Goal: Information Seeking & Learning: Learn about a topic

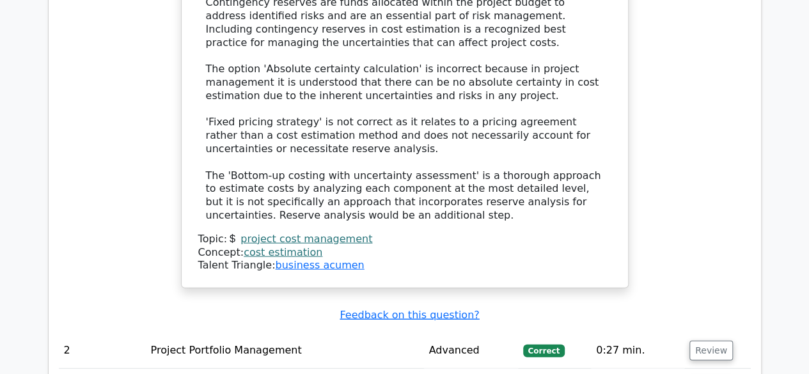
scroll to position [2022, 0]
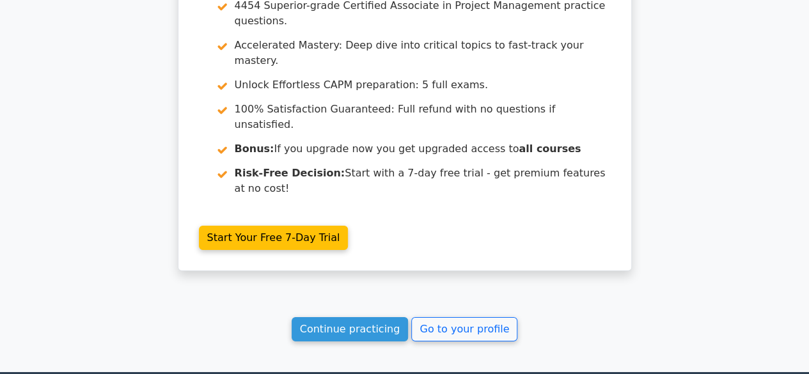
click at [445, 317] on link "Go to your profile" at bounding box center [464, 329] width 106 height 24
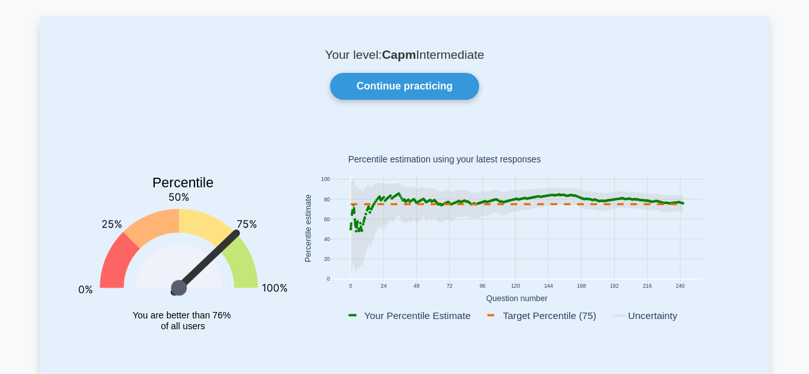
scroll to position [58, 0]
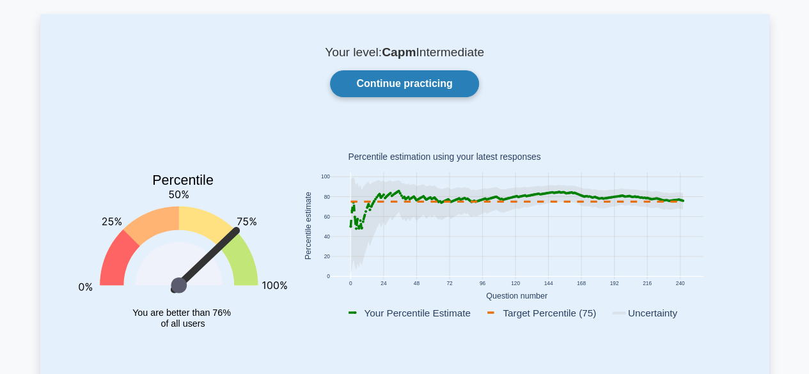
click at [413, 79] on link "Continue practicing" at bounding box center [404, 83] width 148 height 27
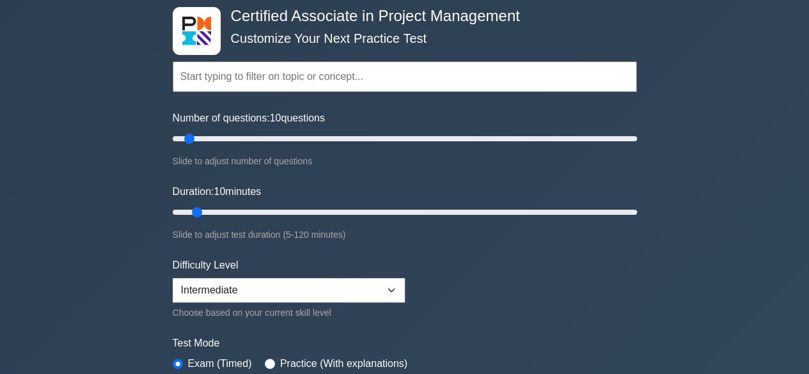
scroll to position [79, 0]
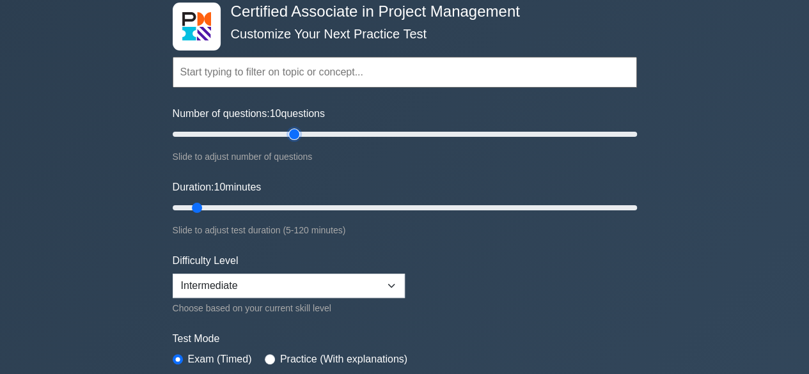
click at [294, 132] on input "Number of questions: 10 questions" at bounding box center [405, 134] width 464 height 15
click at [323, 130] on input "Number of questions: 70 questions" at bounding box center [405, 134] width 464 height 15
type input "80"
click at [346, 132] on input "Number of questions: 80 questions" at bounding box center [405, 134] width 464 height 15
click at [352, 207] on input "Duration: 50 minutes" at bounding box center [405, 207] width 464 height 15
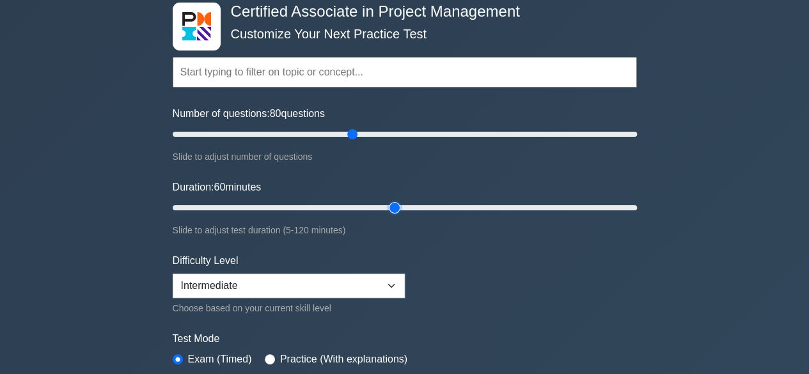
click at [392, 201] on input "Duration: 60 minutes" at bounding box center [405, 207] width 464 height 15
click at [437, 202] on input "Duration: 70 minutes" at bounding box center [405, 207] width 464 height 15
type input "75"
click at [447, 203] on input "Duration: 75 minutes" at bounding box center [405, 207] width 464 height 15
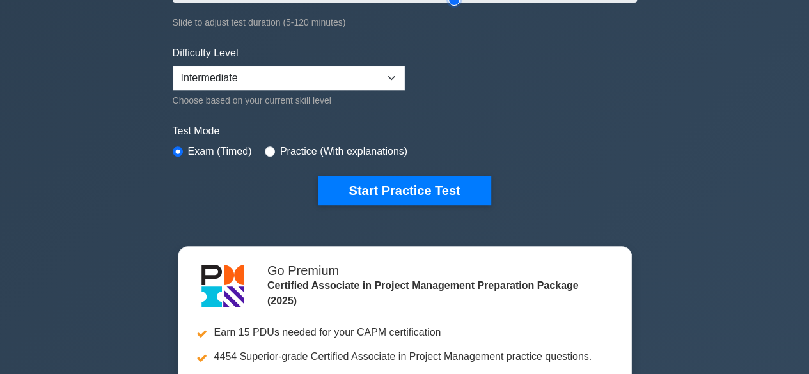
scroll to position [285, 0]
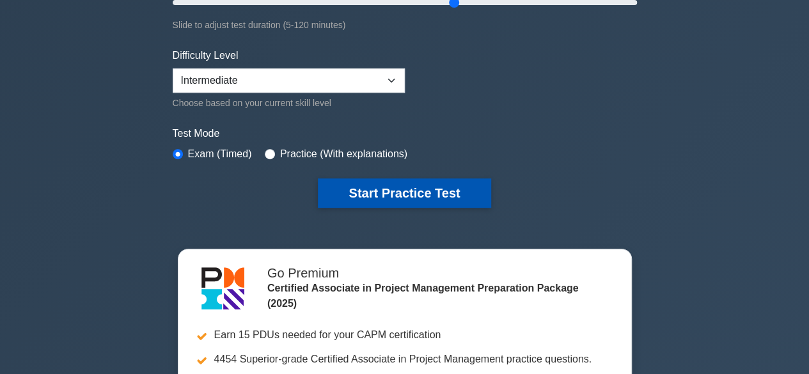
click at [400, 189] on button "Start Practice Test" at bounding box center [404, 192] width 173 height 29
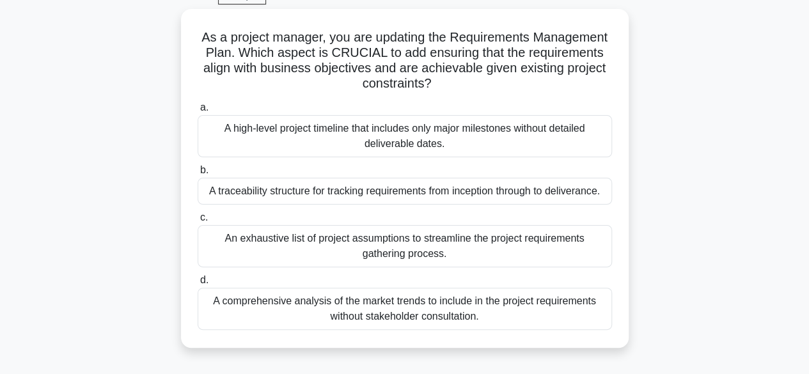
scroll to position [65, 0]
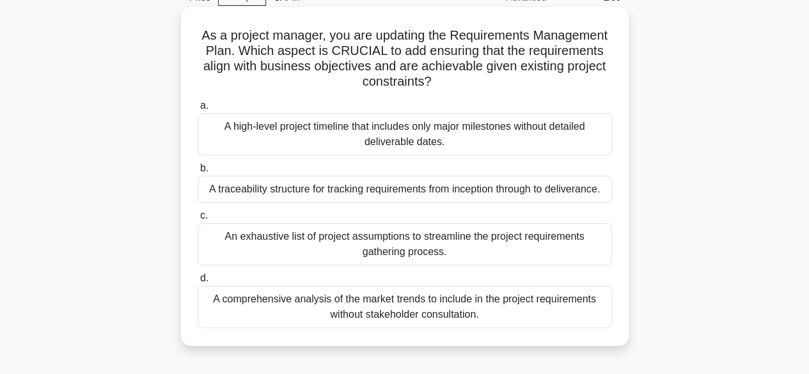
click at [540, 191] on div "A traceability structure for tracking requirements from inception through to de…" at bounding box center [405, 189] width 414 height 27
click at [198, 173] on input "b. A traceability structure for tracking requirements from inception through to…" at bounding box center [198, 168] width 0 height 8
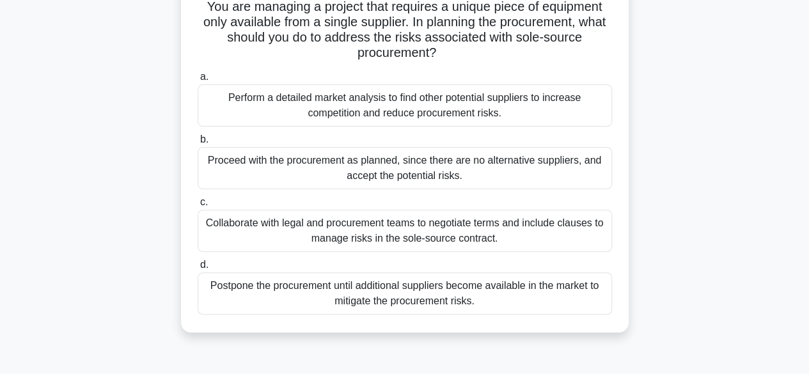
scroll to position [97, 0]
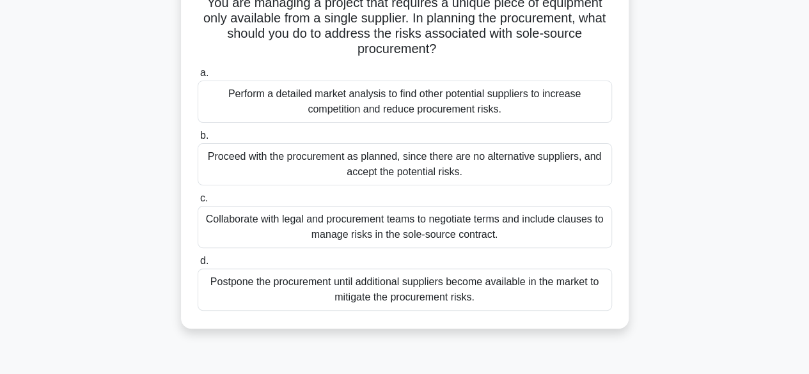
click at [562, 228] on div "Collaborate with legal and procurement teams to negotiate terms and include cla…" at bounding box center [405, 227] width 414 height 42
click at [198, 203] on input "c. Collaborate with legal and procurement teams to negotiate terms and include …" at bounding box center [198, 198] width 0 height 8
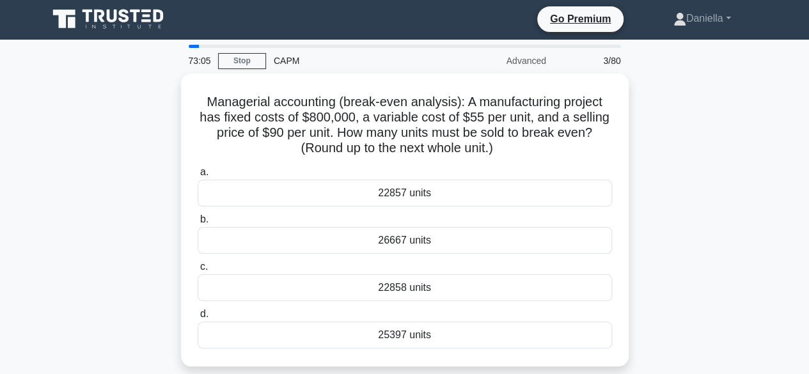
scroll to position [0, 0]
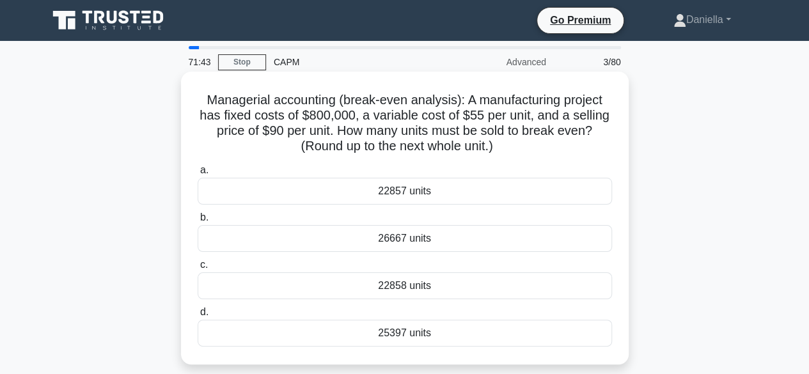
click at [524, 283] on div "22858 units" at bounding box center [405, 285] width 414 height 27
click at [198, 269] on input "c. 22858 units" at bounding box center [198, 265] width 0 height 8
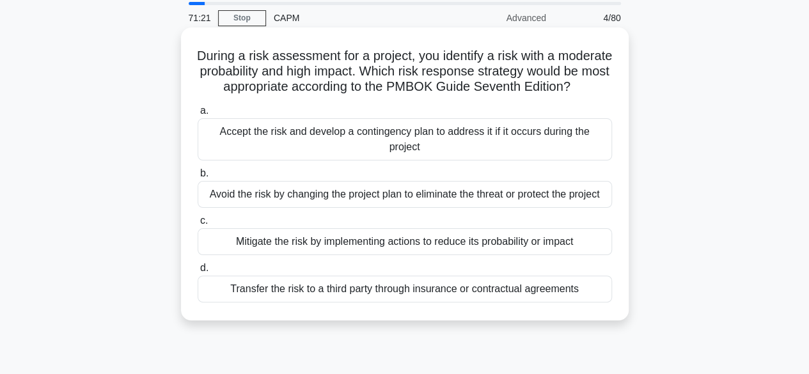
scroll to position [45, 0]
click at [577, 207] on div "Avoid the risk by changing the project plan to eliminate the threat or protect …" at bounding box center [405, 193] width 414 height 27
click at [198, 177] on input "b. Avoid the risk by changing the project plan to eliminate the threat or prote…" at bounding box center [198, 173] width 0 height 8
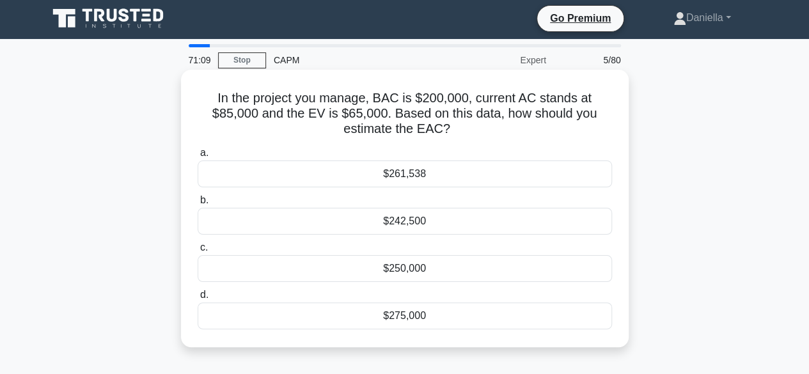
scroll to position [0, 0]
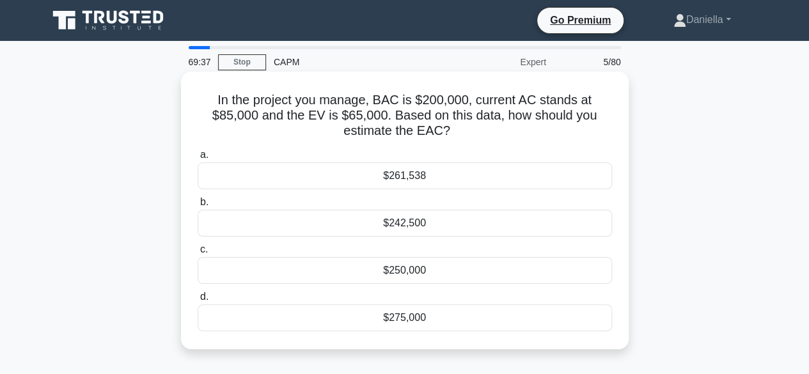
click at [587, 172] on div "$261,538" at bounding box center [405, 175] width 414 height 27
click at [198, 159] on input "a. $261,538" at bounding box center [198, 155] width 0 height 8
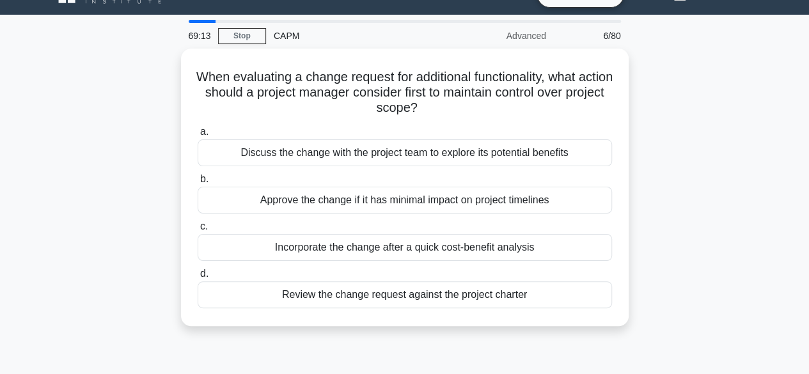
scroll to position [27, 0]
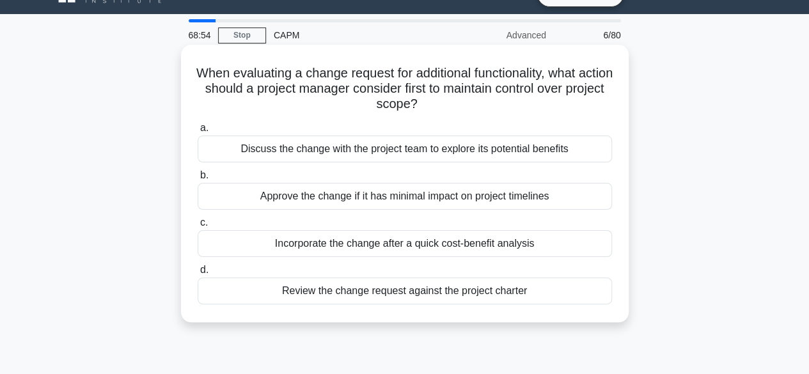
click at [563, 284] on div "Review the change request against the project charter" at bounding box center [405, 291] width 414 height 27
click at [198, 274] on input "d. Review the change request against the project charter" at bounding box center [198, 270] width 0 height 8
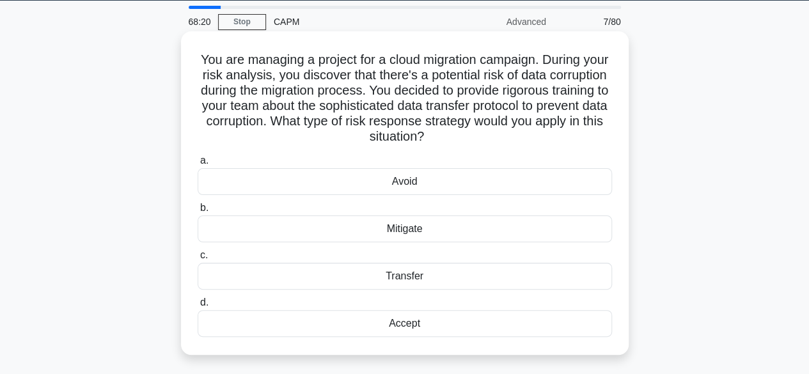
scroll to position [61, 0]
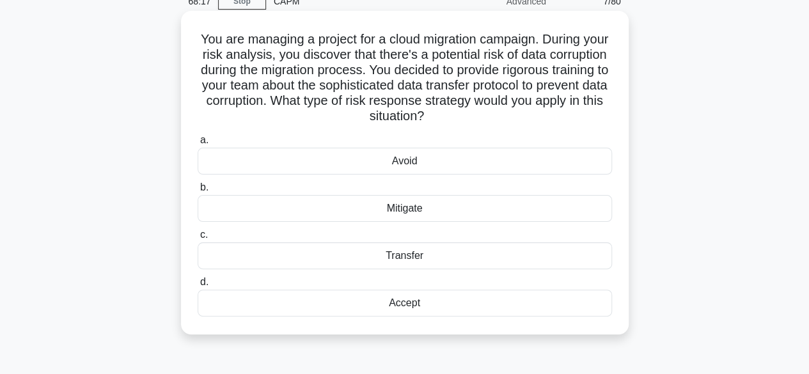
click at [581, 203] on div "Mitigate" at bounding box center [405, 208] width 414 height 27
click at [198, 192] on input "b. Mitigate" at bounding box center [198, 188] width 0 height 8
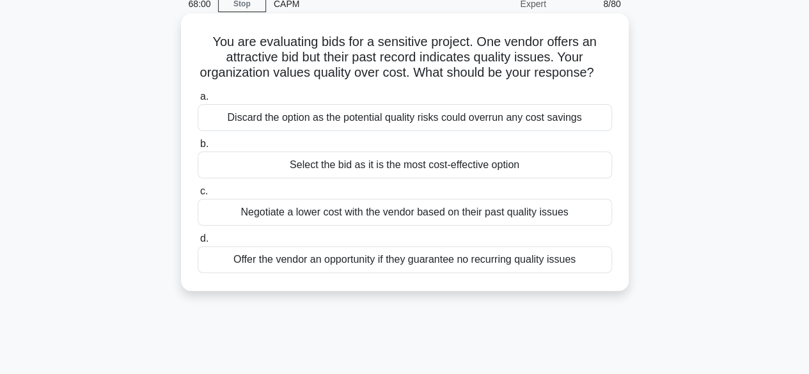
scroll to position [57, 0]
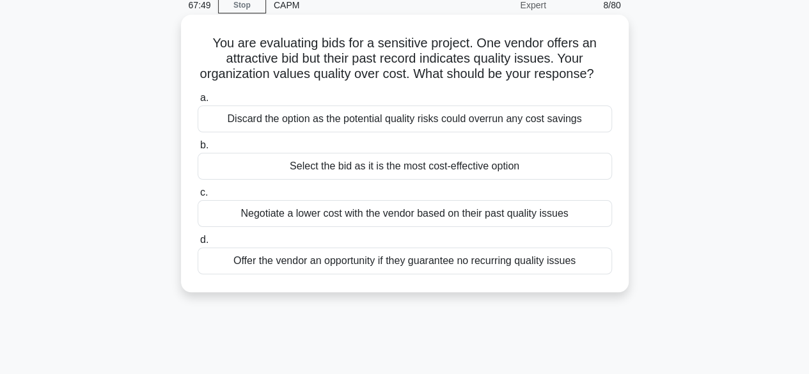
click at [574, 132] on div "Discard the option as the potential quality risks could overrun any cost savings" at bounding box center [405, 119] width 414 height 27
click at [198, 102] on input "a. Discard the option as the potential quality risks could overrun any cost sav…" at bounding box center [198, 98] width 0 height 8
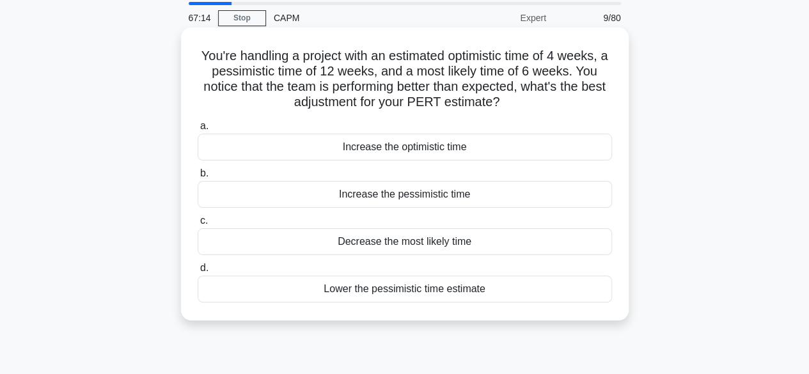
scroll to position [45, 0]
click at [532, 237] on div "Decrease the most likely time" at bounding box center [405, 241] width 414 height 27
click at [198, 225] on input "c. Decrease the most likely time" at bounding box center [198, 220] width 0 height 8
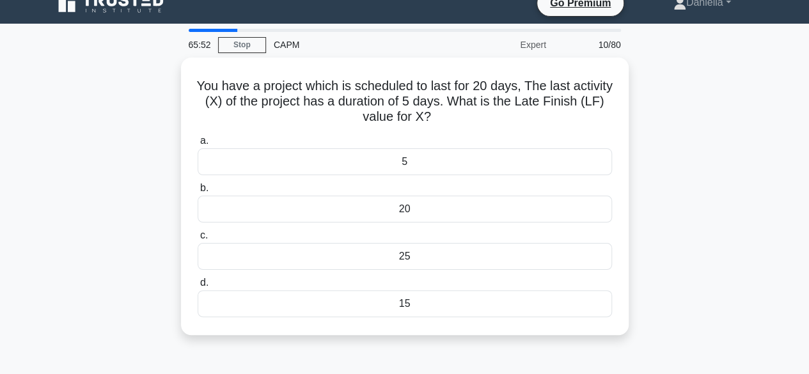
scroll to position [20, 0]
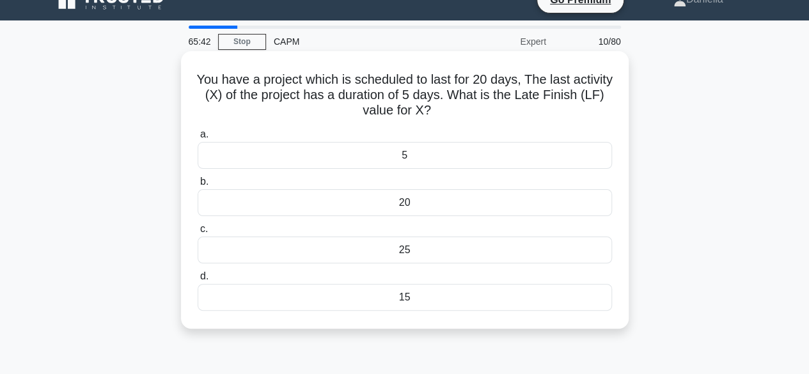
click at [537, 243] on div "25" at bounding box center [405, 250] width 414 height 27
click at [198, 233] on input "c. 25" at bounding box center [198, 229] width 0 height 8
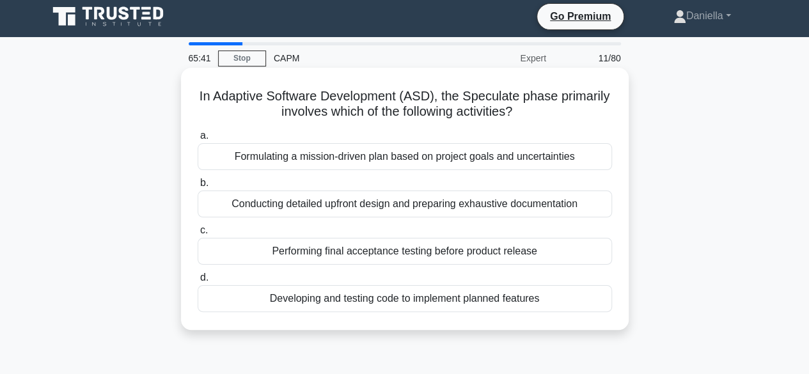
scroll to position [0, 0]
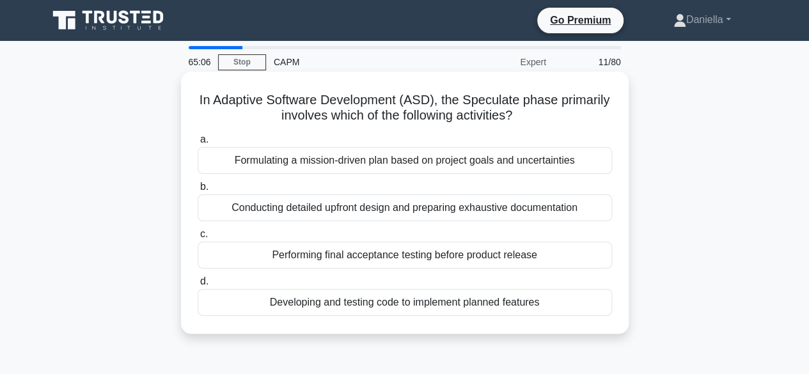
click at [565, 159] on div "Formulating a mission-driven plan based on project goals and uncertainties" at bounding box center [405, 160] width 414 height 27
click at [198, 144] on input "a. Formulating a mission-driven plan based on project goals and uncertainties" at bounding box center [198, 140] width 0 height 8
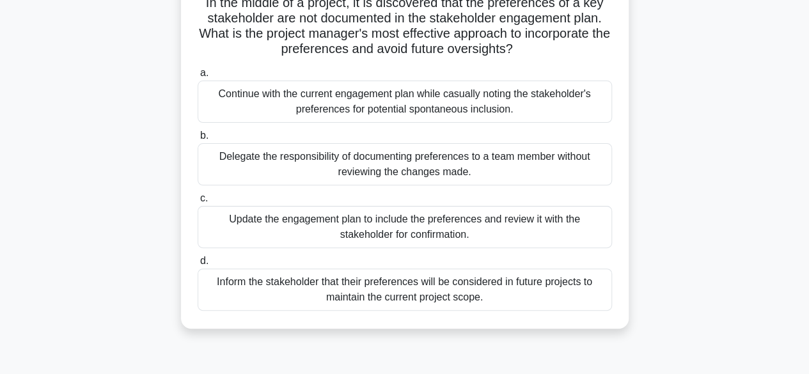
scroll to position [105, 0]
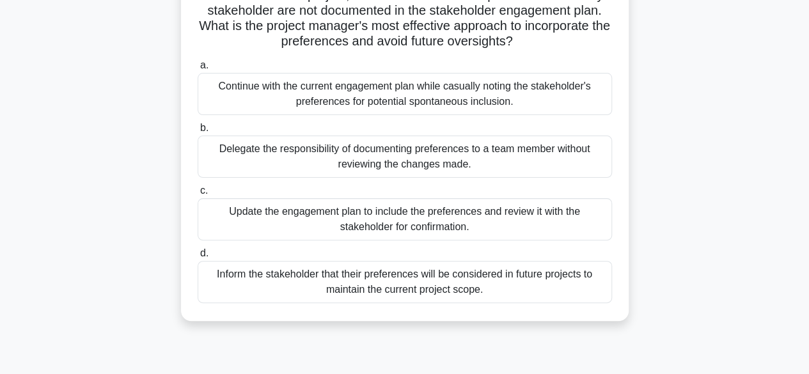
click at [565, 223] on div "Update the engagement plan to include the preferences and review it with the st…" at bounding box center [405, 219] width 414 height 42
click at [198, 195] on input "c. Update the engagement plan to include the preferences and review it with the…" at bounding box center [198, 191] width 0 height 8
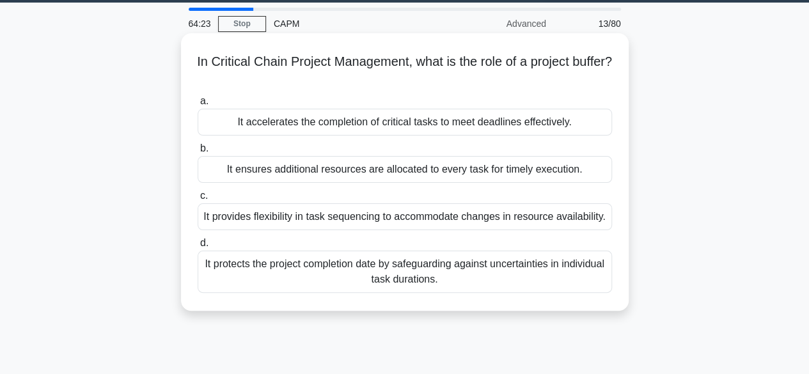
scroll to position [64, 0]
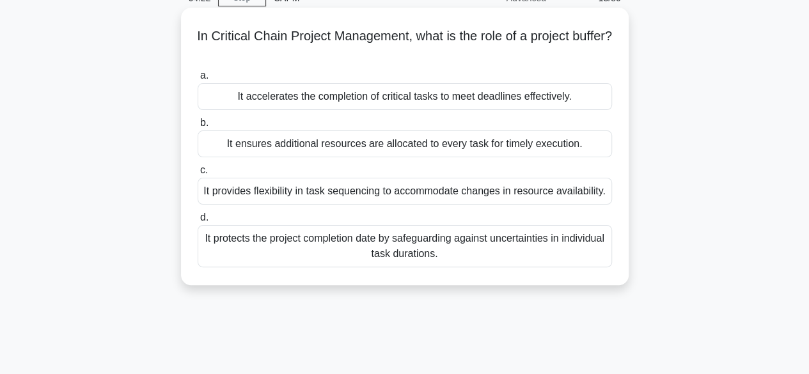
click at [550, 256] on div "It protects the project completion date by safeguarding against uncertainties i…" at bounding box center [405, 246] width 414 height 42
click at [198, 222] on input "d. It protects the project completion date by safeguarding against uncertaintie…" at bounding box center [198, 218] width 0 height 8
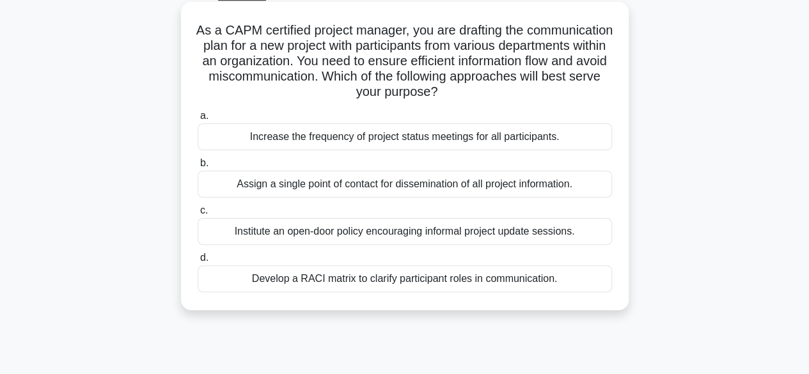
scroll to position [70, 0]
click at [551, 274] on div "Develop a RACI matrix to clarify participant roles in communication." at bounding box center [405, 278] width 414 height 27
click at [198, 262] on input "d. Develop a RACI matrix to clarify participant roles in communication." at bounding box center [198, 257] width 0 height 8
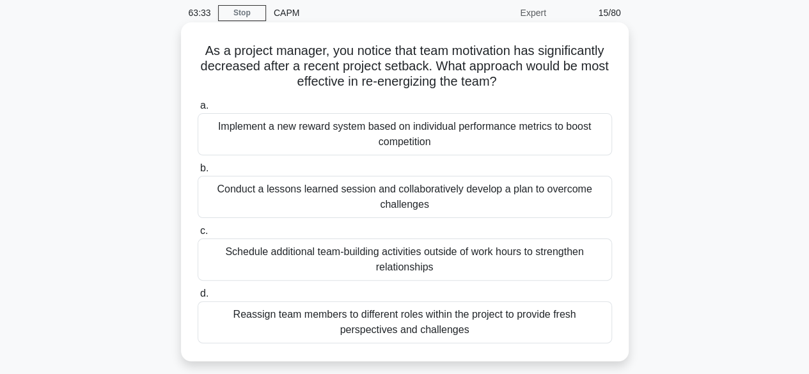
scroll to position [51, 0]
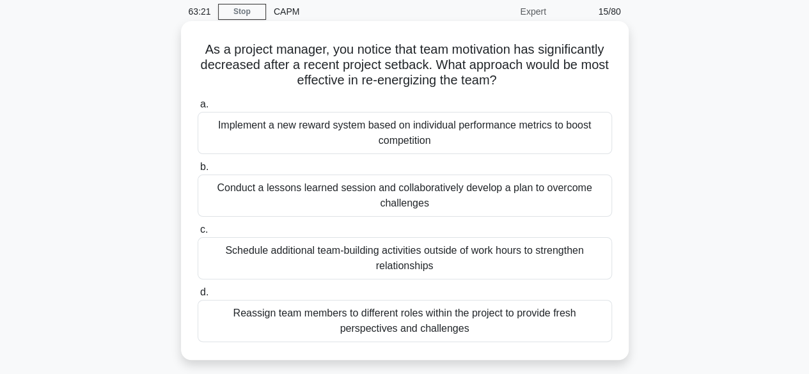
click at [572, 321] on div "Reassign team members to different roles within the project to provide fresh pe…" at bounding box center [405, 321] width 414 height 42
click at [198, 297] on input "d. Reassign team members to different roles within the project to provide fresh…" at bounding box center [198, 292] width 0 height 8
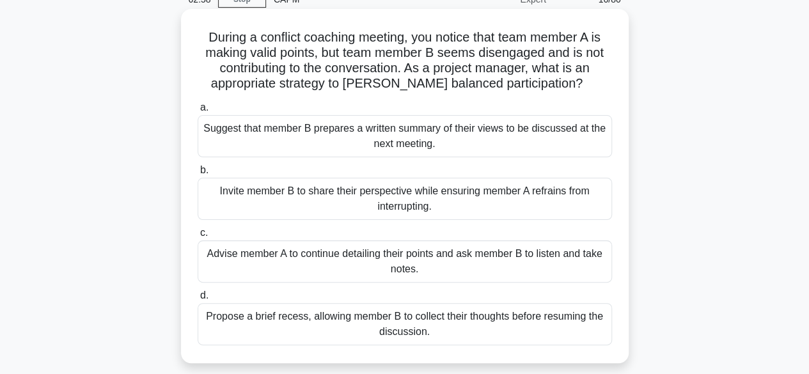
scroll to position [64, 0]
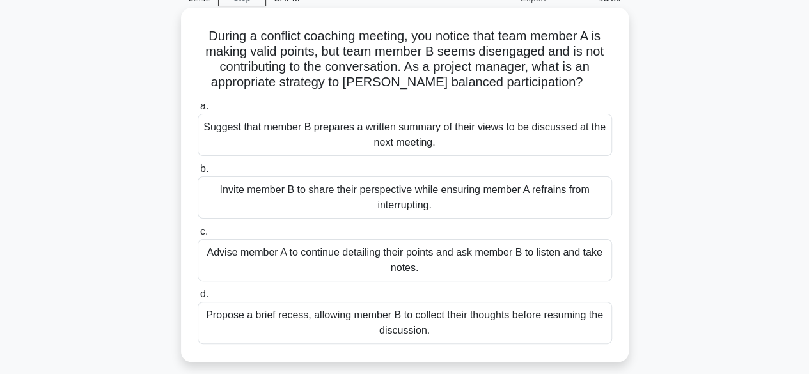
click at [568, 260] on div "Advise member A to continue detailing their points and ask member B to listen a…" at bounding box center [405, 260] width 414 height 42
click at [198, 236] on input "c. Advise member A to continue detailing their points and ask member B to liste…" at bounding box center [198, 232] width 0 height 8
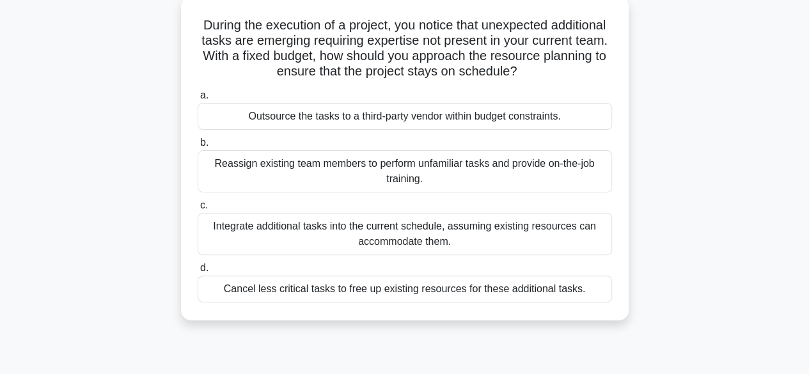
scroll to position [75, 0]
click at [578, 119] on div "Outsource the tasks to a third-party vendor within budget constraints." at bounding box center [405, 115] width 414 height 27
click at [198, 99] on input "a. Outsource the tasks to a third-party vendor within budget constraints." at bounding box center [198, 95] width 0 height 8
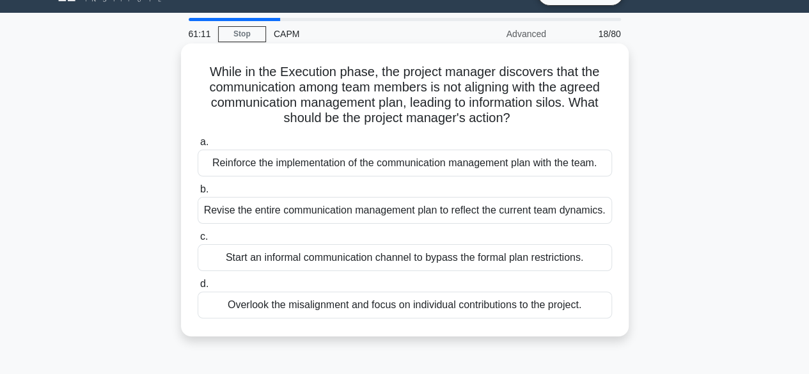
scroll to position [28, 0]
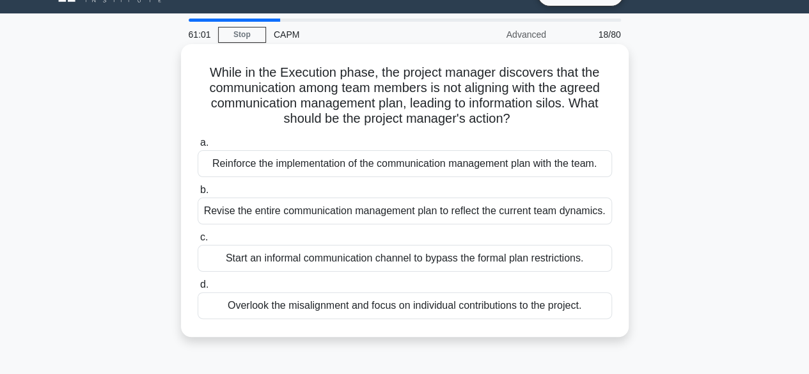
click at [562, 166] on div "Reinforce the implementation of the communication management plan with the team." at bounding box center [405, 163] width 414 height 27
click at [198, 147] on input "a. Reinforce the implementation of the communication management plan with the t…" at bounding box center [198, 143] width 0 height 8
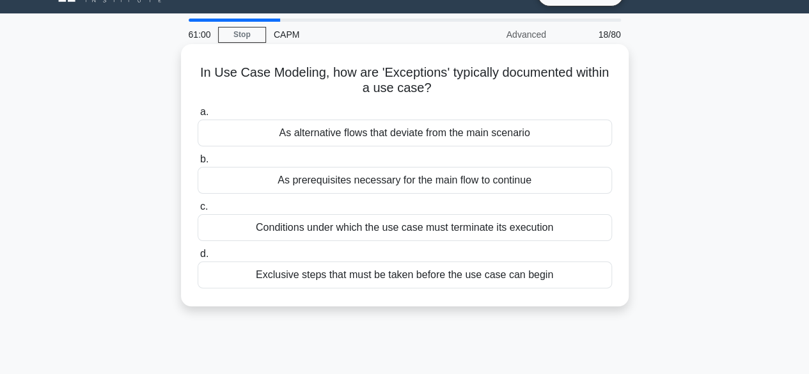
scroll to position [0, 0]
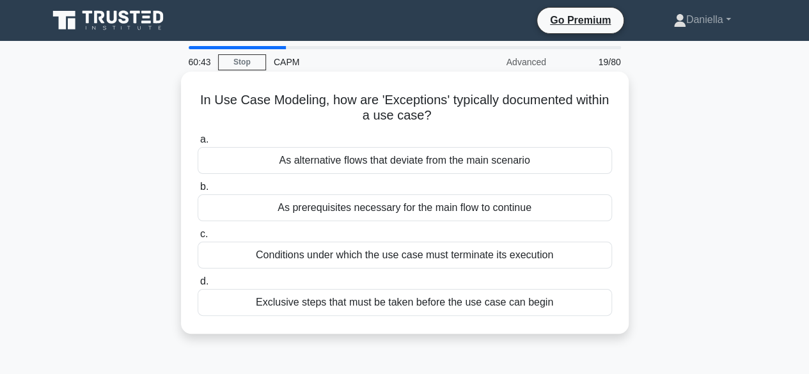
click at [533, 158] on div "As alternative flows that deviate from the main scenario" at bounding box center [405, 160] width 414 height 27
click at [198, 144] on input "a. As alternative flows that deviate from the main scenario" at bounding box center [198, 140] width 0 height 8
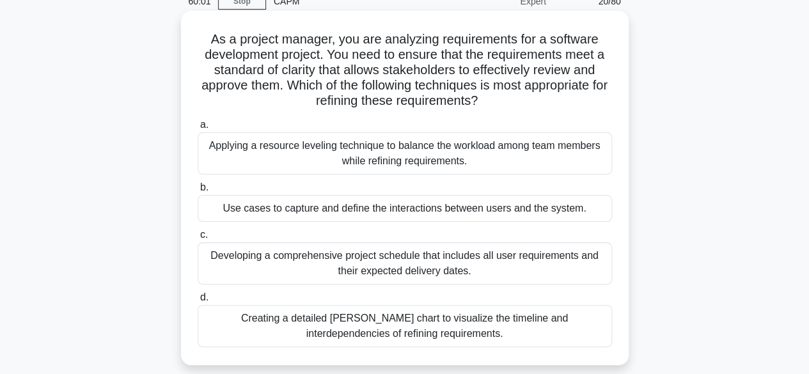
scroll to position [62, 0]
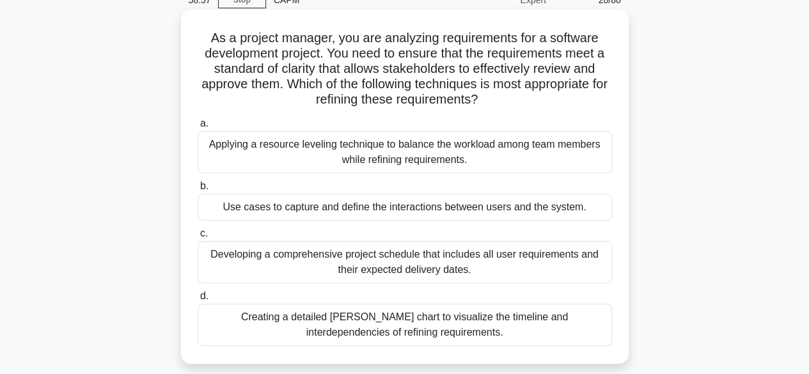
click at [561, 207] on div "Use cases to capture and define the interactions between users and the system." at bounding box center [405, 207] width 414 height 27
click at [198, 191] on input "b. Use cases to capture and define the interactions between users and the syste…" at bounding box center [198, 186] width 0 height 8
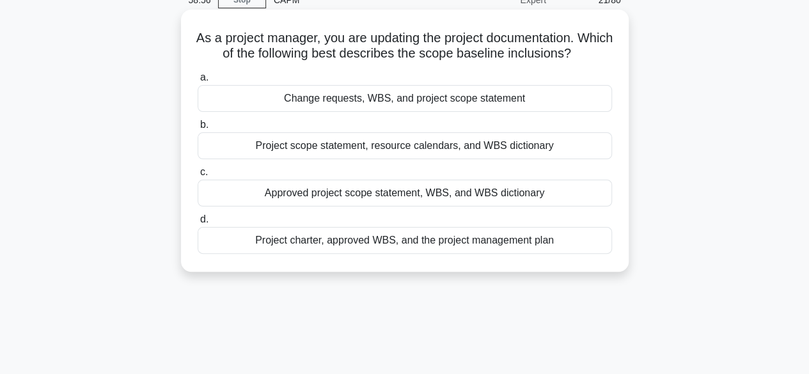
scroll to position [0, 0]
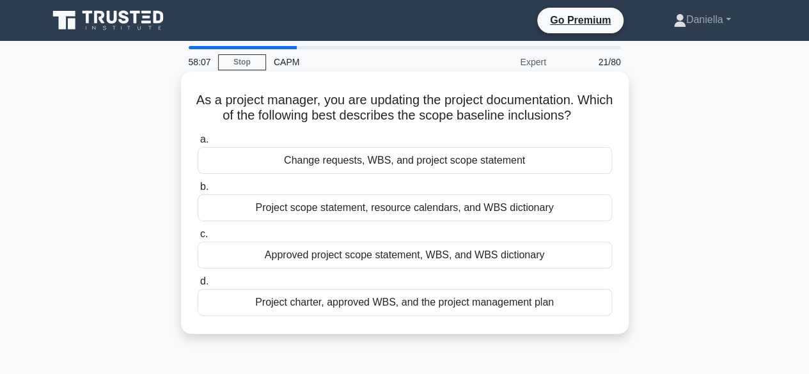
click at [551, 250] on div "Approved project scope statement, WBS, and WBS dictionary" at bounding box center [405, 255] width 414 height 27
click at [198, 239] on input "c. Approved project scope statement, WBS, and WBS dictionary" at bounding box center [198, 234] width 0 height 8
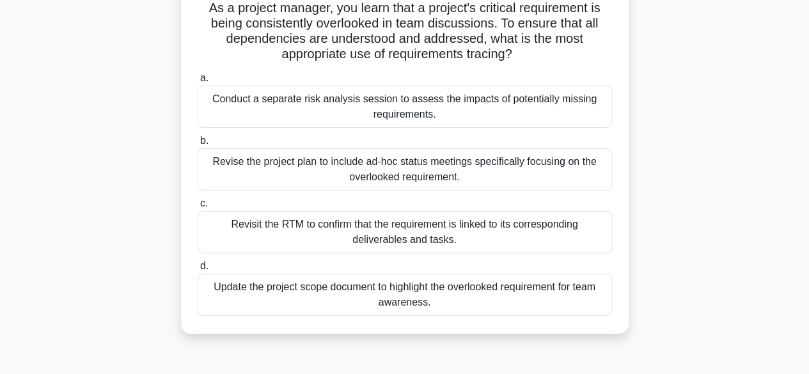
scroll to position [96, 0]
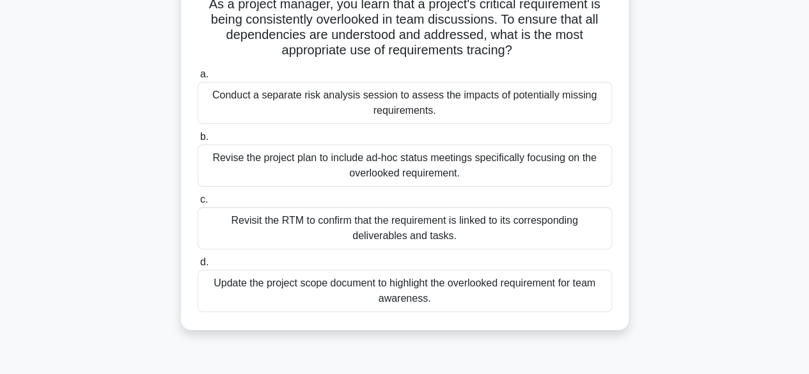
click at [567, 221] on div "Revisit the RTM to confirm that the requirement is linked to its corresponding …" at bounding box center [405, 228] width 414 height 42
click at [198, 204] on input "c. Revisit the RTM to confirm that the requirement is linked to its correspondi…" at bounding box center [198, 200] width 0 height 8
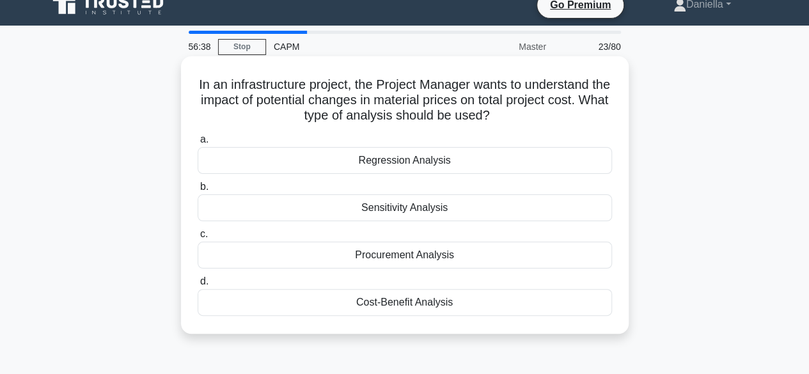
scroll to position [0, 0]
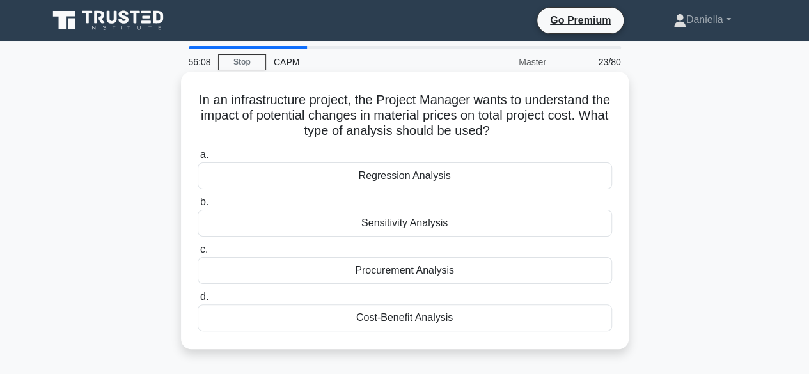
click at [584, 224] on div "Sensitivity Analysis" at bounding box center [405, 223] width 414 height 27
click at [198, 207] on input "b. Sensitivity Analysis" at bounding box center [198, 202] width 0 height 8
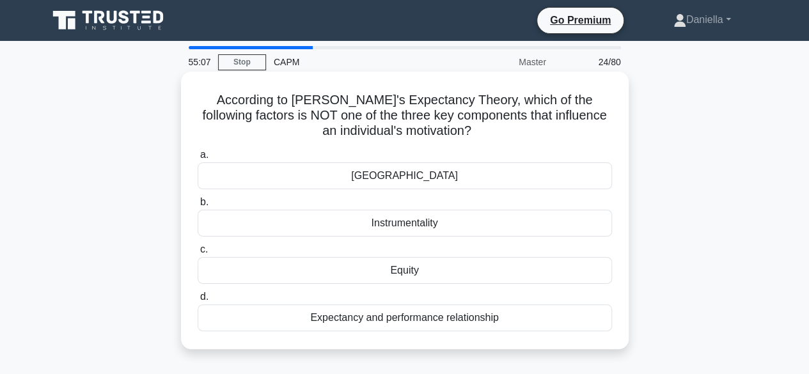
click at [546, 273] on div "Equity" at bounding box center [405, 270] width 414 height 27
click at [198, 254] on input "c. Equity" at bounding box center [198, 250] width 0 height 8
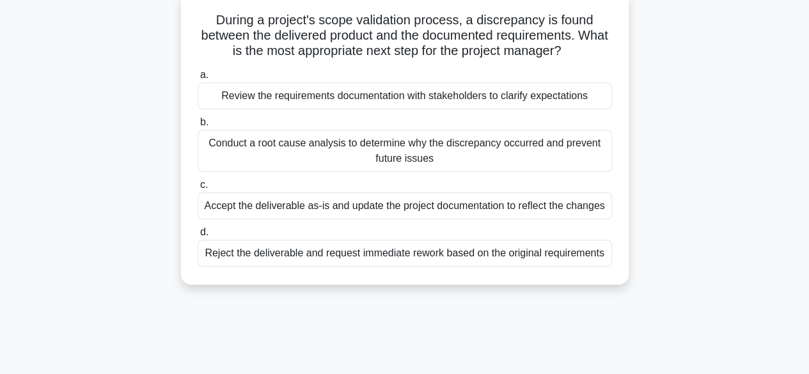
scroll to position [81, 0]
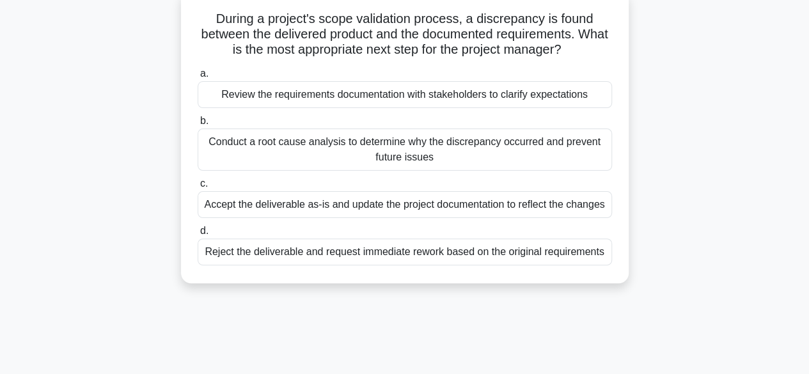
click at [581, 102] on div "Review the requirements documentation with stakeholders to clarify expectations" at bounding box center [405, 94] width 414 height 27
click at [198, 78] on input "a. Review the requirements documentation with stakeholders to clarify expectati…" at bounding box center [198, 74] width 0 height 8
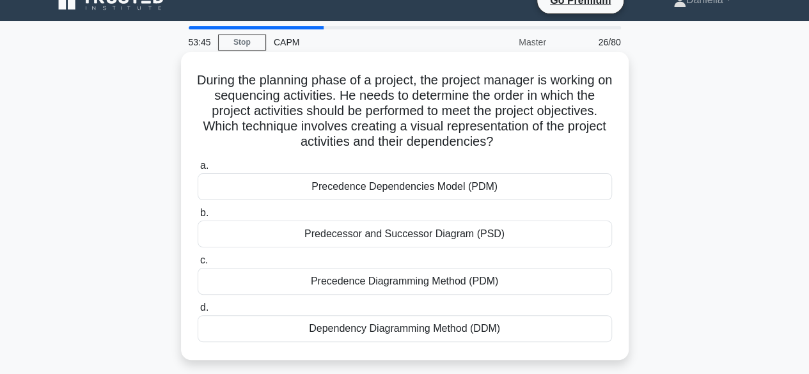
scroll to position [21, 0]
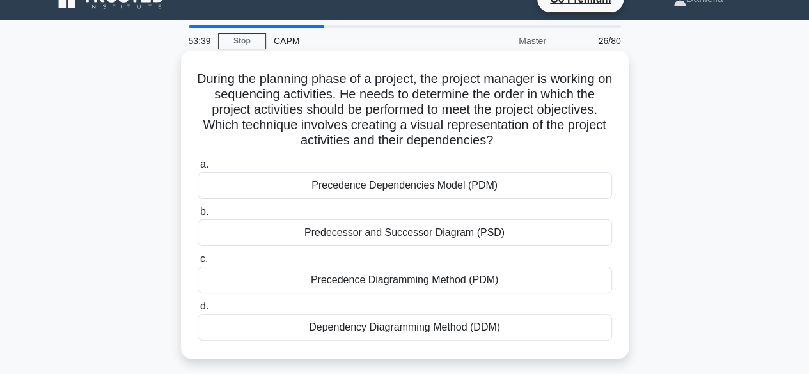
click at [541, 278] on div "Precedence Diagramming Method (PDM)" at bounding box center [405, 280] width 414 height 27
click at [198, 264] on input "c. Precedence Diagramming Method (PDM)" at bounding box center [198, 259] width 0 height 8
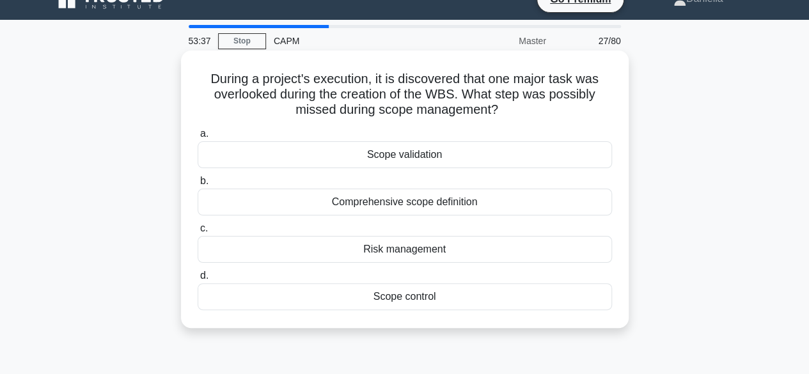
scroll to position [0, 0]
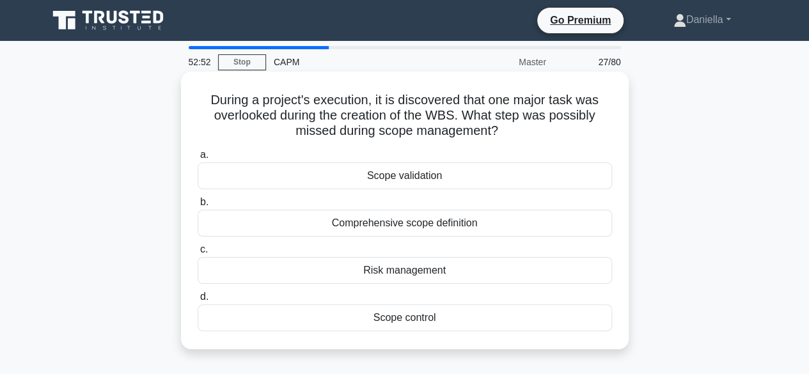
click at [549, 180] on div "Scope validation" at bounding box center [405, 175] width 414 height 27
click at [198, 159] on input "a. Scope validation" at bounding box center [198, 155] width 0 height 8
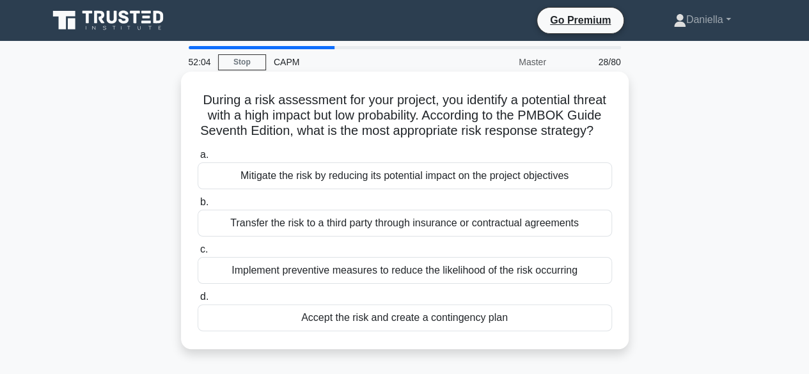
click at [549, 237] on div "Transfer the risk to a third party through insurance or contractual agreements" at bounding box center [405, 223] width 414 height 27
click at [198, 207] on input "b. Transfer the risk to a third party through insurance or contractual agreemen…" at bounding box center [198, 202] width 0 height 8
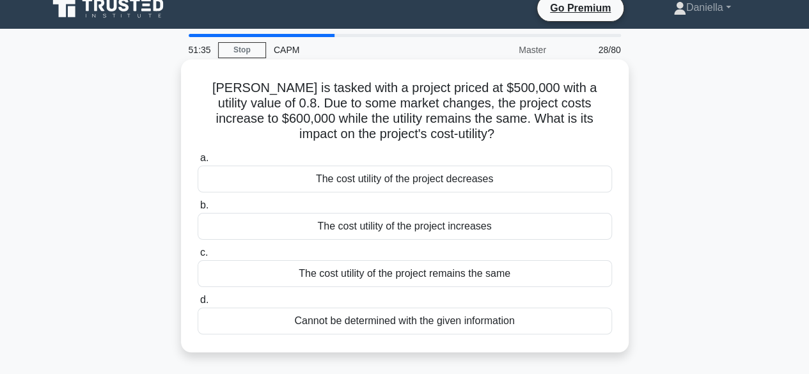
scroll to position [13, 0]
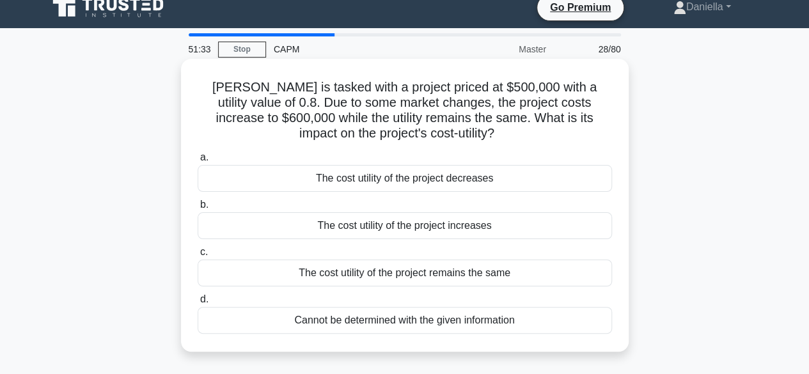
click at [555, 186] on div "The cost utility of the project decreases" at bounding box center [405, 178] width 414 height 27
click at [198, 162] on input "a. The cost utility of the project decreases" at bounding box center [198, 158] width 0 height 8
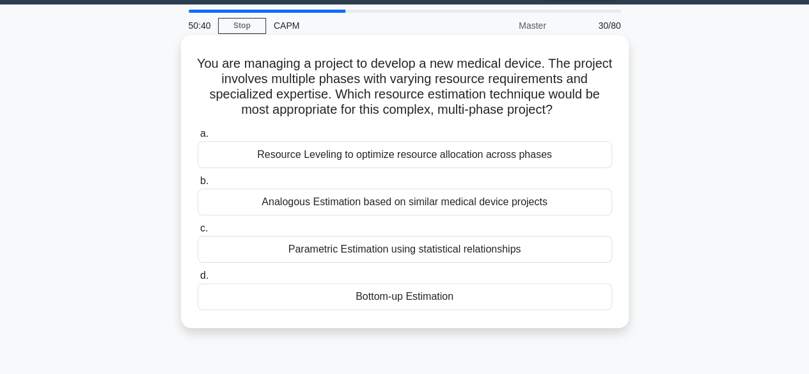
scroll to position [75, 0]
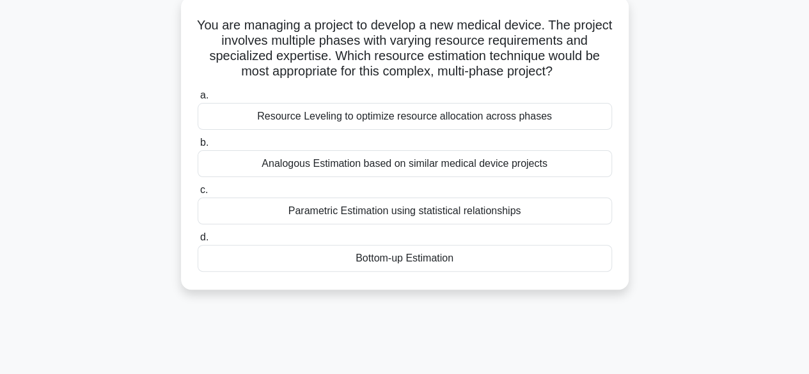
click at [574, 161] on div "Analogous Estimation based on similar medical device projects" at bounding box center [405, 163] width 414 height 27
click at [198, 147] on input "b. Analogous Estimation based on similar medical device projects" at bounding box center [198, 143] width 0 height 8
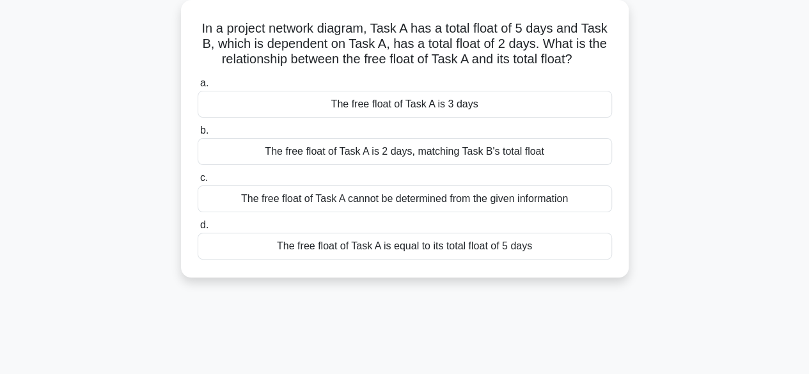
scroll to position [0, 0]
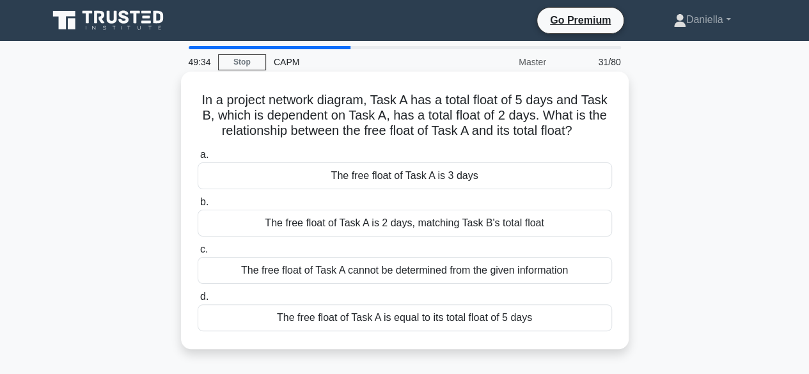
click at [574, 181] on div "The free float of Task A is 3 days" at bounding box center [405, 175] width 414 height 27
click at [198, 159] on input "a. The free float of Task A is 3 days" at bounding box center [198, 155] width 0 height 8
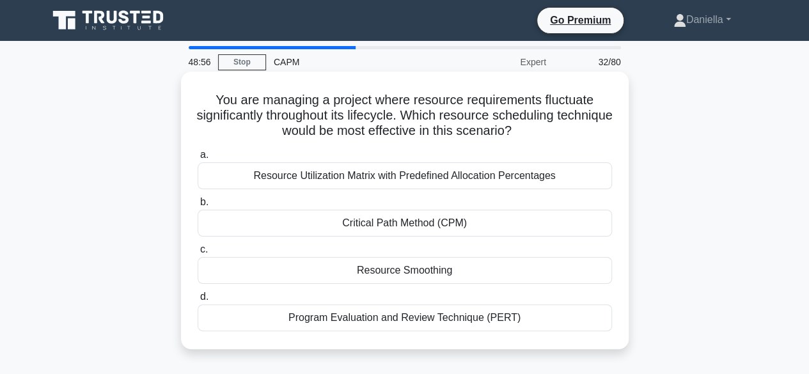
click at [565, 177] on div "Resource Utilization Matrix with Predefined Allocation Percentages" at bounding box center [405, 175] width 414 height 27
click at [198, 159] on input "a. Resource Utilization Matrix with Predefined Allocation Percentages" at bounding box center [198, 155] width 0 height 8
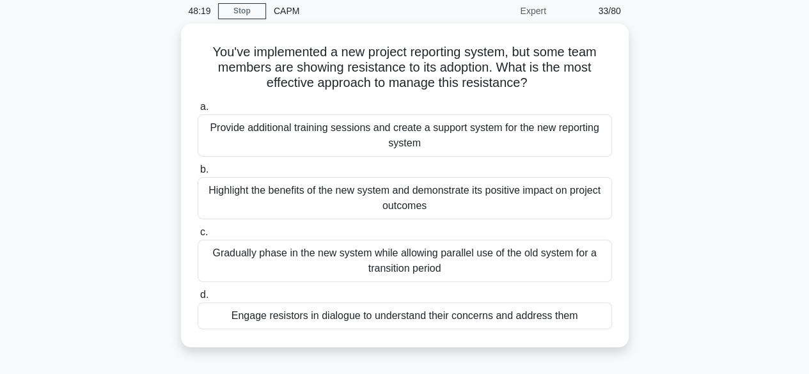
scroll to position [52, 0]
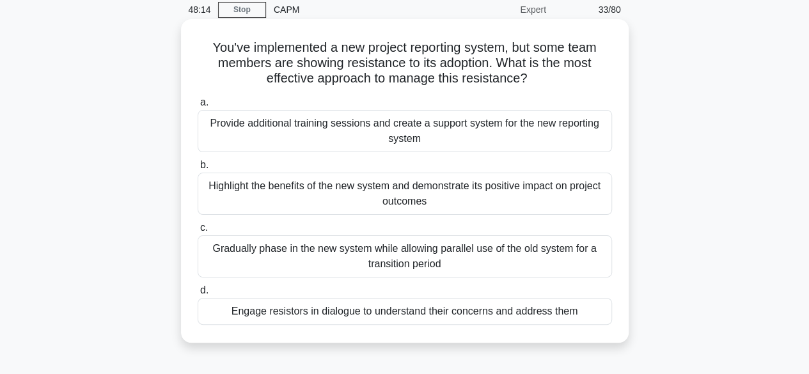
click at [510, 126] on div "Provide additional training sessions and create a support system for the new re…" at bounding box center [405, 131] width 414 height 42
click at [198, 107] on input "a. Provide additional training sessions and create a support system for the new…" at bounding box center [198, 103] width 0 height 8
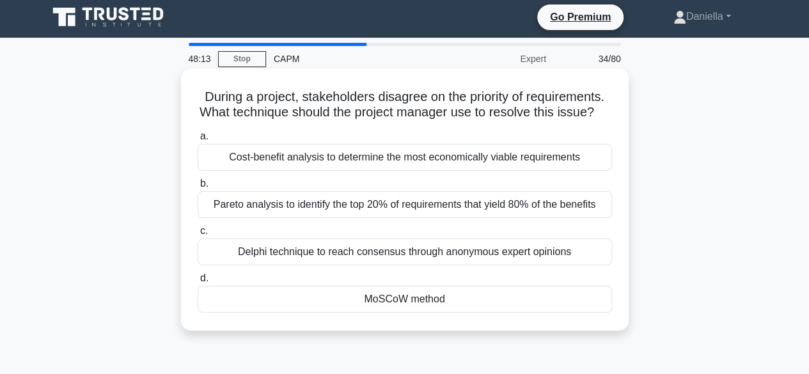
scroll to position [0, 0]
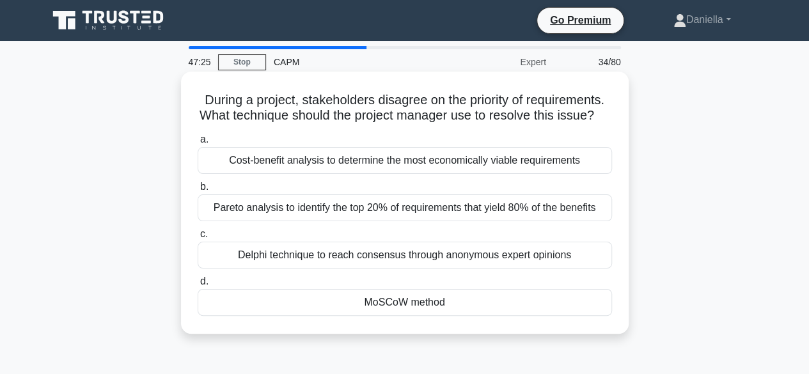
click at [517, 269] on div "Delphi technique to reach consensus through anonymous expert opinions" at bounding box center [405, 255] width 414 height 27
click at [198, 239] on input "c. Delphi technique to reach consensus through anonymous expert opinions" at bounding box center [198, 234] width 0 height 8
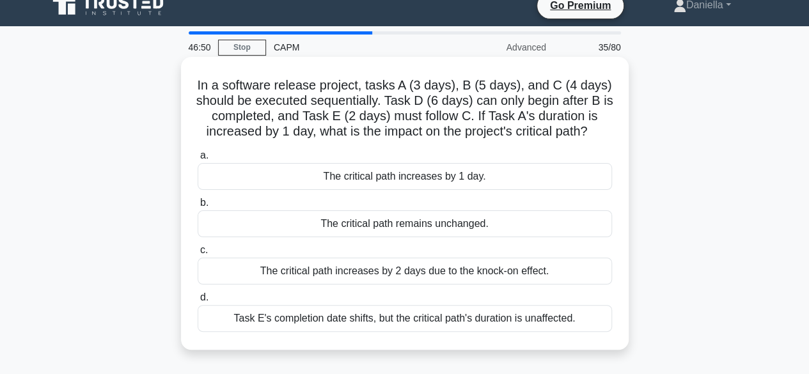
scroll to position [15, 0]
click at [581, 185] on div "The critical path increases by 1 day." at bounding box center [405, 175] width 414 height 27
click at [198, 159] on input "a. The critical path increases by 1 day." at bounding box center [198, 155] width 0 height 8
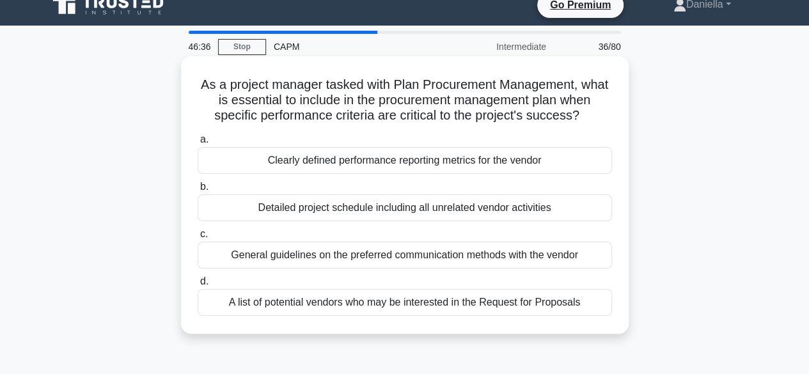
scroll to position [0, 0]
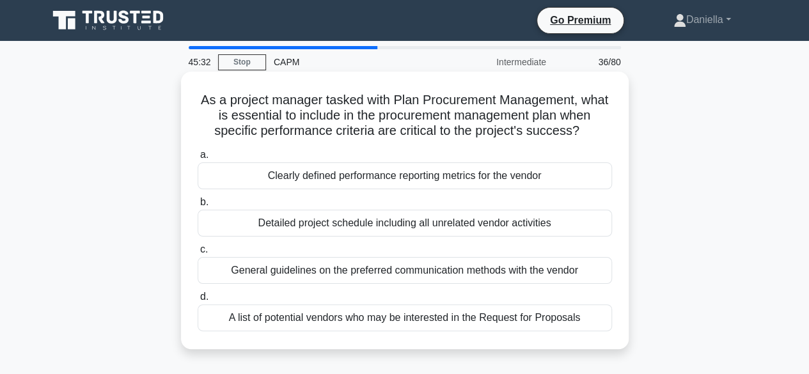
click at [568, 177] on div "Clearly defined performance reporting metrics for the vendor" at bounding box center [405, 175] width 414 height 27
click at [198, 159] on input "a. Clearly defined performance reporting metrics for the vendor" at bounding box center [198, 155] width 0 height 8
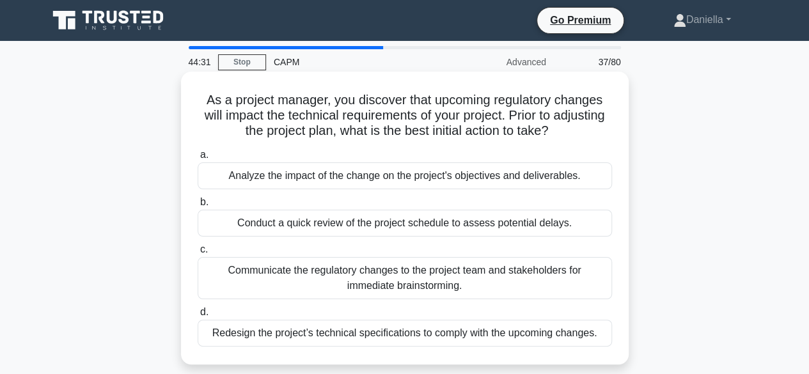
click at [555, 176] on div "Analyze the impact of the change on the project's objectives and deliverables." at bounding box center [405, 175] width 414 height 27
click at [198, 159] on input "a. Analyze the impact of the change on the project's objectives and deliverable…" at bounding box center [198, 155] width 0 height 8
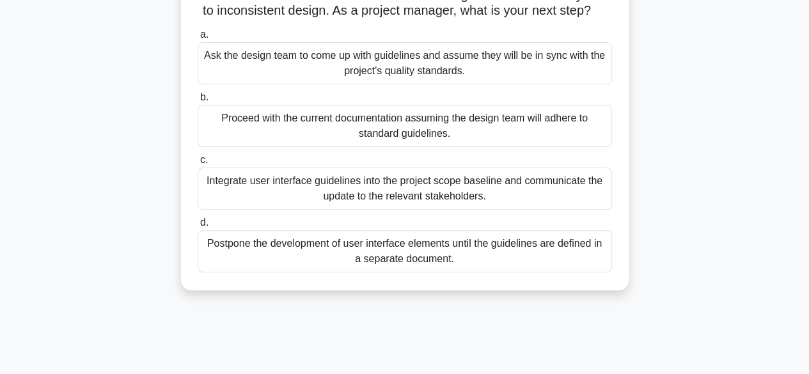
scroll to position [123, 0]
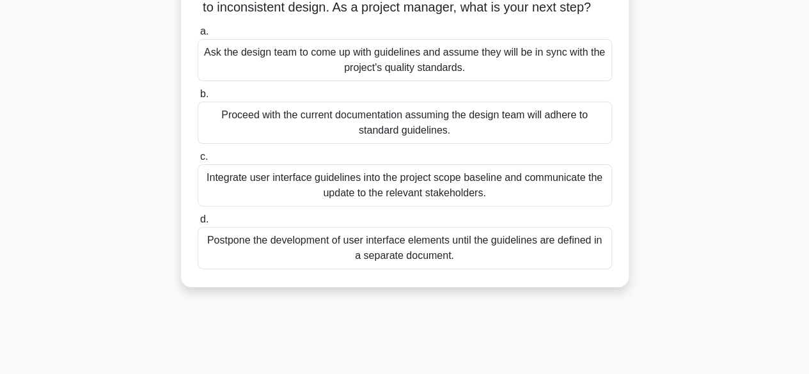
click at [565, 201] on div "Integrate user interface guidelines into the project scope baseline and communi…" at bounding box center [405, 185] width 414 height 42
click at [198, 161] on input "c. Integrate user interface guidelines into the project scope baseline and comm…" at bounding box center [198, 157] width 0 height 8
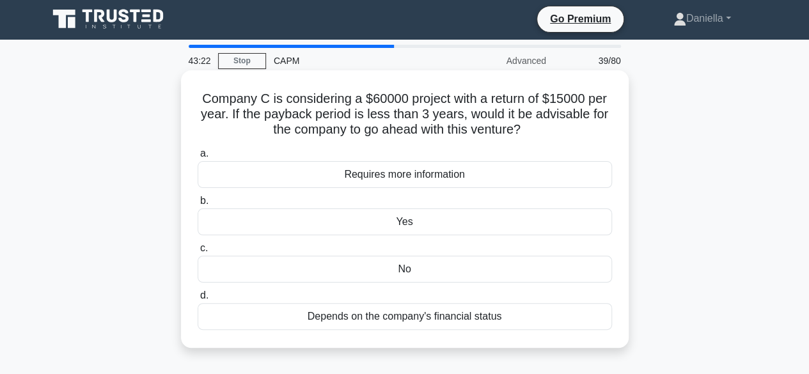
scroll to position [0, 0]
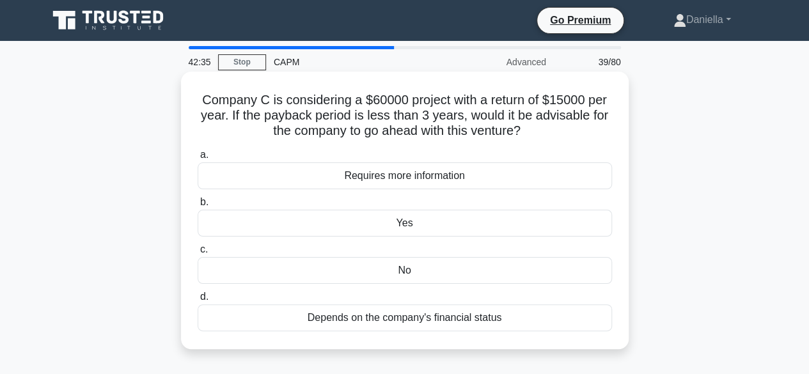
click at [484, 217] on div "Yes" at bounding box center [405, 223] width 414 height 27
click at [198, 207] on input "b. Yes" at bounding box center [198, 202] width 0 height 8
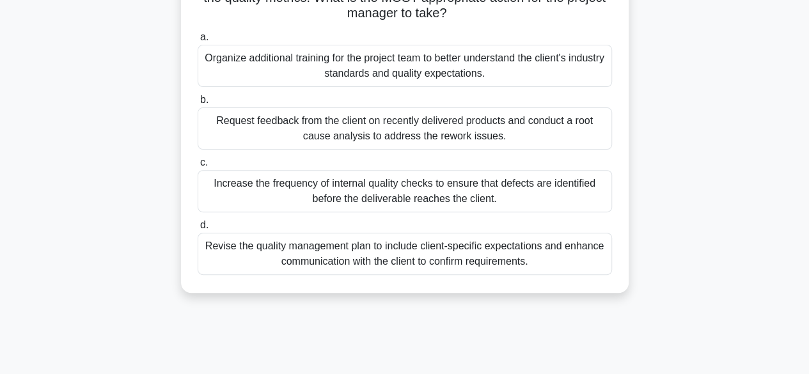
scroll to position [153, 0]
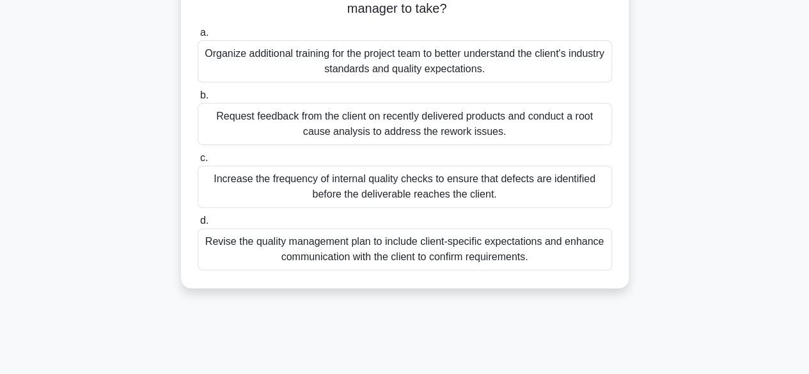
click at [445, 256] on div "Revise the quality management plan to include client-specific expectations and …" at bounding box center [405, 249] width 414 height 42
click at [198, 225] on input "d. Revise the quality management plan to include client-specific expectations a…" at bounding box center [198, 221] width 0 height 8
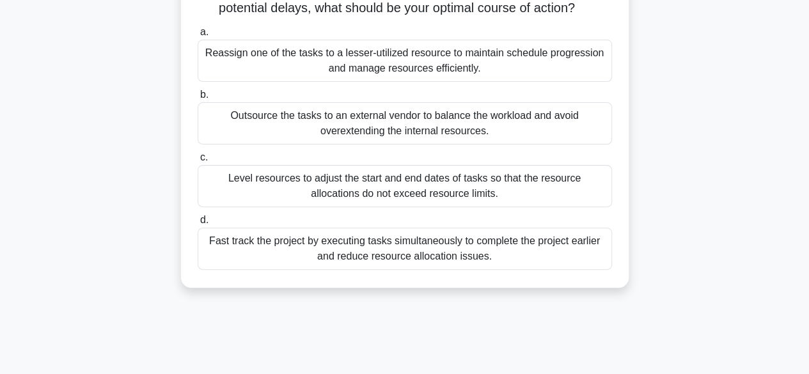
scroll to position [139, 0]
click at [539, 184] on div "Level resources to adjust the start and end dates of tasks so that the resource…" at bounding box center [405, 185] width 414 height 42
click at [198, 161] on input "c. Level resources to adjust the start and end dates of tasks so that the resou…" at bounding box center [198, 157] width 0 height 8
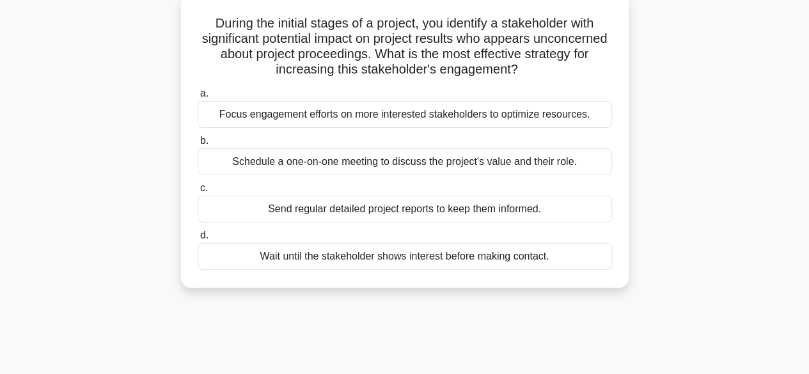
scroll to position [78, 0]
click at [528, 152] on div "Schedule a one-on-one meeting to discuss the project's value and their role." at bounding box center [405, 160] width 414 height 27
click at [198, 144] on input "b. Schedule a one-on-one meeting to discuss the project's value and their role." at bounding box center [198, 140] width 0 height 8
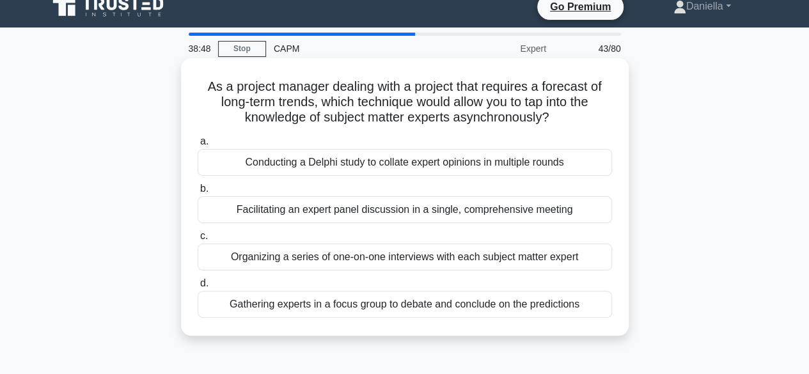
scroll to position [16, 0]
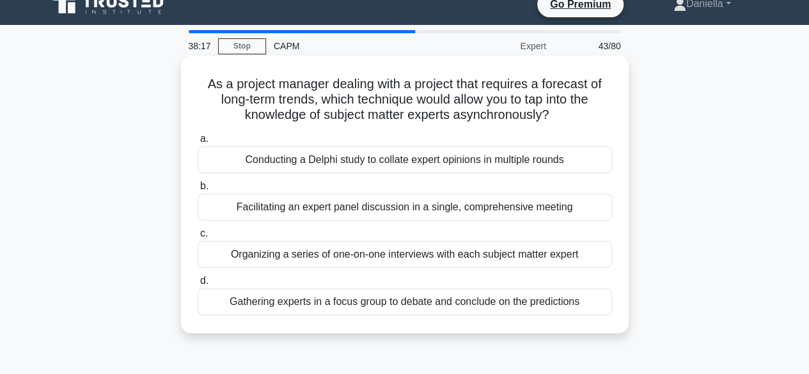
click at [400, 250] on div "Organizing a series of one-on-one interviews with each subject matter expert" at bounding box center [405, 254] width 414 height 27
click at [198, 238] on input "c. Organizing a series of one-on-one interviews with each subject matter expert" at bounding box center [198, 234] width 0 height 8
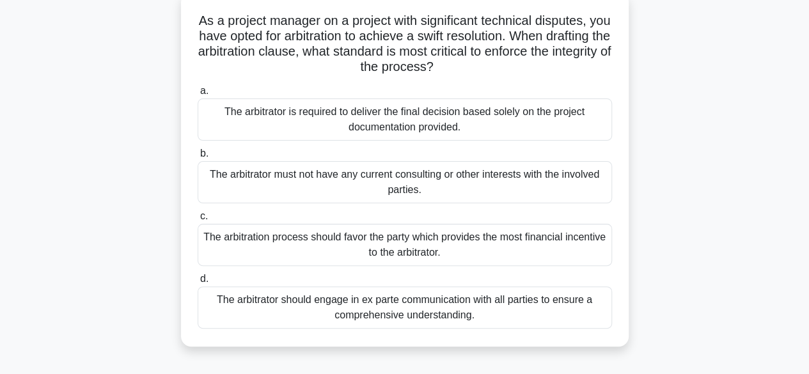
scroll to position [79, 0]
click at [544, 178] on div "The arbitrator must not have any current consulting or other interests with the…" at bounding box center [405, 183] width 414 height 42
click at [198, 159] on input "b. The arbitrator must not have any current consulting or other interests with …" at bounding box center [198, 154] width 0 height 8
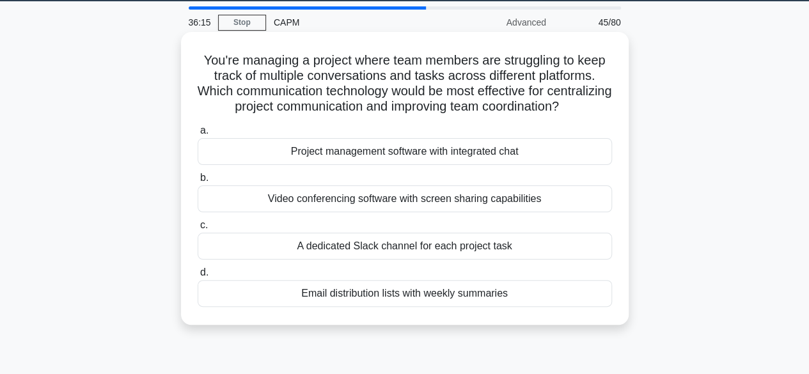
scroll to position [41, 0]
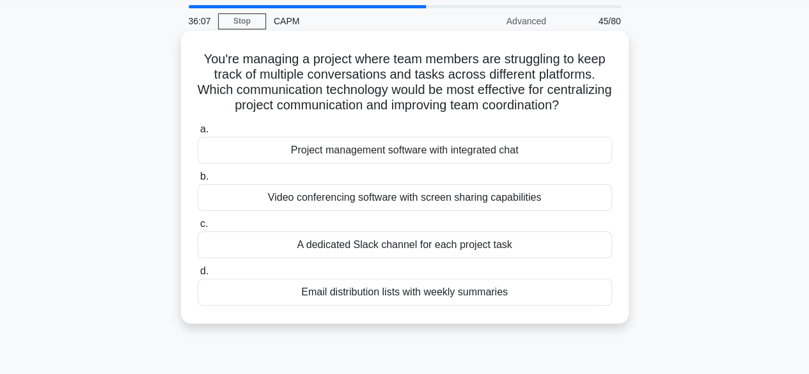
click at [567, 162] on div "Project management software with integrated chat" at bounding box center [405, 150] width 414 height 27
click at [198, 134] on input "a. Project management software with integrated chat" at bounding box center [198, 129] width 0 height 8
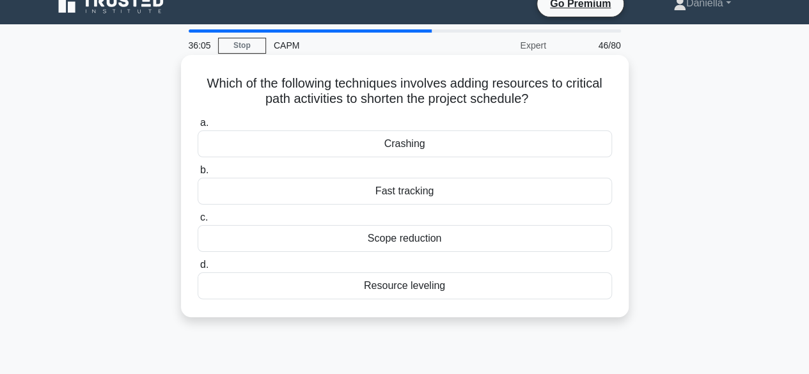
scroll to position [0, 0]
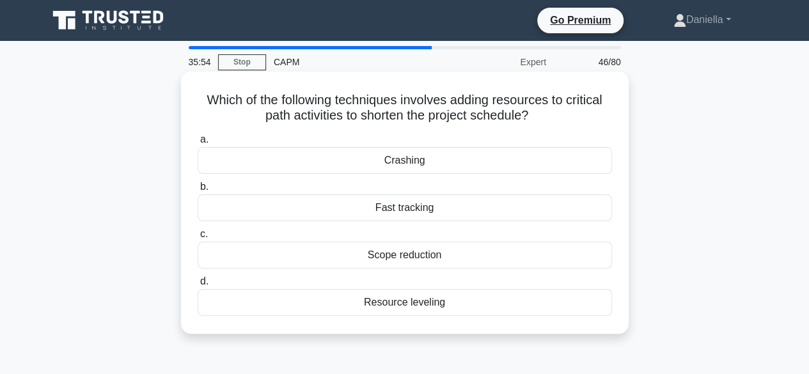
click at [544, 162] on div "Crashing" at bounding box center [405, 160] width 414 height 27
click at [198, 144] on input "a. Crashing" at bounding box center [198, 140] width 0 height 8
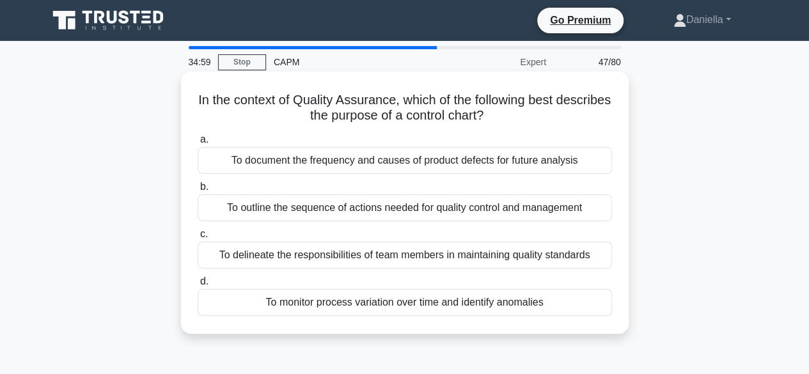
click at [540, 296] on div "To monitor process variation over time and identify anomalies" at bounding box center [405, 302] width 414 height 27
click at [198, 286] on input "d. To monitor process variation over time and identify anomalies" at bounding box center [198, 282] width 0 height 8
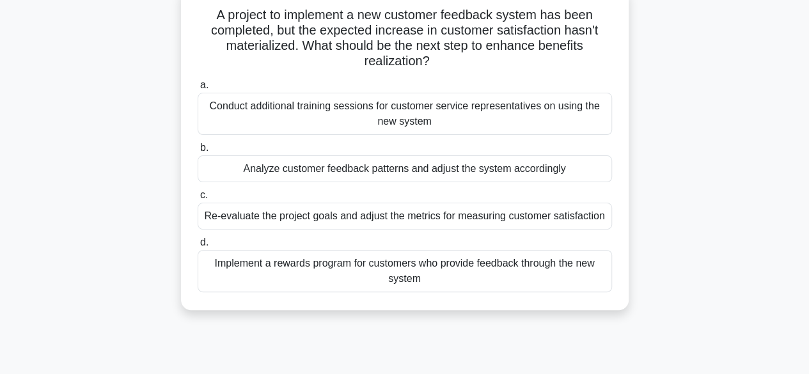
scroll to position [87, 0]
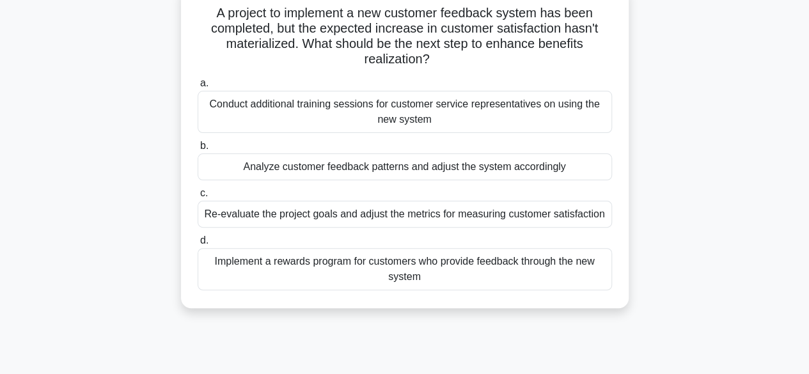
click at [540, 109] on div "Conduct additional training sessions for customer service representatives on us…" at bounding box center [405, 112] width 414 height 42
click at [198, 88] on input "a. Conduct additional training sessions for customer service representatives on…" at bounding box center [198, 83] width 0 height 8
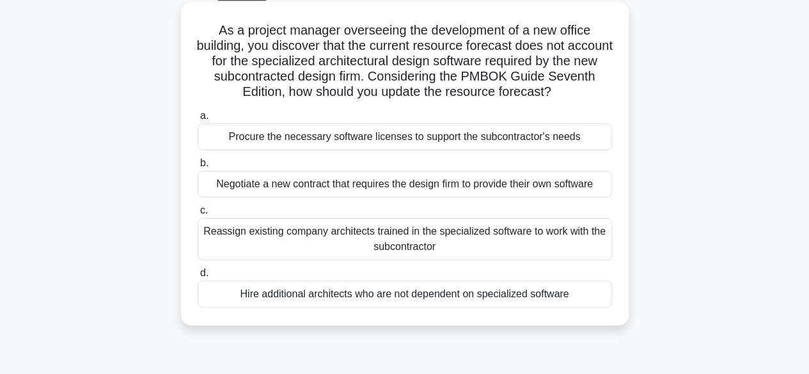
scroll to position [74, 0]
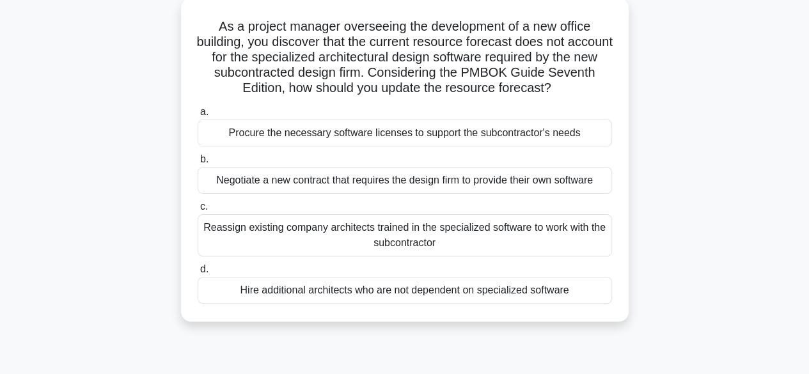
click at [560, 221] on div "Reassign existing company architects trained in the specialized software to wor…" at bounding box center [405, 235] width 414 height 42
click at [198, 211] on input "c. Reassign existing company architects trained in the specialized software to …" at bounding box center [198, 207] width 0 height 8
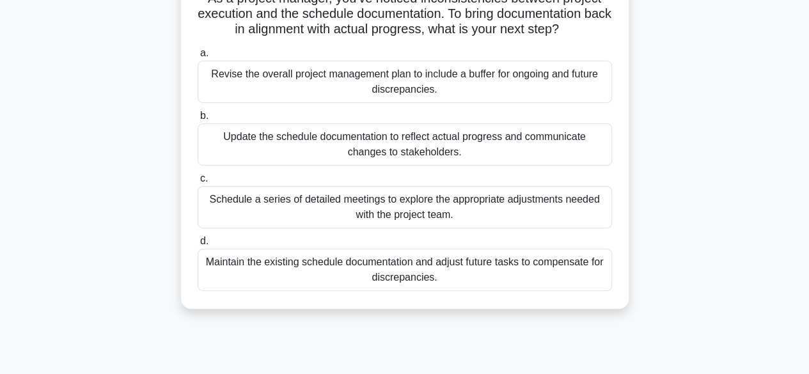
scroll to position [100, 0]
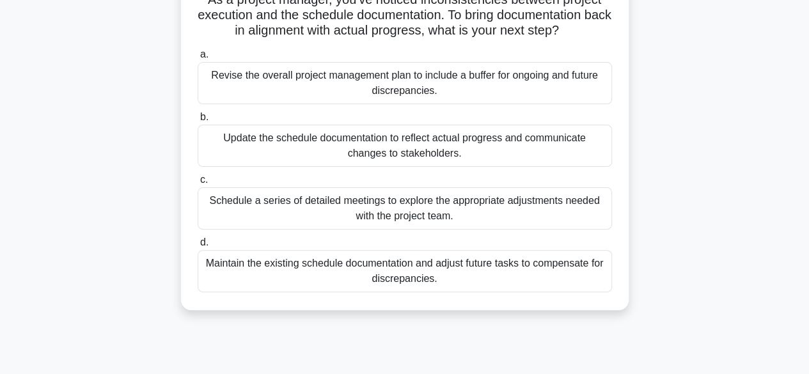
click at [563, 88] on div "Revise the overall project management plan to include a buffer for ongoing and …" at bounding box center [405, 83] width 414 height 42
click at [198, 59] on input "a. Revise the overall project management plan to include a buffer for ongoing a…" at bounding box center [198, 55] width 0 height 8
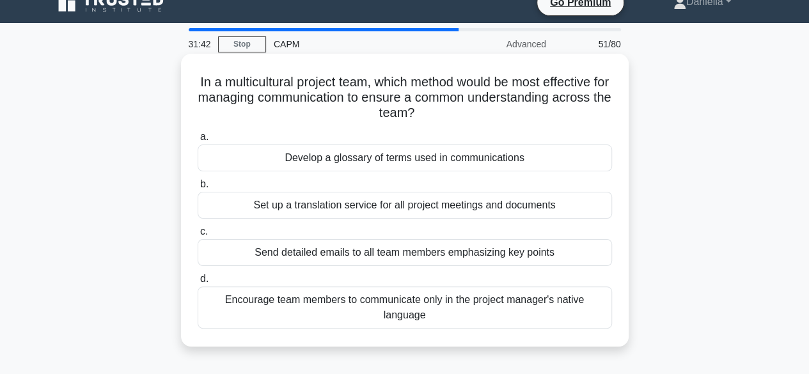
scroll to position [0, 0]
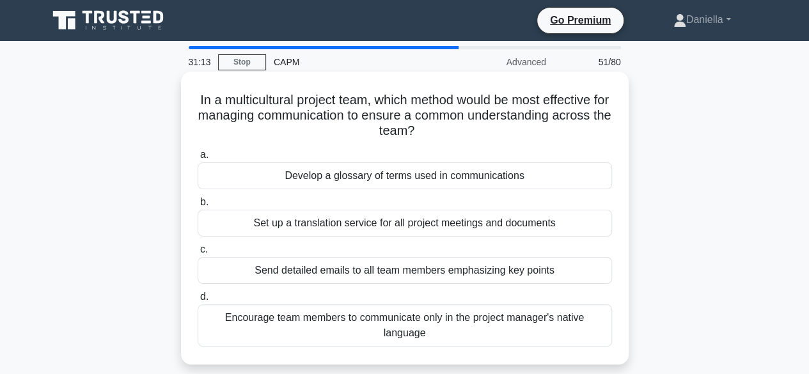
click at [524, 172] on div "Develop a glossary of terms used in communications" at bounding box center [405, 175] width 414 height 27
click at [198, 159] on input "a. Develop a glossary of terms used in communications" at bounding box center [198, 155] width 0 height 8
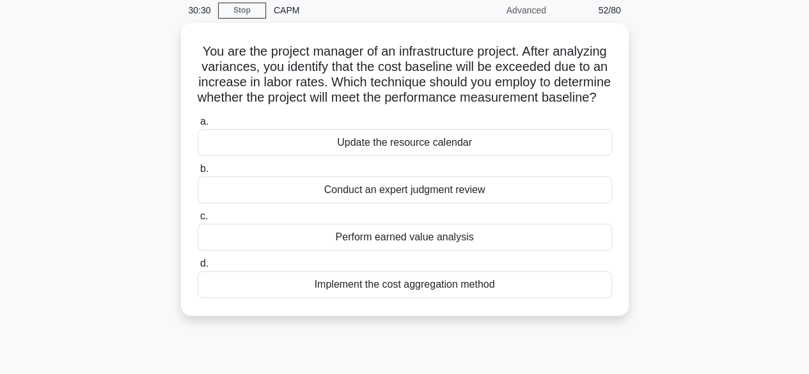
scroll to position [54, 0]
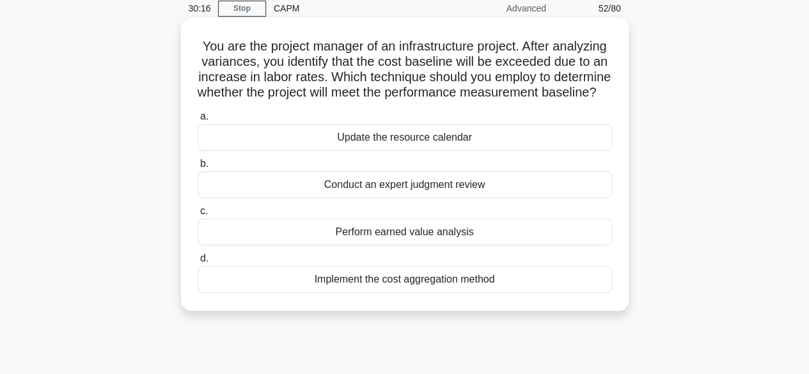
click at [533, 240] on div "Perform earned value analysis" at bounding box center [405, 232] width 414 height 27
click at [198, 216] on input "c. Perform earned value analysis" at bounding box center [198, 211] width 0 height 8
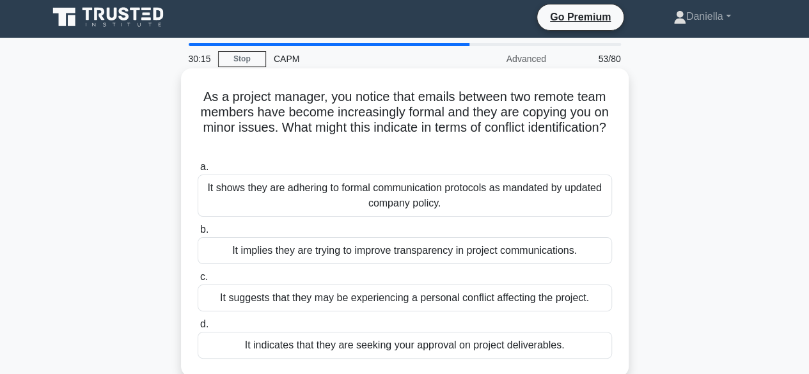
scroll to position [0, 0]
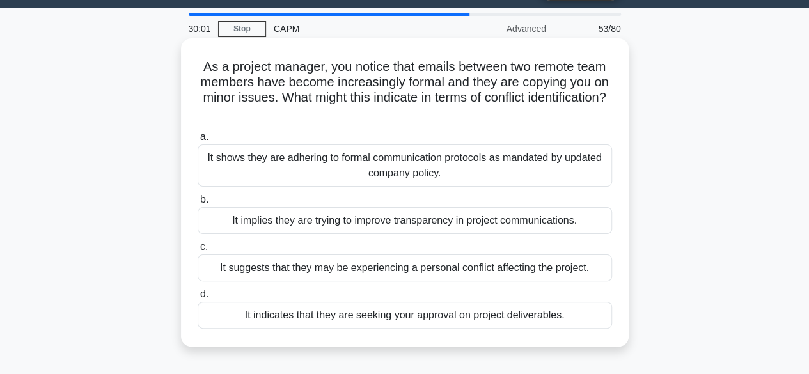
click at [619, 176] on div "a. It shows they are adhering to formal communication protocols as mandated by …" at bounding box center [405, 158] width 430 height 58
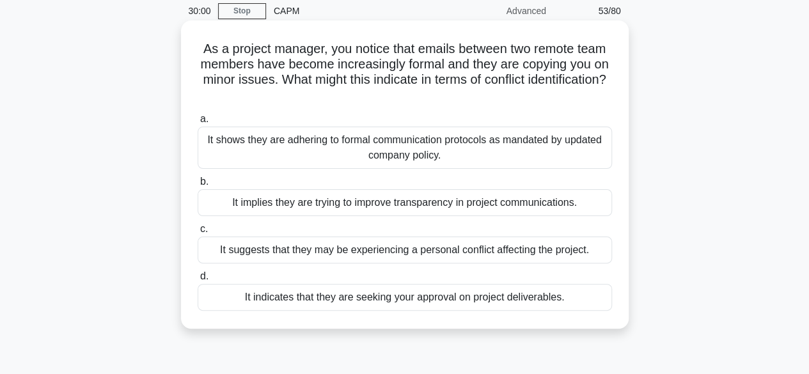
scroll to position [53, 0]
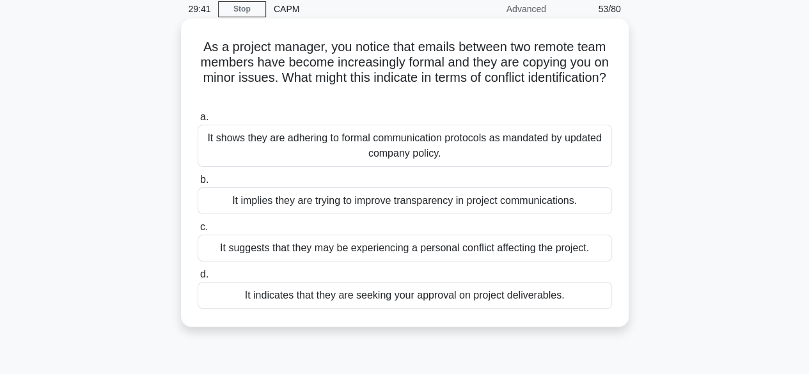
click at [540, 248] on div "It suggests that they may be experiencing a personal conflict affecting the pro…" at bounding box center [405, 248] width 414 height 27
click at [198, 232] on input "c. It suggests that they may be experiencing a personal conflict affecting the …" at bounding box center [198, 227] width 0 height 8
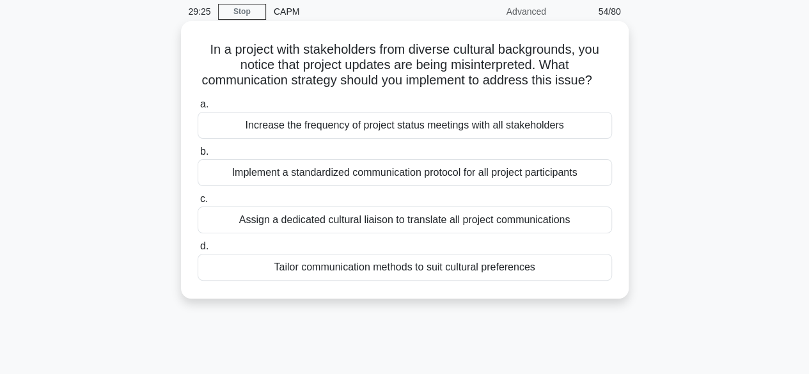
scroll to position [51, 0]
click at [553, 185] on div "Implement a standardized communication protocol for all project participants" at bounding box center [405, 172] width 414 height 27
click at [198, 155] on input "b. Implement a standardized communication protocol for all project participants" at bounding box center [198, 151] width 0 height 8
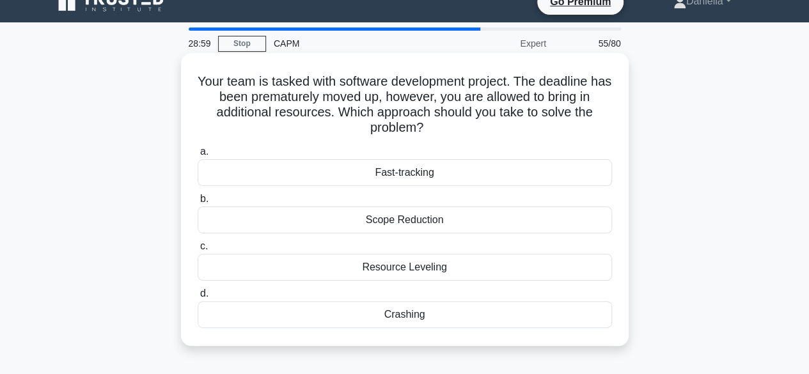
scroll to position [19, 0]
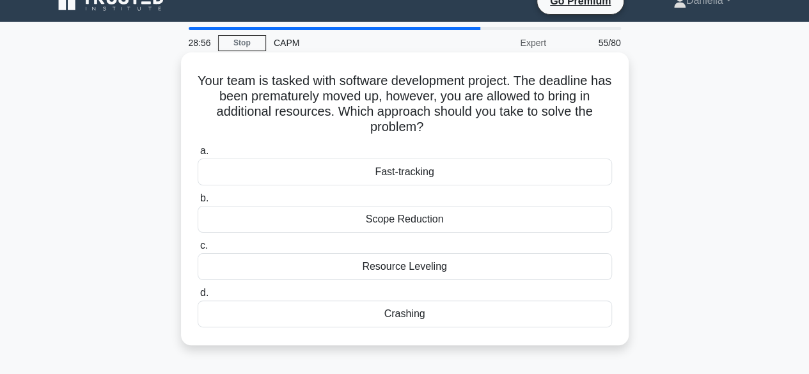
click at [533, 316] on div "Crashing" at bounding box center [405, 314] width 414 height 27
click at [198, 297] on input "d. Crashing" at bounding box center [198, 293] width 0 height 8
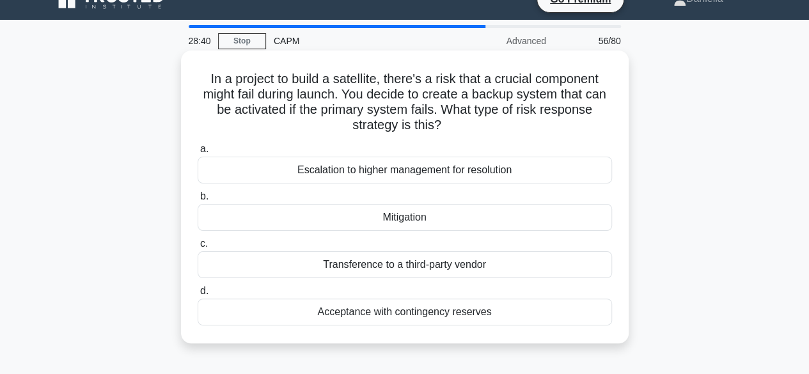
scroll to position [22, 0]
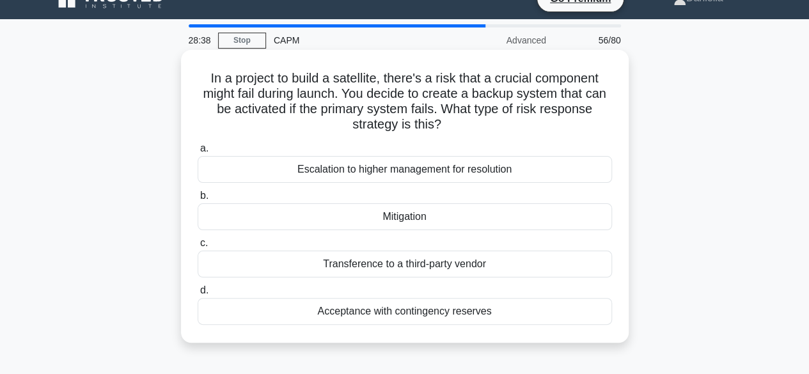
click at [564, 208] on div "Mitigation" at bounding box center [405, 216] width 414 height 27
click at [198, 200] on input "b. Mitigation" at bounding box center [198, 196] width 0 height 8
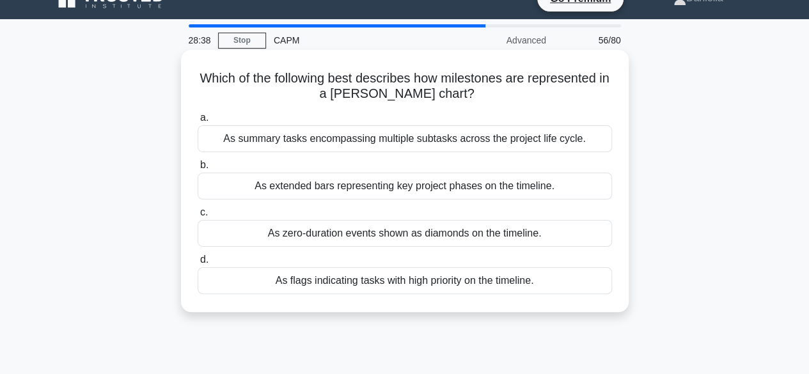
scroll to position [0, 0]
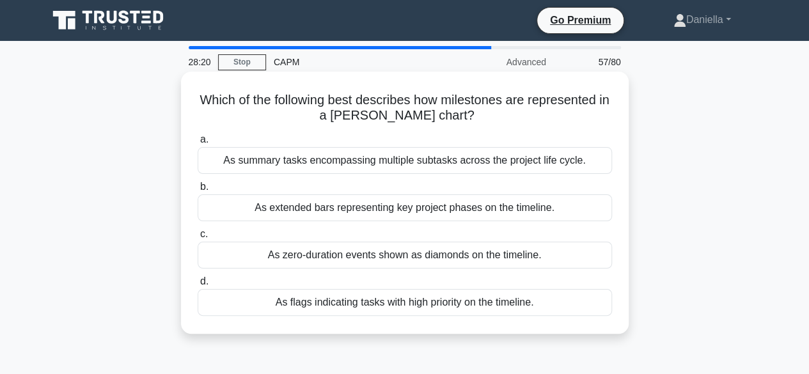
click at [562, 207] on div "As extended bars representing key project phases on the timeline." at bounding box center [405, 207] width 414 height 27
click at [198, 191] on input "b. As extended bars representing key project phases on the timeline." at bounding box center [198, 187] width 0 height 8
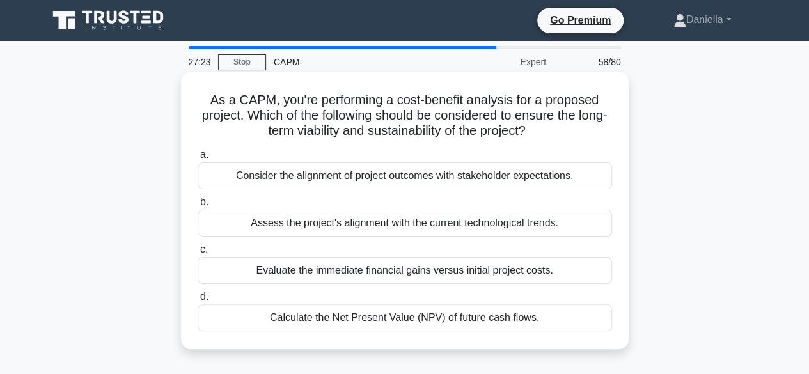
click at [517, 313] on div "Calculate the Net Present Value (NPV) of future cash flows." at bounding box center [405, 317] width 414 height 27
click at [198, 301] on input "d. Calculate the Net Present Value (NPV) of future cash flows." at bounding box center [198, 297] width 0 height 8
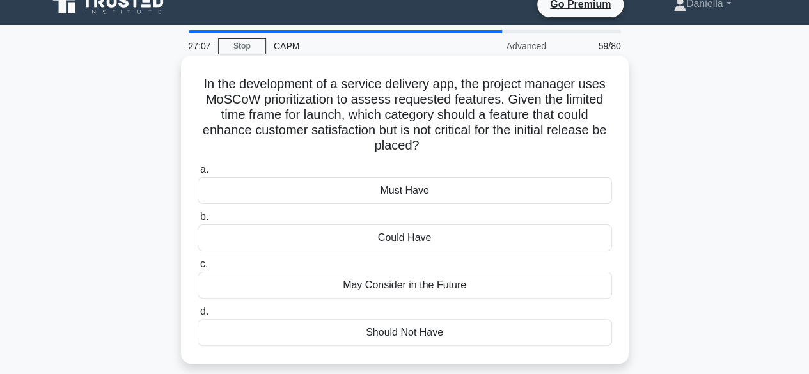
scroll to position [17, 0]
click at [537, 241] on div "Could Have" at bounding box center [405, 237] width 414 height 27
click at [198, 221] on input "b. Could Have" at bounding box center [198, 216] width 0 height 8
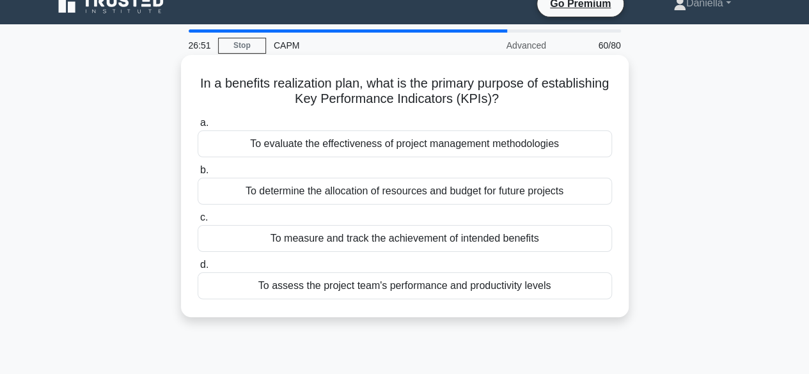
scroll to position [0, 0]
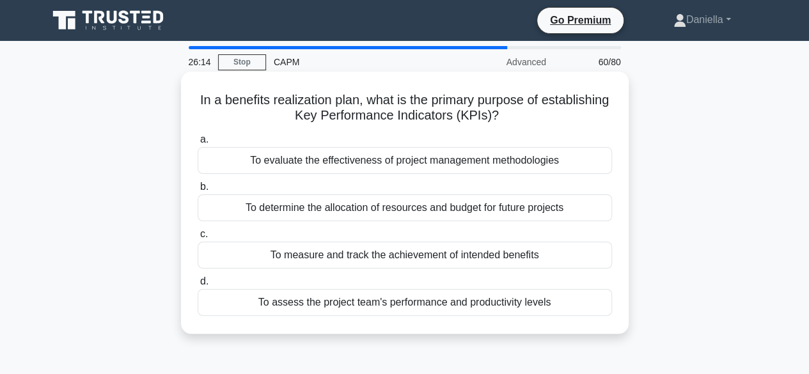
click at [556, 252] on div "To measure and track the achievement of intended benefits" at bounding box center [405, 255] width 414 height 27
click at [198, 239] on input "c. To measure and track the achievement of intended benefits" at bounding box center [198, 234] width 0 height 8
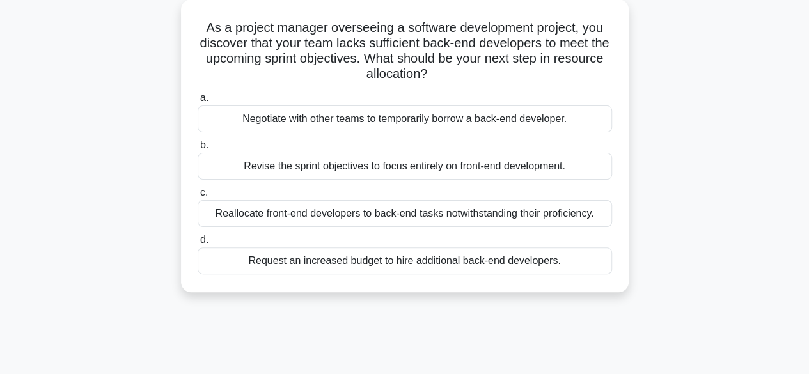
scroll to position [75, 0]
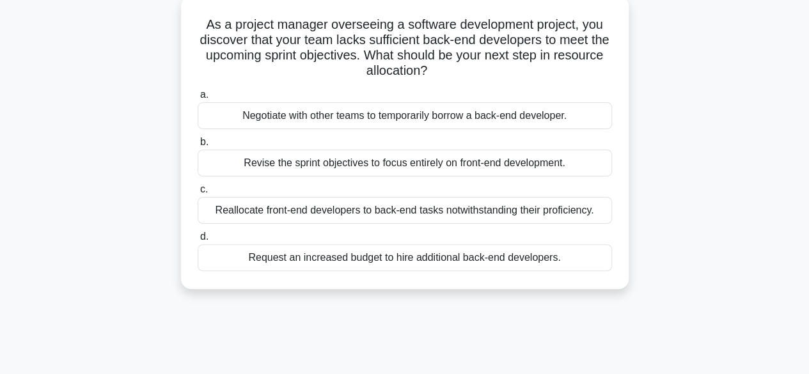
click at [556, 122] on div "Negotiate with other teams to temporarily borrow a back-end developer." at bounding box center [405, 115] width 414 height 27
click at [198, 99] on input "a. Negotiate with other teams to temporarily borrow a back-end developer." at bounding box center [198, 95] width 0 height 8
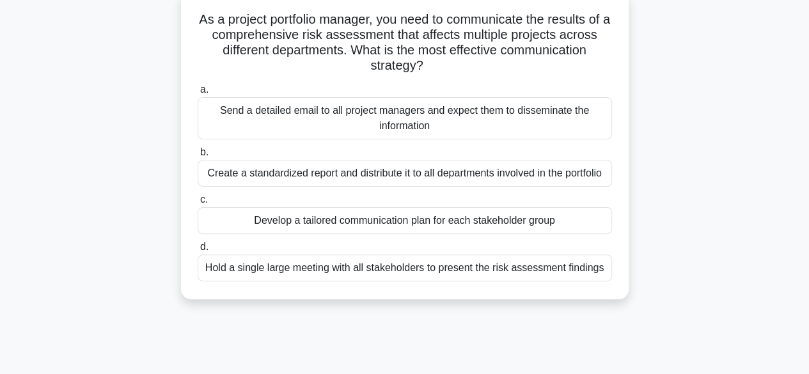
scroll to position [86, 0]
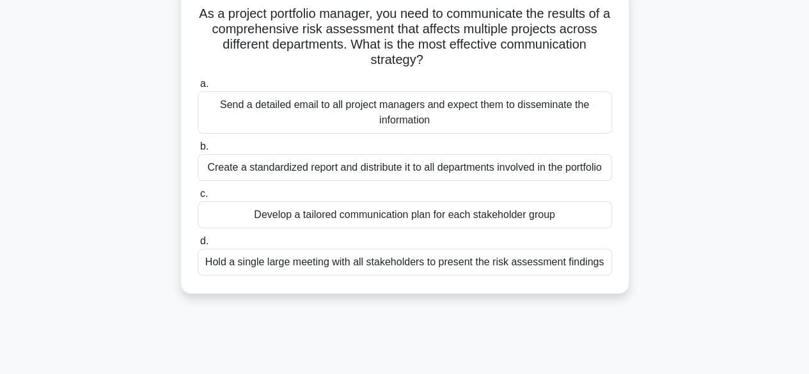
click at [578, 260] on div "Hold a single large meeting with all stakeholders to present the risk assessmen…" at bounding box center [405, 262] width 414 height 27
click at [198, 246] on input "d. Hold a single large meeting with all stakeholders to present the risk assess…" at bounding box center [198, 241] width 0 height 8
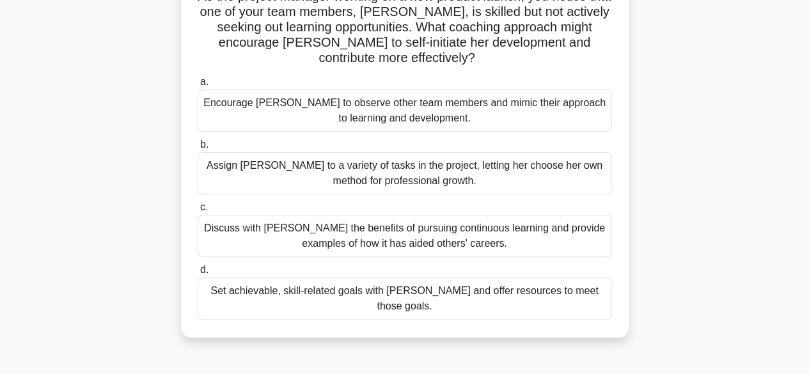
scroll to position [107, 0]
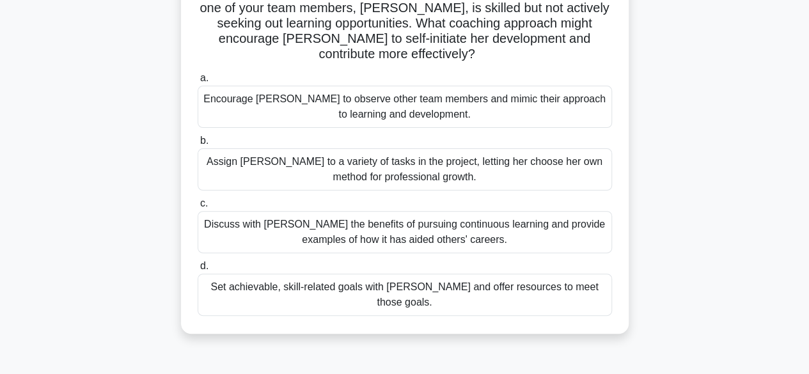
click at [568, 180] on div "Assign Chloe to a variety of tasks in the project, letting her choose her own m…" at bounding box center [405, 169] width 414 height 42
click at [198, 145] on input "b. Assign Chloe to a variety of tasks in the project, letting her choose her ow…" at bounding box center [198, 141] width 0 height 8
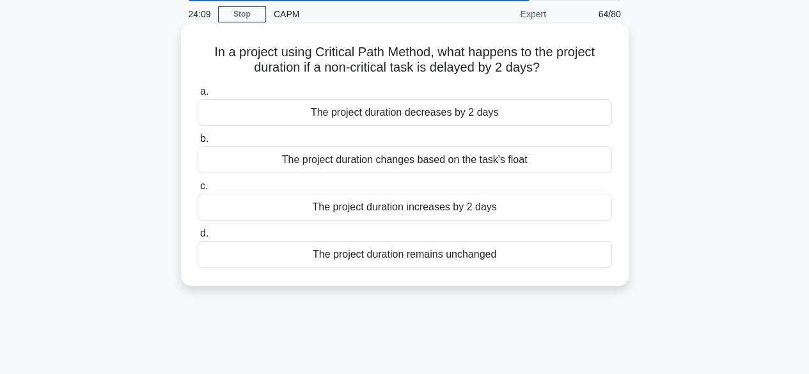
scroll to position [0, 0]
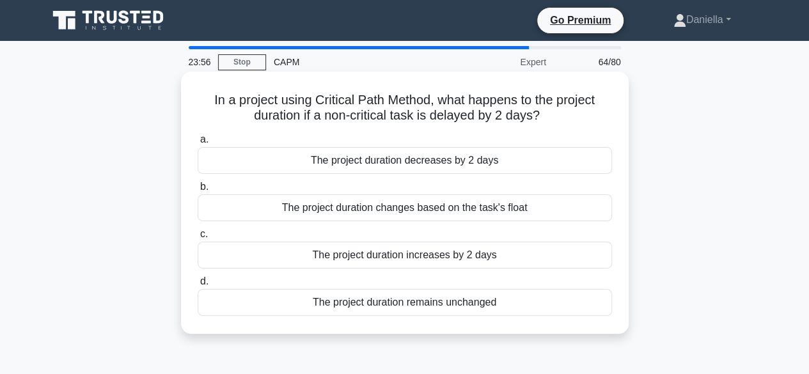
click at [558, 296] on div "The project duration remains unchanged" at bounding box center [405, 302] width 414 height 27
click at [198, 286] on input "d. The project duration remains unchanged" at bounding box center [198, 282] width 0 height 8
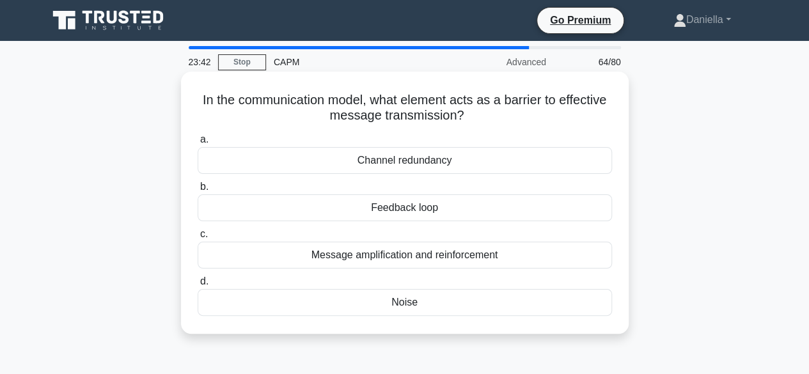
click at [551, 300] on div "Noise" at bounding box center [405, 302] width 414 height 27
click at [198, 286] on input "d. Noise" at bounding box center [198, 282] width 0 height 8
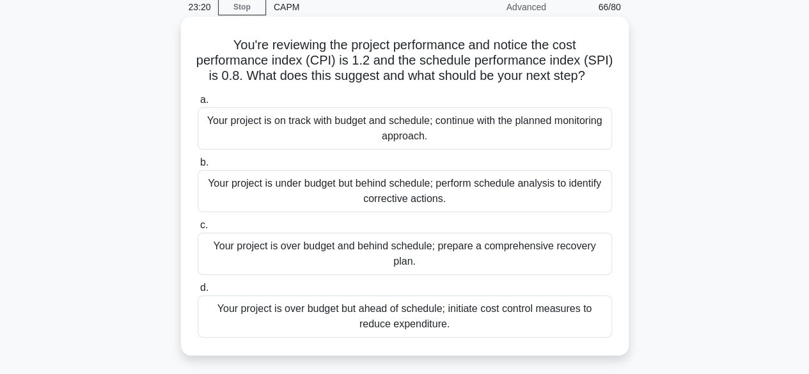
scroll to position [72, 0]
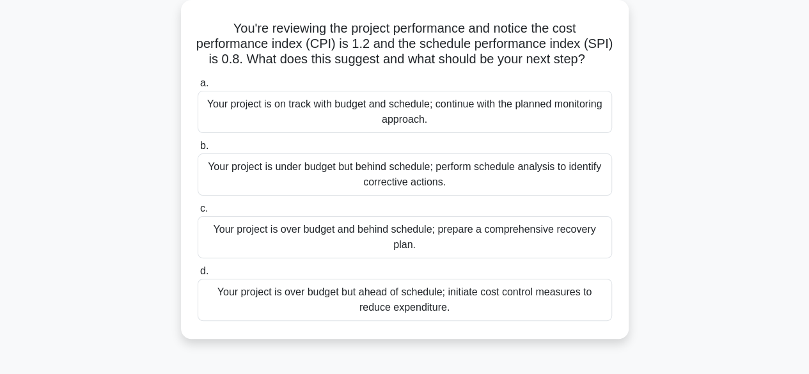
click at [550, 189] on div "Your project is under budget but behind schedule; perform schedule analysis to …" at bounding box center [405, 175] width 414 height 42
click at [198, 150] on input "b. Your project is under budget but behind schedule; perform schedule analysis …" at bounding box center [198, 146] width 0 height 8
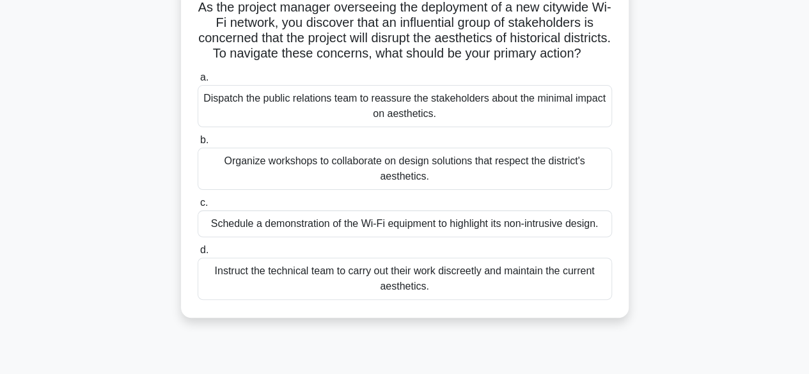
scroll to position [91, 0]
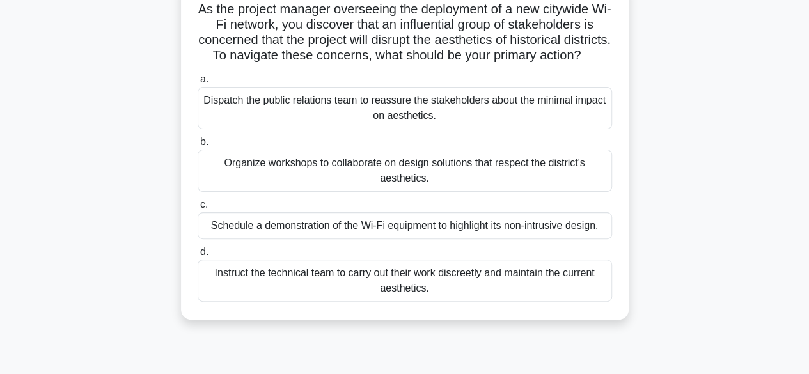
click at [572, 239] on div "Schedule a demonstration of the Wi-Fi equipment to highlight its non-intrusive …" at bounding box center [405, 225] width 414 height 27
click at [198, 209] on input "c. Schedule a demonstration of the Wi-Fi equipment to highlight its non-intrusi…" at bounding box center [198, 205] width 0 height 8
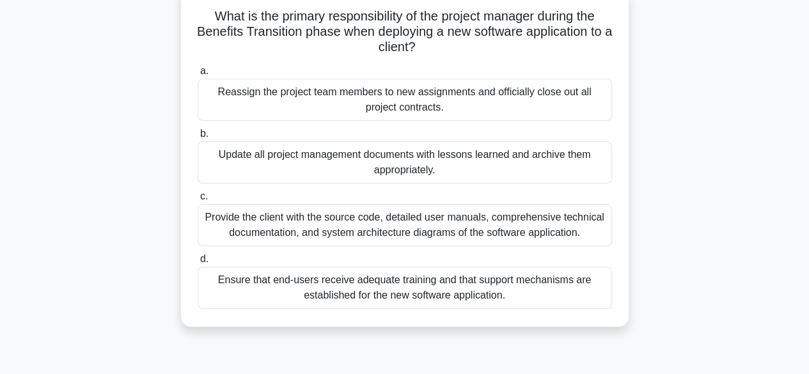
scroll to position [84, 0]
click at [570, 283] on div "Ensure that end-users receive adequate training and that support mechanisms are…" at bounding box center [405, 287] width 414 height 42
click at [198, 263] on input "d. Ensure that end-users receive adequate training and that support mechanisms …" at bounding box center [198, 259] width 0 height 8
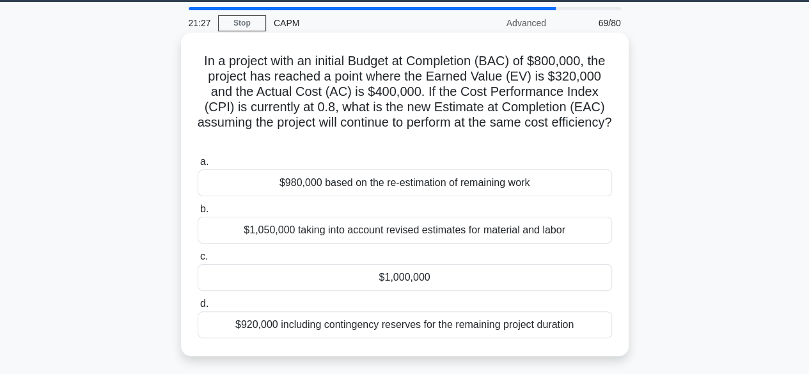
scroll to position [51, 0]
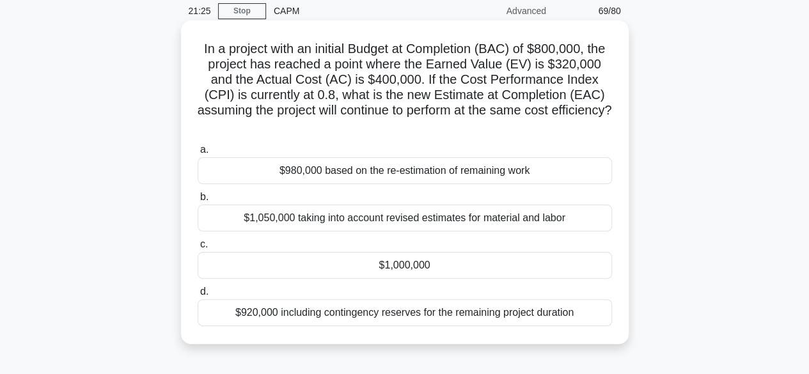
click at [543, 268] on div "$1,000,000" at bounding box center [405, 265] width 414 height 27
click at [198, 249] on input "c. $1,000,000" at bounding box center [198, 244] width 0 height 8
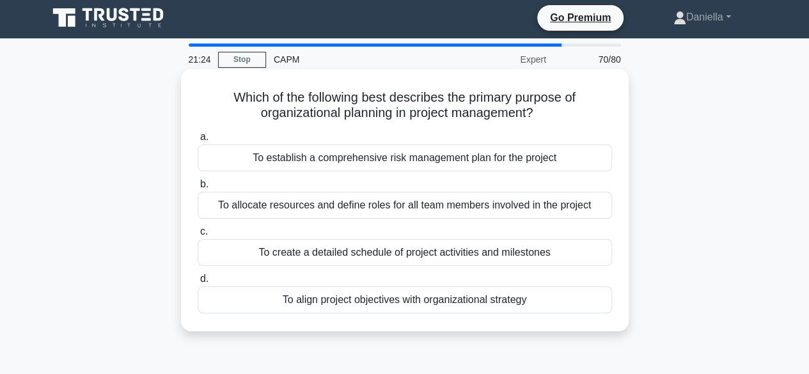
scroll to position [0, 0]
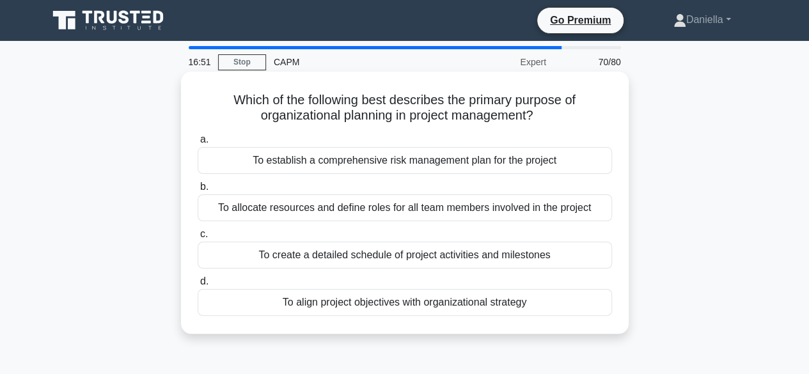
click at [534, 310] on div "To align project objectives with organizational strategy" at bounding box center [405, 302] width 414 height 27
click at [198, 286] on input "d. To align project objectives with organizational strategy" at bounding box center [198, 282] width 0 height 8
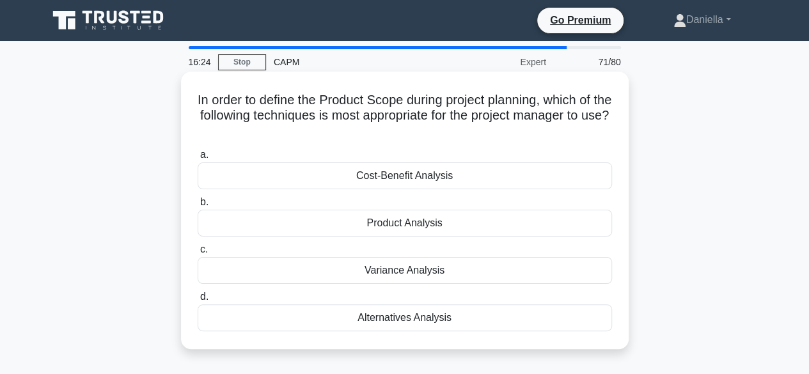
click at [573, 227] on div "Product Analysis" at bounding box center [405, 223] width 414 height 27
click at [198, 207] on input "b. Product Analysis" at bounding box center [198, 202] width 0 height 8
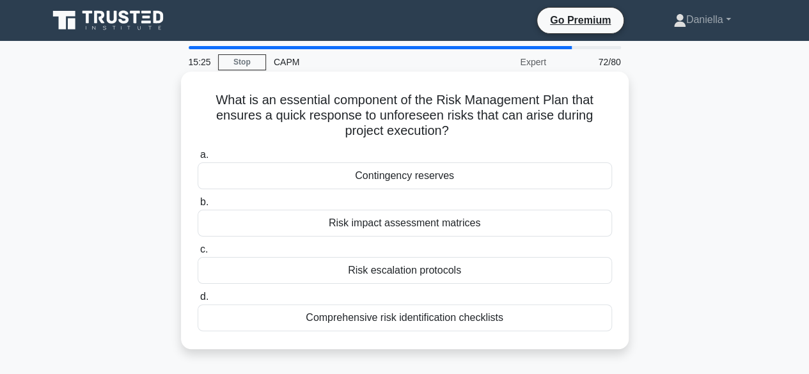
click at [572, 177] on div "Contingency reserves" at bounding box center [405, 175] width 414 height 27
click at [198, 159] on input "a. Contingency reserves" at bounding box center [198, 155] width 0 height 8
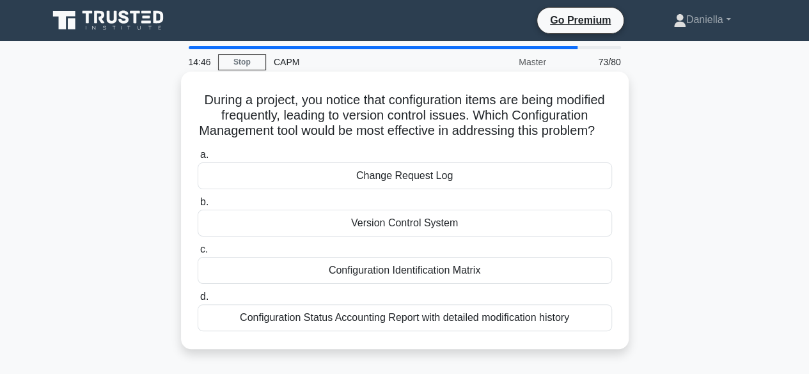
click at [594, 284] on div "Configuration Identification Matrix" at bounding box center [405, 270] width 414 height 27
click at [198, 254] on input "c. Configuration Identification Matrix" at bounding box center [198, 250] width 0 height 8
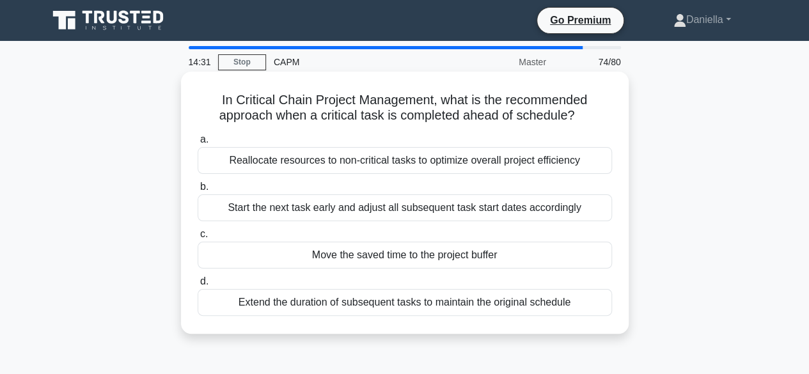
click at [559, 162] on div "Reallocate resources to non-critical tasks to optimize overall project efficien…" at bounding box center [405, 160] width 414 height 27
click at [198, 144] on input "a. Reallocate resources to non-critical tasks to optimize overall project effic…" at bounding box center [198, 140] width 0 height 8
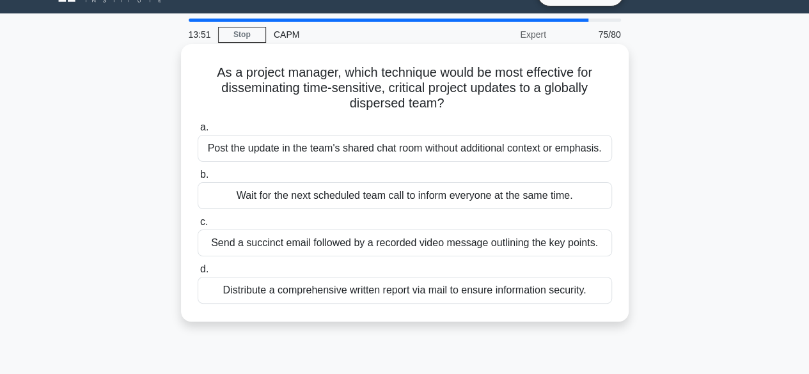
scroll to position [33, 0]
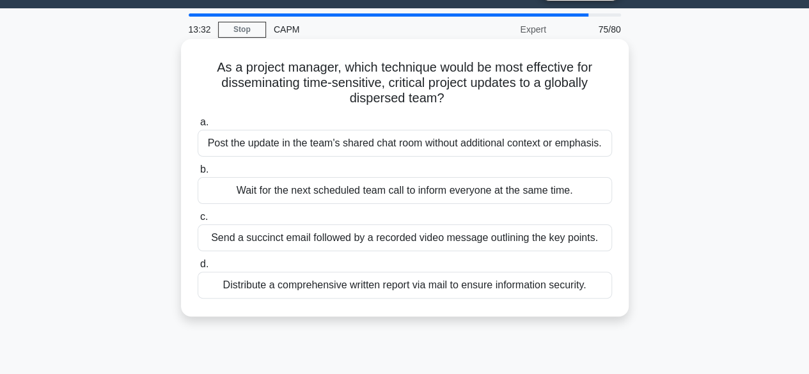
click at [565, 191] on div "Wait for the next scheduled team call to inform everyone at the same time." at bounding box center [405, 190] width 414 height 27
click at [198, 174] on input "b. Wait for the next scheduled team call to inform everyone at the same time." at bounding box center [198, 170] width 0 height 8
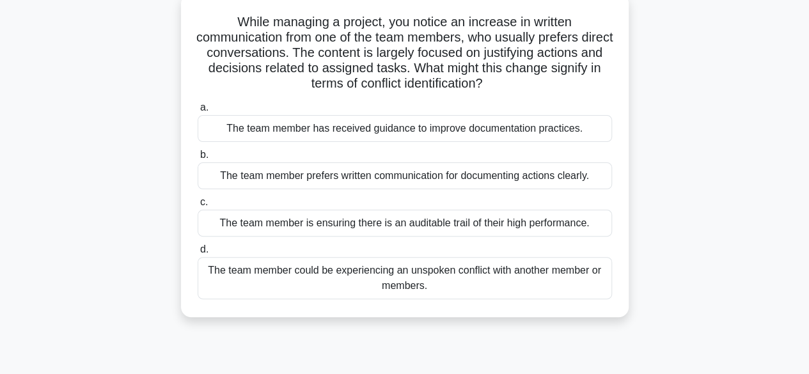
scroll to position [83, 0]
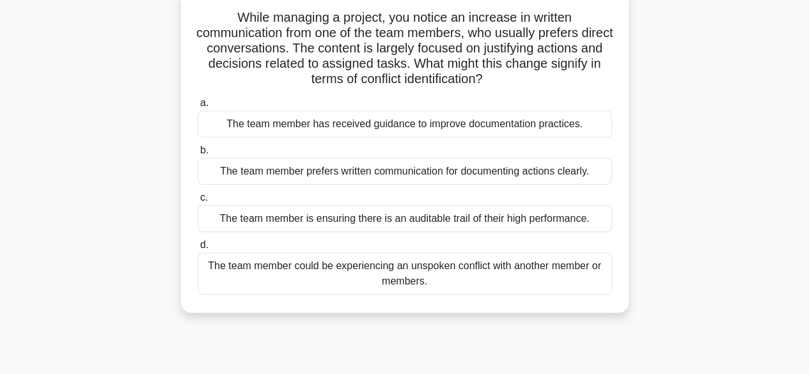
click at [565, 275] on div "The team member could be experiencing an unspoken conflict with another member …" at bounding box center [405, 274] width 414 height 42
click at [198, 249] on input "d. The team member could be experiencing an unspoken conflict with another memb…" at bounding box center [198, 245] width 0 height 8
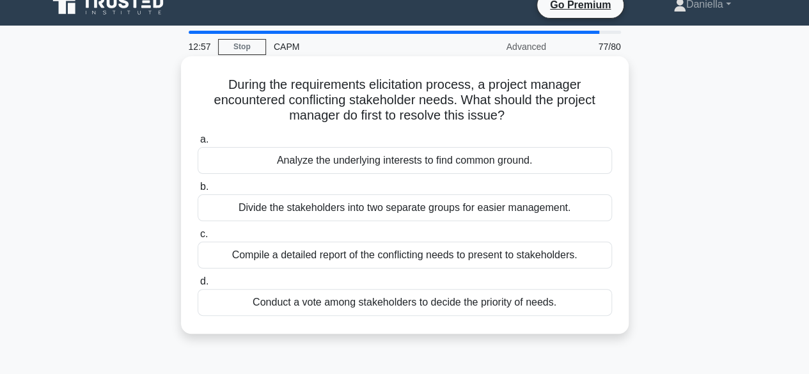
scroll to position [0, 0]
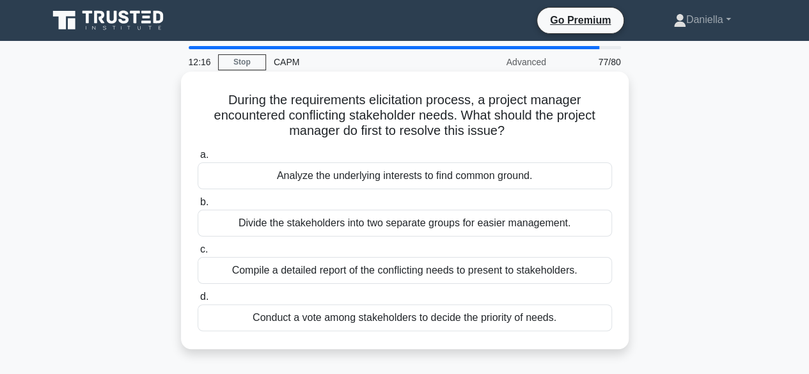
click at [591, 175] on div "Analyze the underlying interests to find common ground." at bounding box center [405, 175] width 414 height 27
click at [198, 159] on input "a. Analyze the underlying interests to find common ground." at bounding box center [198, 155] width 0 height 8
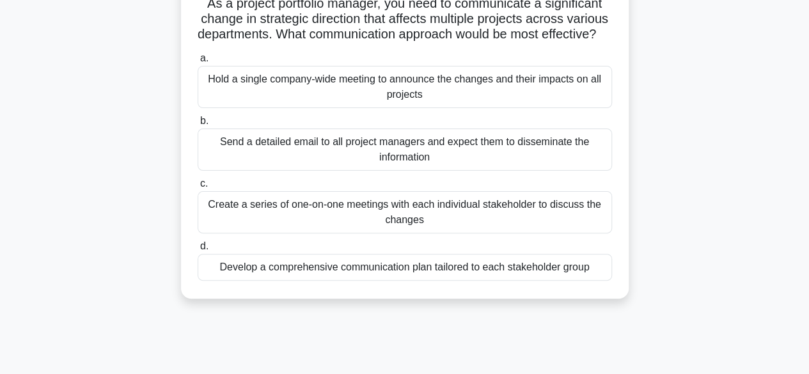
scroll to position [97, 0]
click at [555, 280] on div "Develop a comprehensive communication plan tailored to each stakeholder group" at bounding box center [405, 266] width 414 height 27
click at [198, 250] on input "d. Develop a comprehensive communication plan tailored to each stakeholder group" at bounding box center [198, 246] width 0 height 8
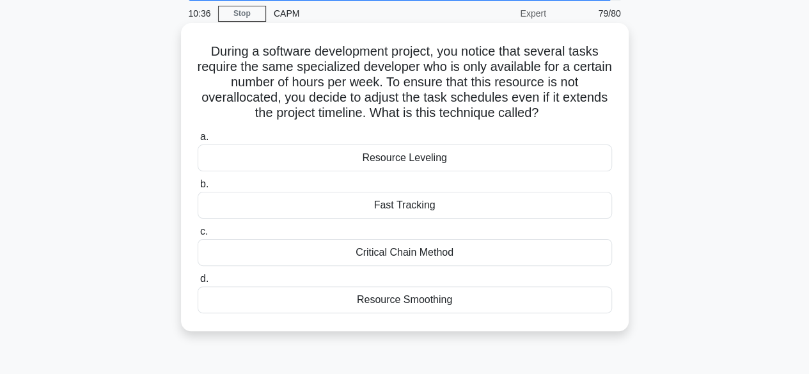
scroll to position [56, 0]
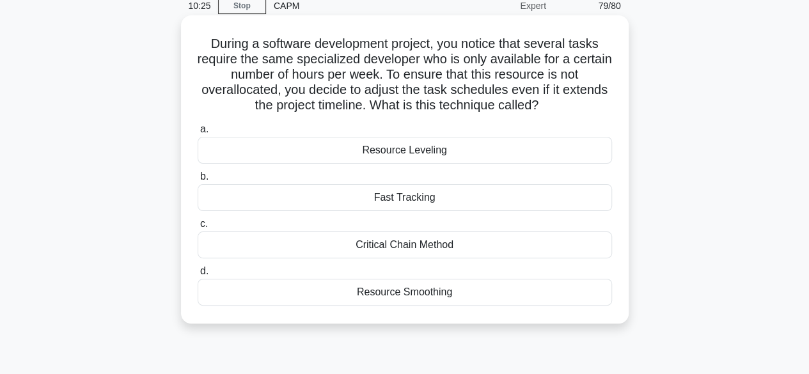
click at [553, 155] on div "Resource Leveling" at bounding box center [405, 150] width 414 height 27
click at [198, 134] on input "a. Resource Leveling" at bounding box center [198, 129] width 0 height 8
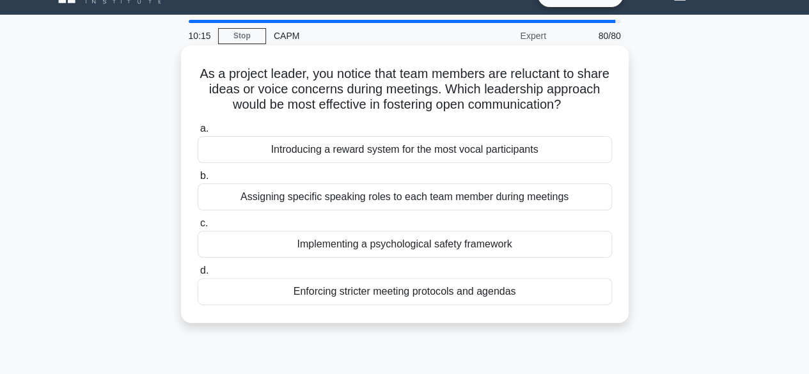
scroll to position [35, 0]
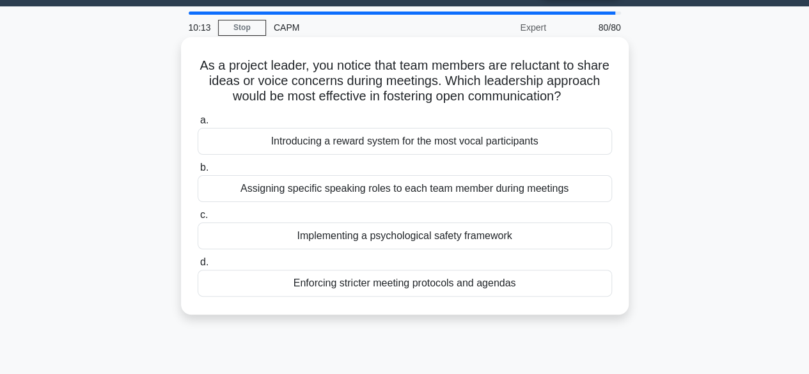
click at [532, 249] on div "Implementing a psychological safety framework" at bounding box center [405, 236] width 414 height 27
click at [198, 219] on input "c. Implementing a psychological safety framework" at bounding box center [198, 215] width 0 height 8
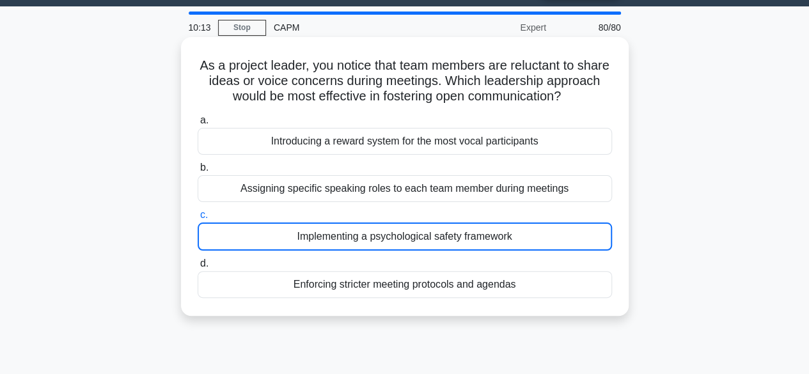
scroll to position [0, 0]
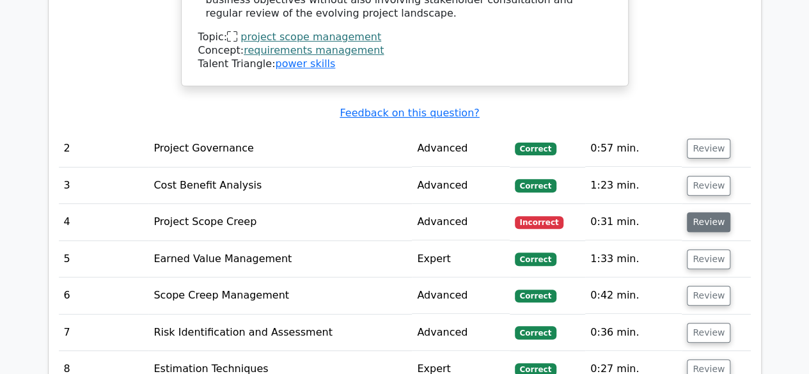
scroll to position [2569, 0]
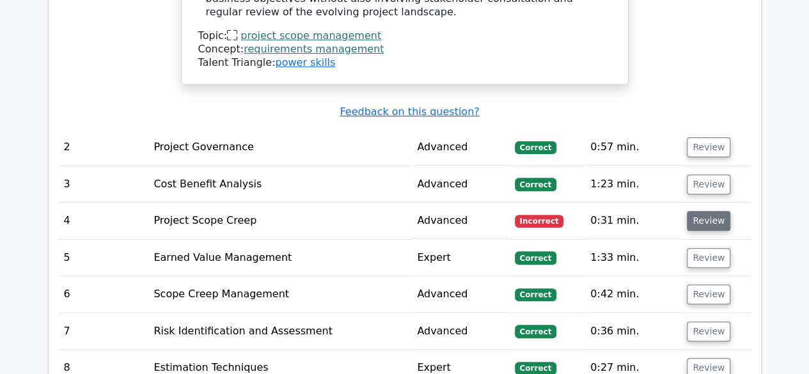
click at [705, 211] on button "Review" at bounding box center [708, 221] width 43 height 20
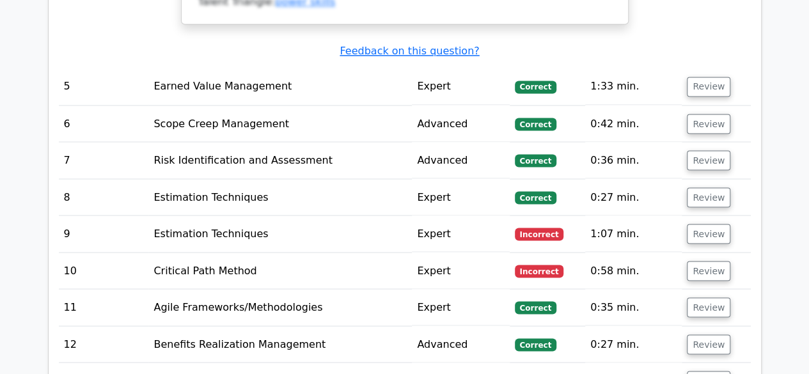
scroll to position [3519, 0]
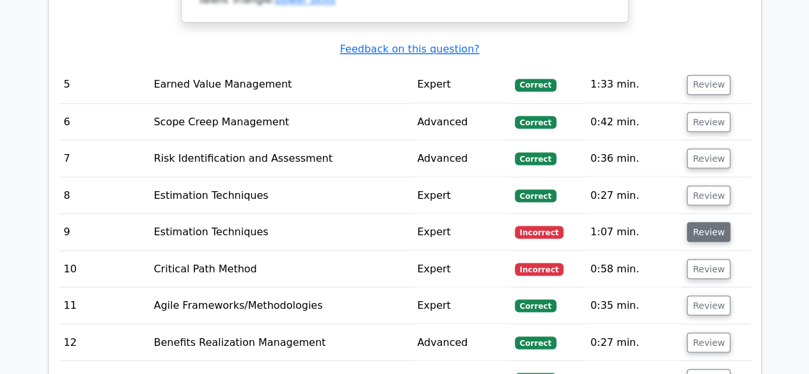
click at [711, 222] on button "Review" at bounding box center [708, 232] width 43 height 20
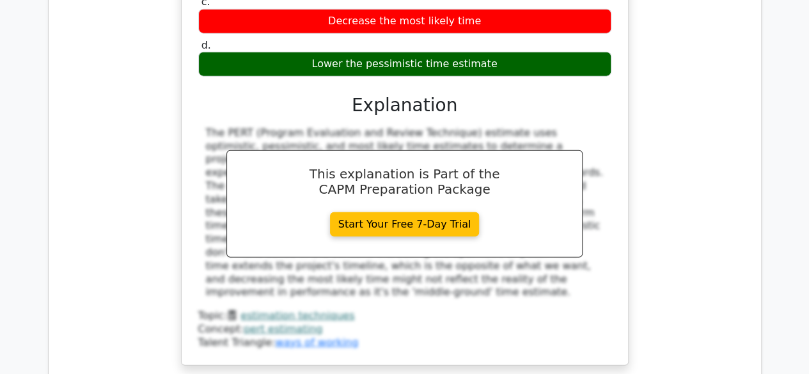
scroll to position [4156, 0]
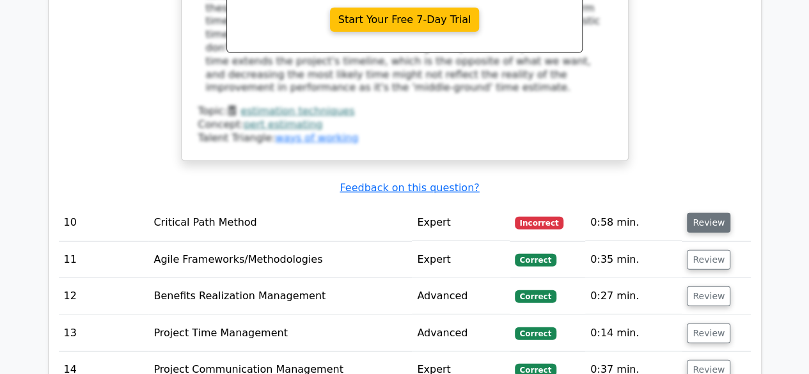
click at [702, 213] on button "Review" at bounding box center [708, 223] width 43 height 20
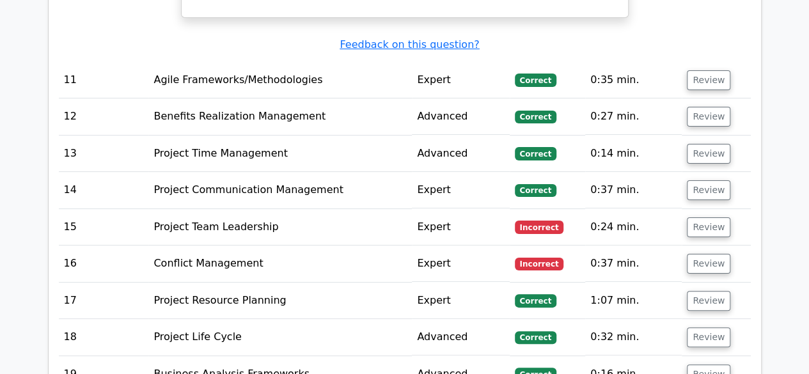
scroll to position [4870, 0]
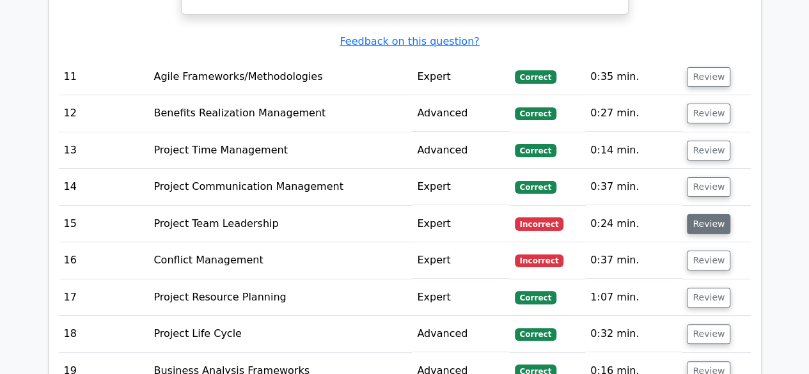
click at [704, 214] on button "Review" at bounding box center [708, 224] width 43 height 20
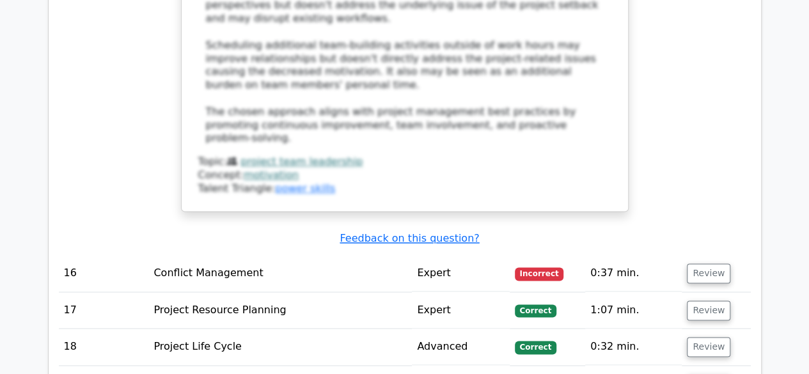
scroll to position [5716, 0]
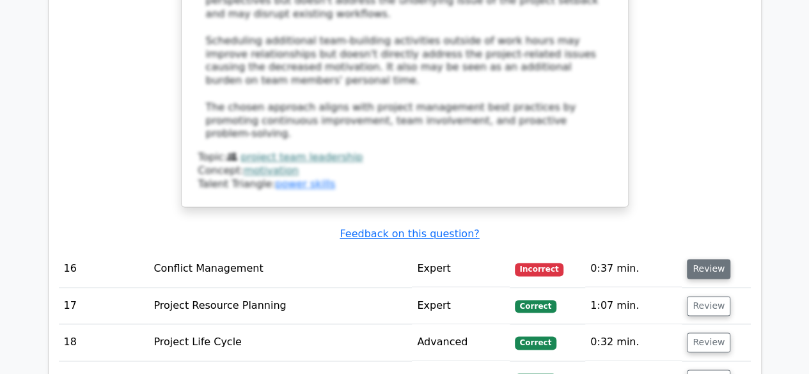
click at [698, 259] on button "Review" at bounding box center [708, 269] width 43 height 20
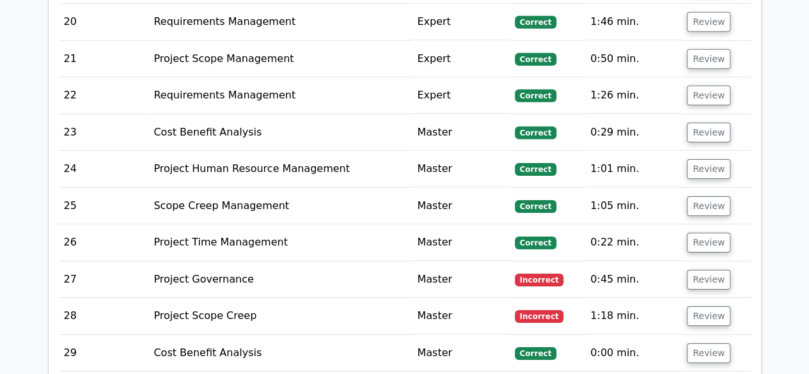
scroll to position [6825, 0]
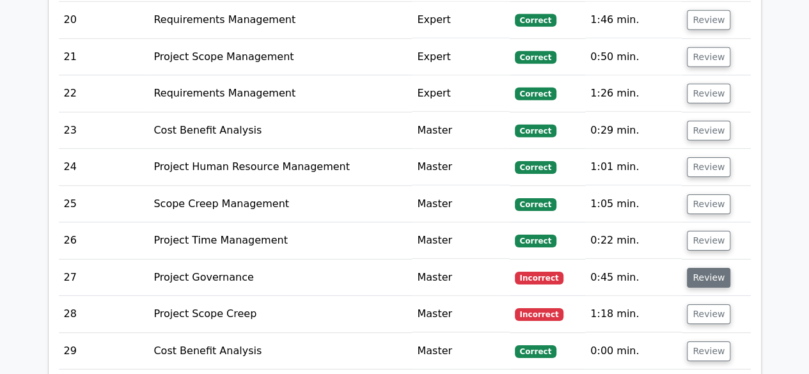
click at [705, 268] on button "Review" at bounding box center [708, 278] width 43 height 20
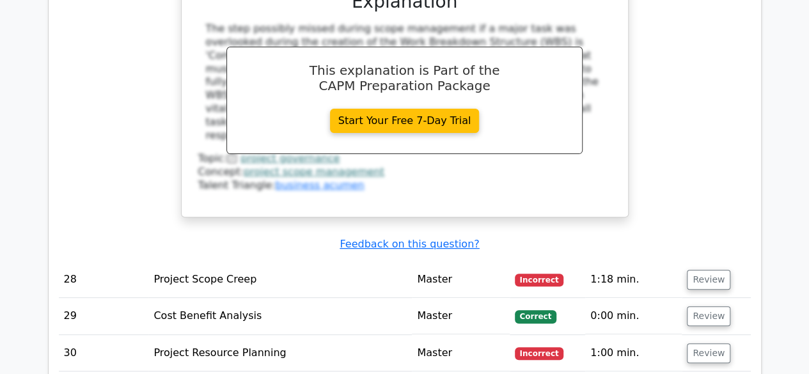
scroll to position [7391, 0]
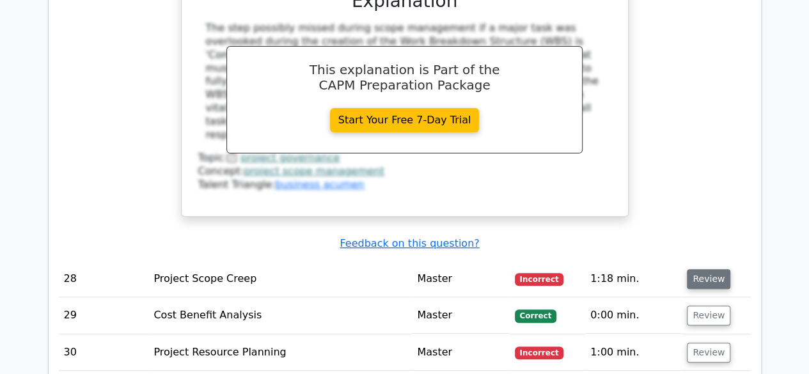
click at [710, 269] on button "Review" at bounding box center [708, 279] width 43 height 20
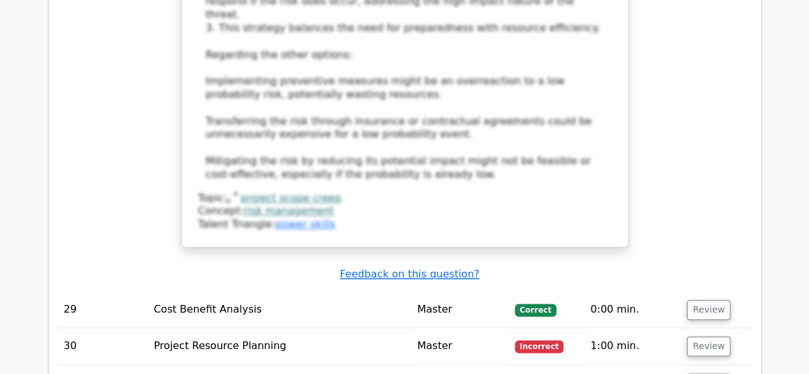
scroll to position [8140, 0]
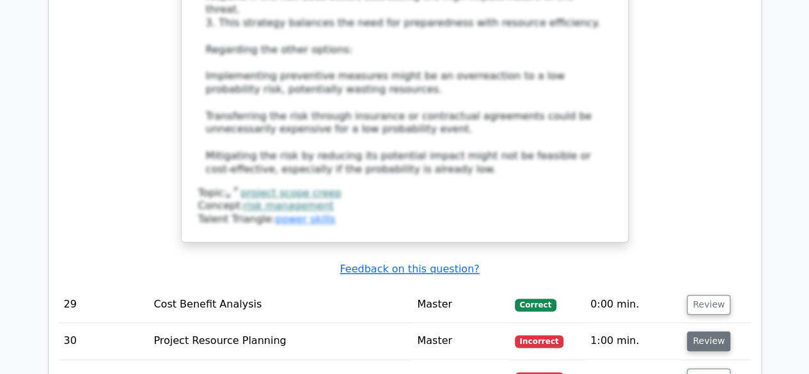
click at [710, 331] on button "Review" at bounding box center [708, 341] width 43 height 20
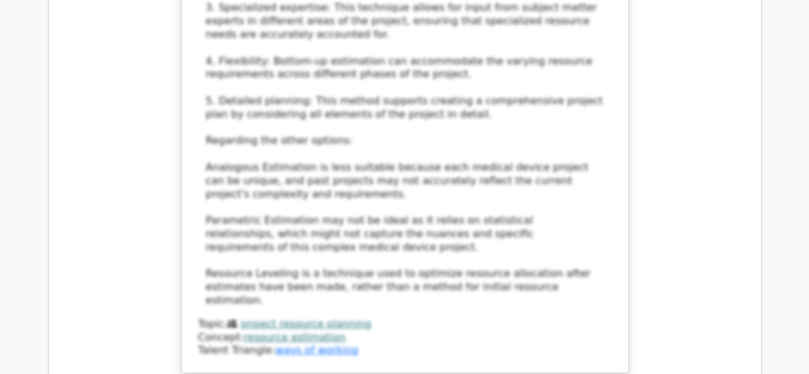
scroll to position [8989, 0]
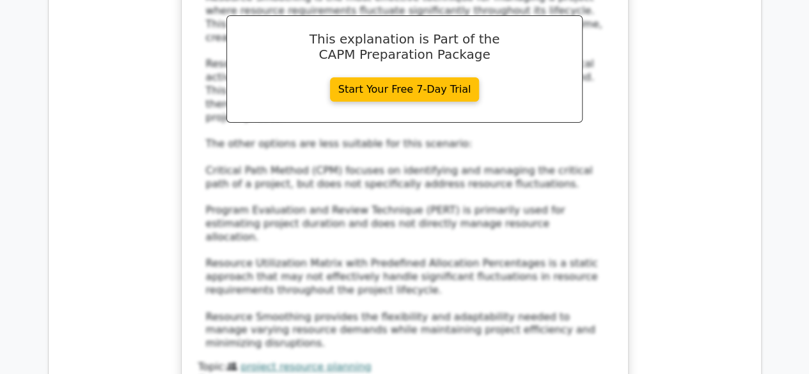
scroll to position [9725, 0]
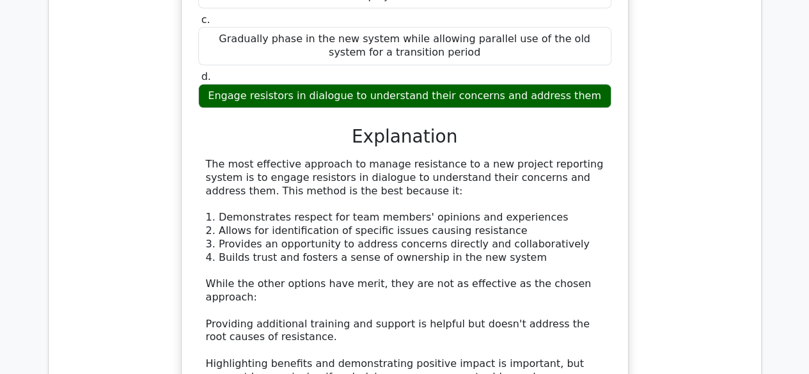
scroll to position [10596, 0]
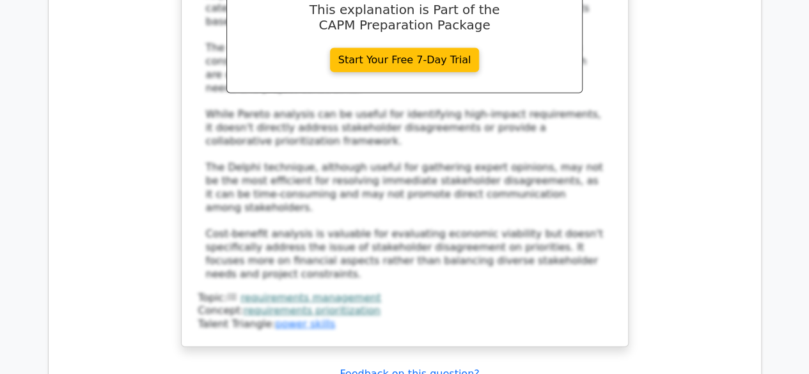
scroll to position [11385, 0]
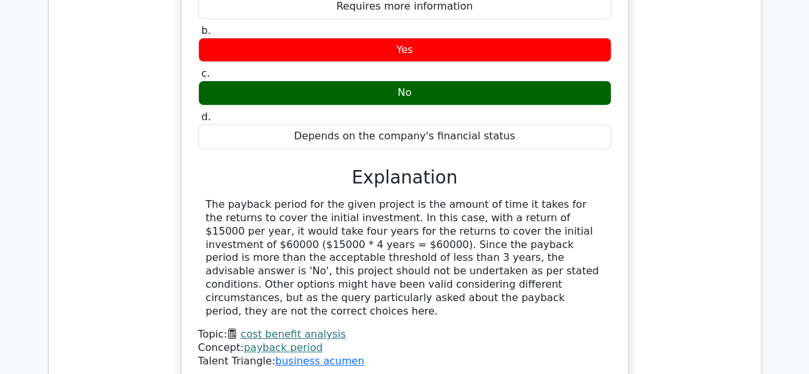
scroll to position [12063, 0]
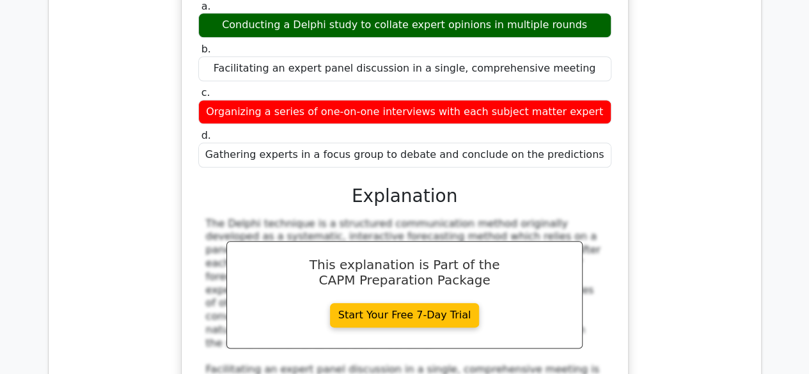
scroll to position [12727, 0]
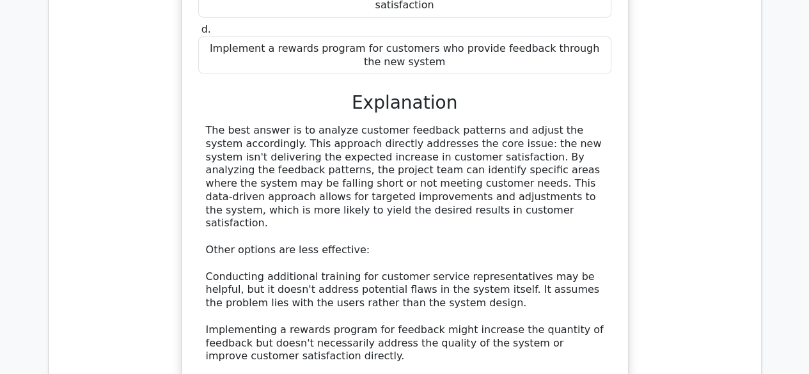
scroll to position [13701, 0]
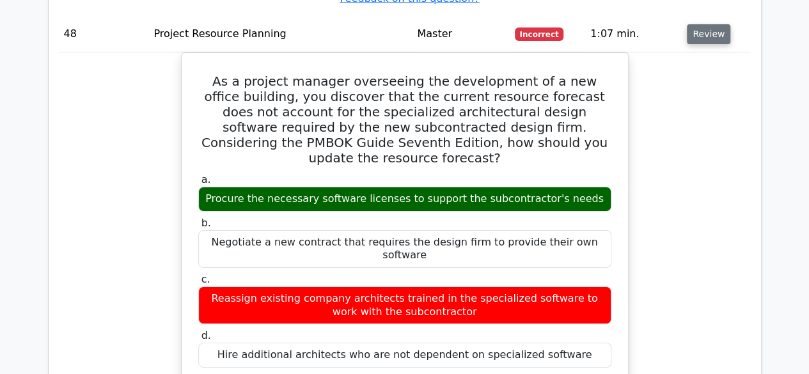
scroll to position [14374, 0]
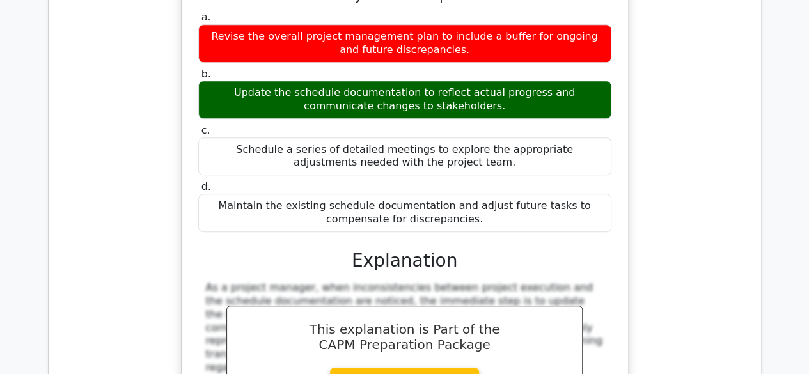
scroll to position [15155, 0]
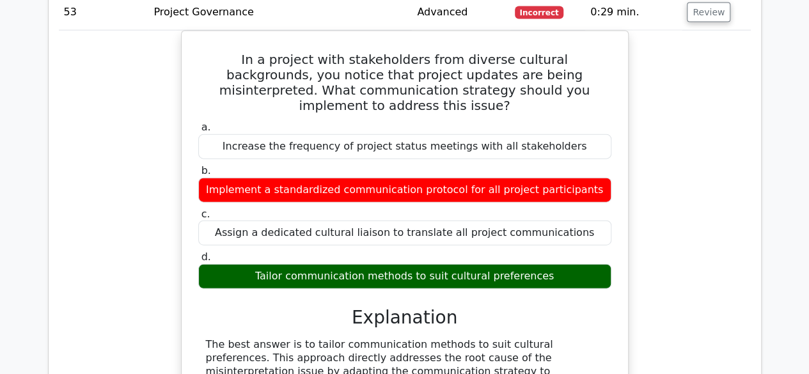
scroll to position [16082, 0]
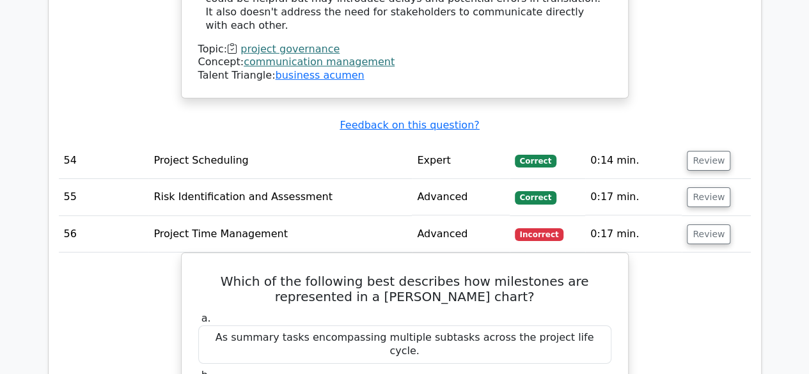
scroll to position [16654, 0]
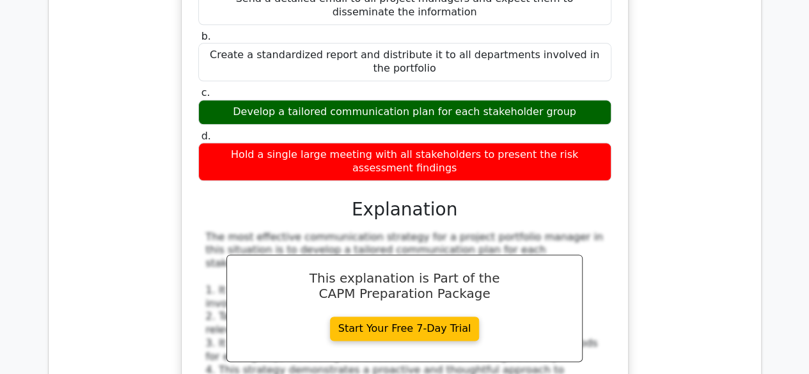
scroll to position [17714, 0]
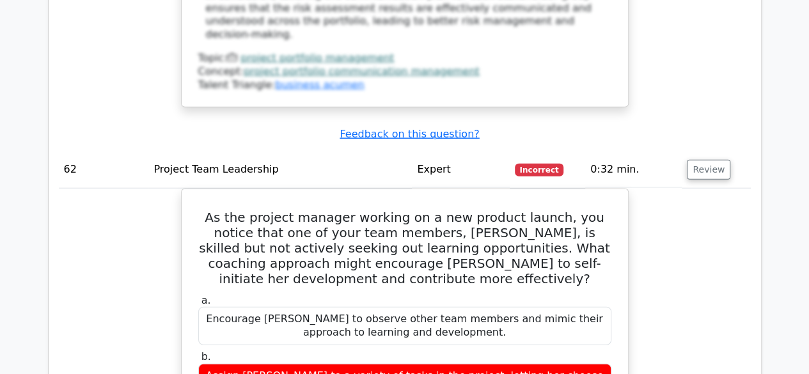
scroll to position [18462, 0]
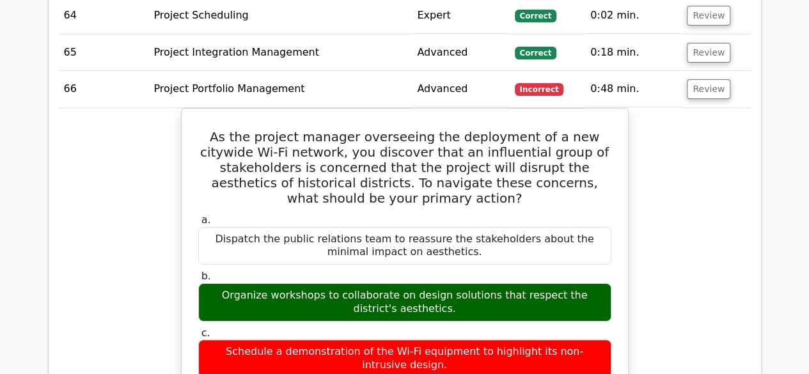
scroll to position [19389, 0]
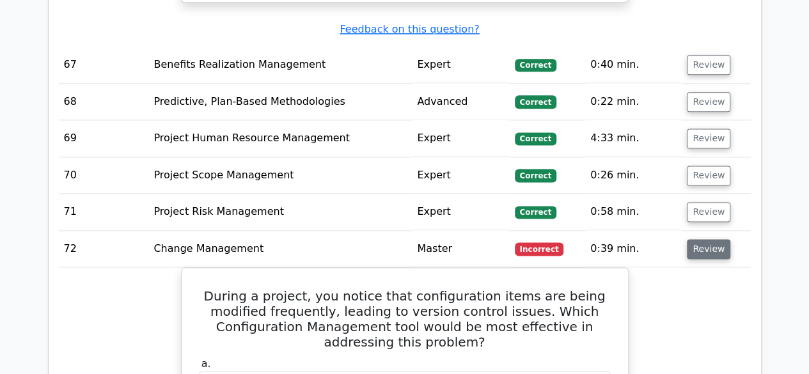
scroll to position [20207, 0]
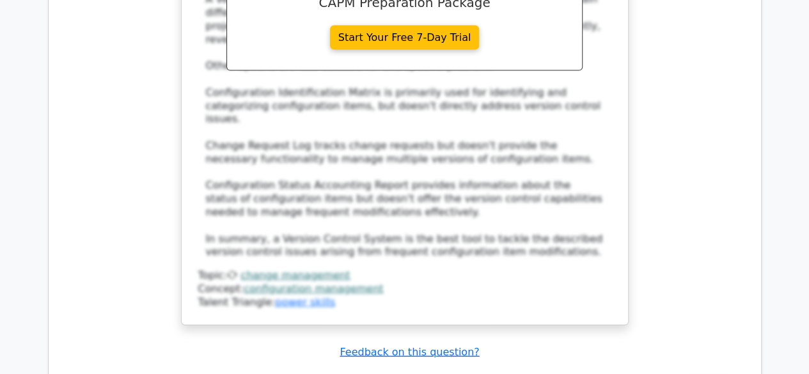
scroll to position [20837, 0]
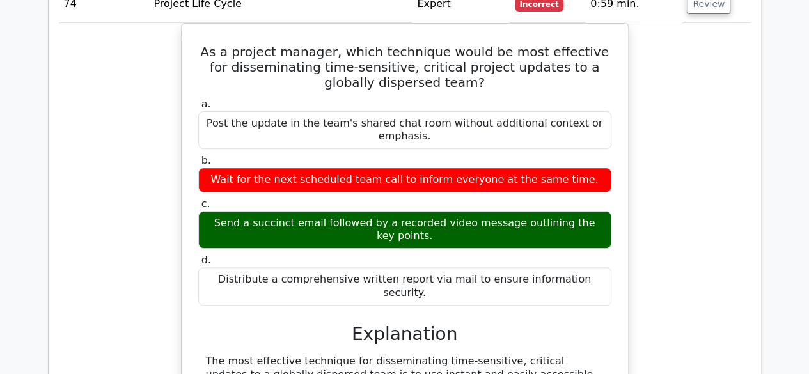
scroll to position [22075, 0]
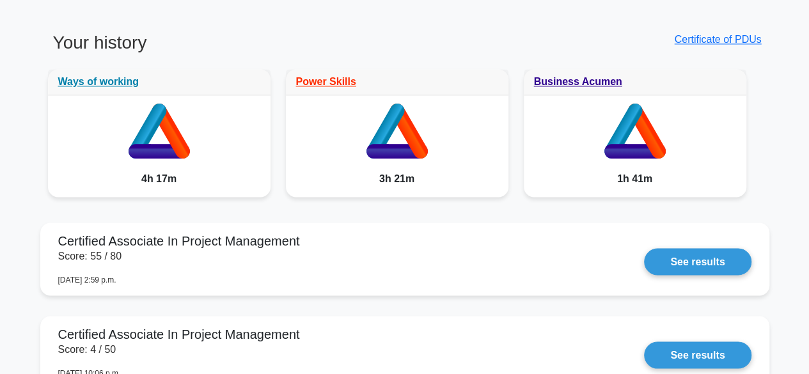
scroll to position [984, 0]
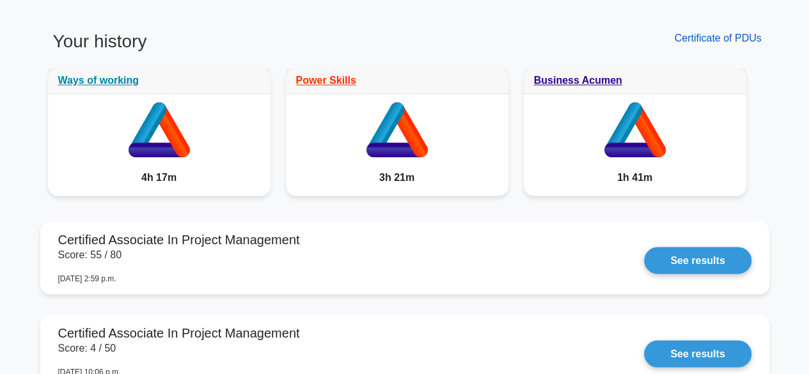
click at [691, 34] on link "Certificate of PDUs" at bounding box center [717, 38] width 87 height 11
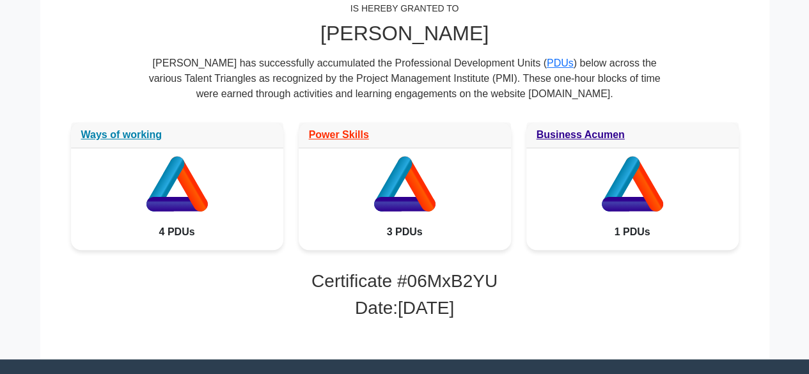
scroll to position [230, 0]
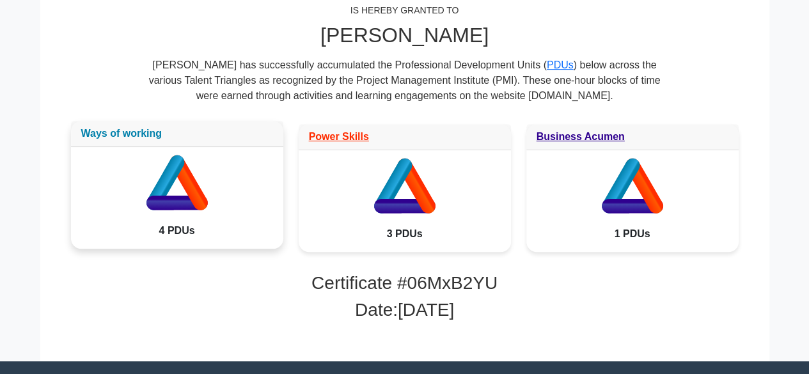
click at [156, 136] on link "Ways of working" at bounding box center [121, 133] width 81 height 11
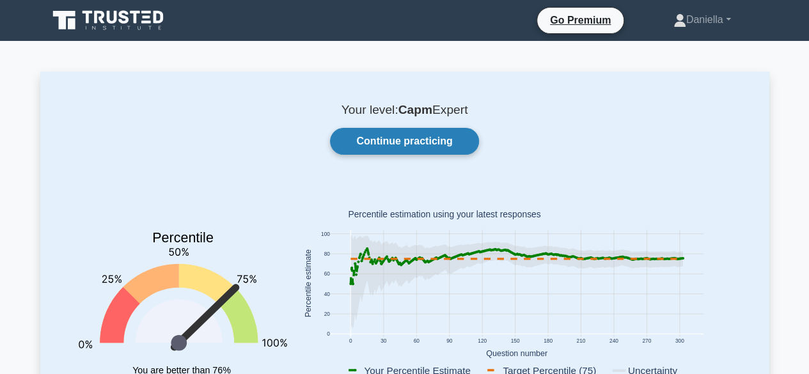
click at [363, 145] on link "Continue practicing" at bounding box center [404, 141] width 148 height 27
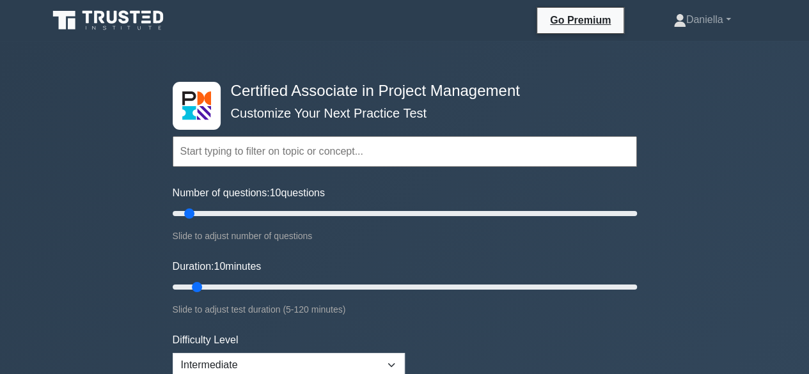
click at [371, 139] on input "text" at bounding box center [405, 151] width 464 height 31
type input "70"
click at [330, 216] on input "Number of questions: 70 questions" at bounding box center [405, 213] width 464 height 15
click at [320, 283] on input "Duration: 40 minutes" at bounding box center [405, 287] width 464 height 15
click at [329, 282] on input "Duration: 45 minutes" at bounding box center [405, 287] width 464 height 15
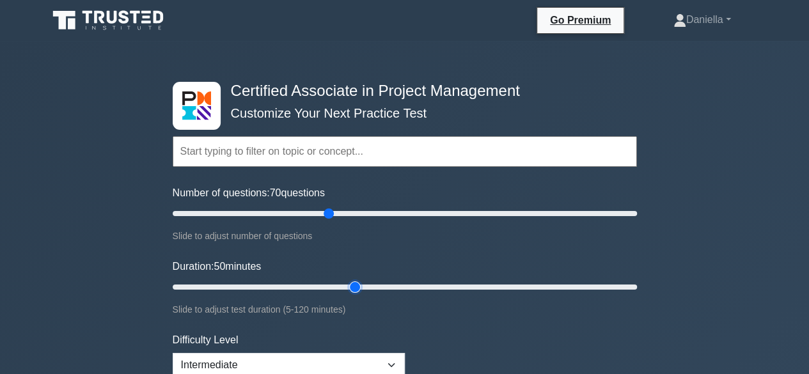
click at [356, 285] on input "Duration: 50 minutes" at bounding box center [405, 287] width 464 height 15
click at [384, 288] on input "Duration: 55 minutes" at bounding box center [405, 287] width 464 height 15
click at [424, 287] on input "Duration: 70 minutes" at bounding box center [405, 287] width 464 height 15
type input "65"
click at [416, 287] on input "Duration: 65 minutes" at bounding box center [405, 287] width 464 height 15
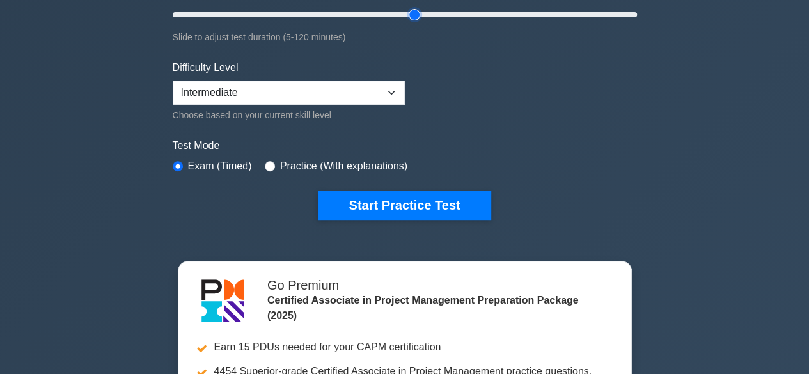
scroll to position [285, 0]
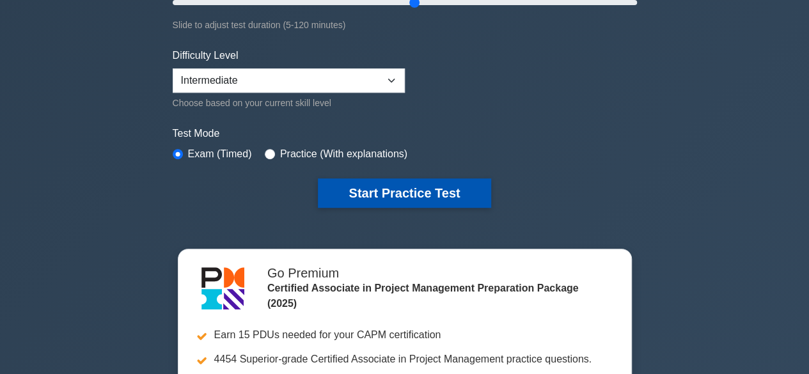
click at [414, 187] on button "Start Practice Test" at bounding box center [404, 192] width 173 height 29
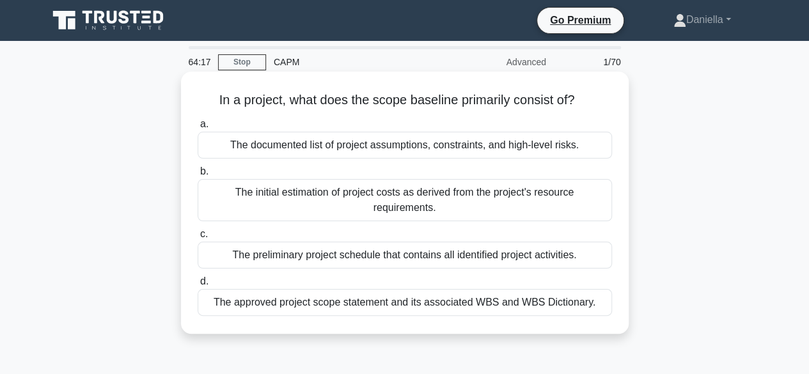
click at [334, 145] on div "The documented list of project assumptions, constraints, and high-level risks." at bounding box center [405, 145] width 414 height 27
click at [198, 129] on input "a. The documented list of project assumptions, constraints, and high-level risk…" at bounding box center [198, 124] width 0 height 8
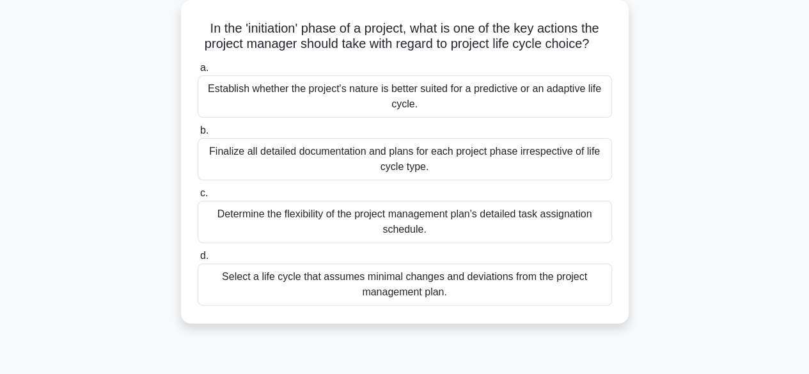
scroll to position [78, 0]
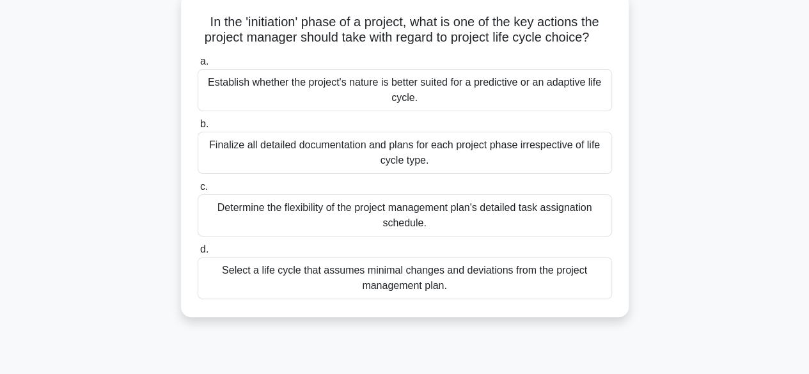
click at [551, 98] on div "Establish whether the project's nature is better suited for a predictive or an …" at bounding box center [405, 90] width 414 height 42
click at [198, 66] on input "a. Establish whether the project's nature is better suited for a predictive or …" at bounding box center [198, 62] width 0 height 8
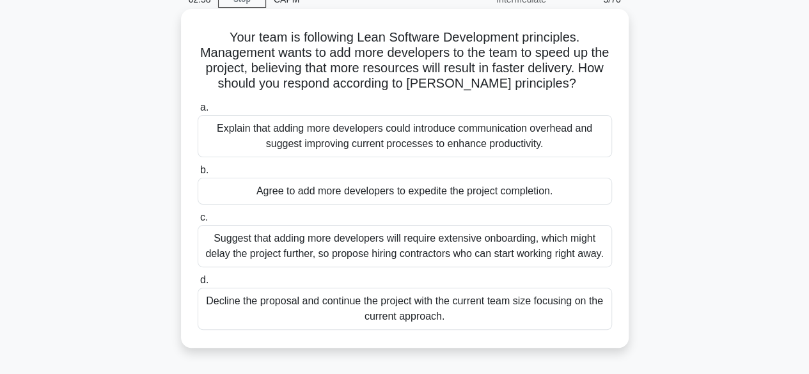
scroll to position [32, 0]
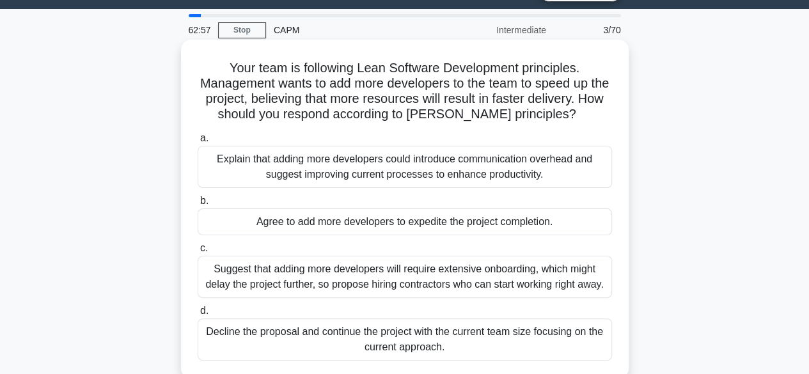
click at [549, 160] on div "Explain that adding more developers could introduce communication overhead and …" at bounding box center [405, 167] width 414 height 42
click at [198, 143] on input "a. Explain that adding more developers could introduce communication overhead a…" at bounding box center [198, 138] width 0 height 8
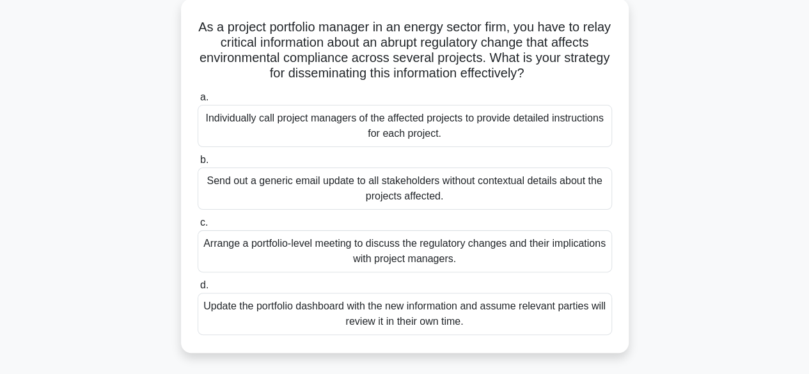
scroll to position [72, 0]
click at [484, 252] on div "Arrange a portfolio-level meeting to discuss the regulatory changes and their i…" at bounding box center [405, 252] width 414 height 42
click at [198, 228] on input "c. Arrange a portfolio-level meeting to discuss the regulatory changes and thei…" at bounding box center [198, 223] width 0 height 8
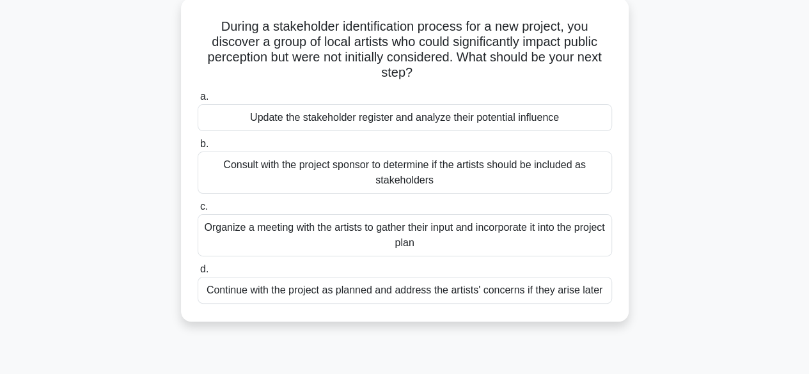
scroll to position [80, 0]
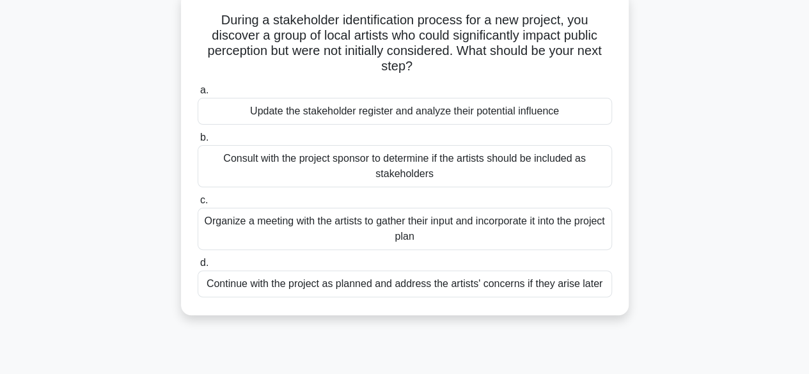
click at [527, 107] on div "Update the stakeholder register and analyze their potential influence" at bounding box center [405, 111] width 414 height 27
click at [198, 95] on input "a. Update the stakeholder register and analyze their potential influence" at bounding box center [198, 90] width 0 height 8
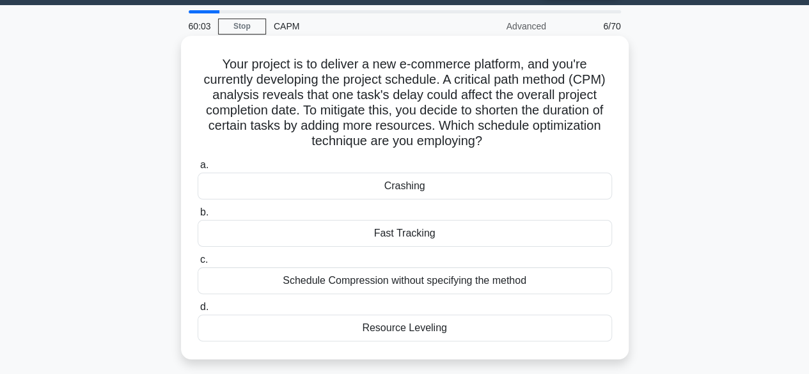
scroll to position [53, 0]
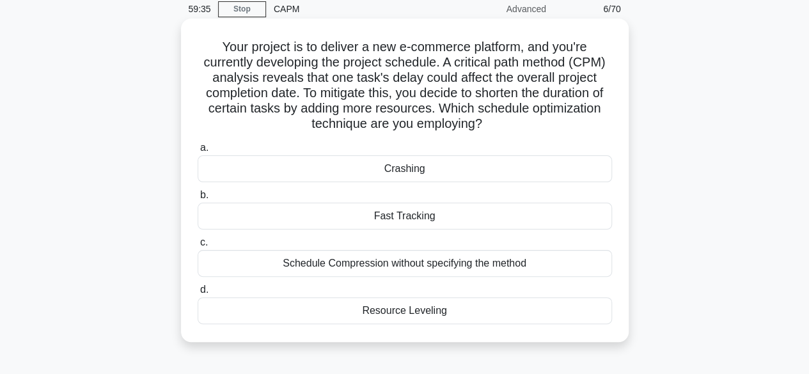
click at [564, 176] on div "Crashing" at bounding box center [405, 168] width 414 height 27
click at [198, 152] on input "a. Crashing" at bounding box center [198, 148] width 0 height 8
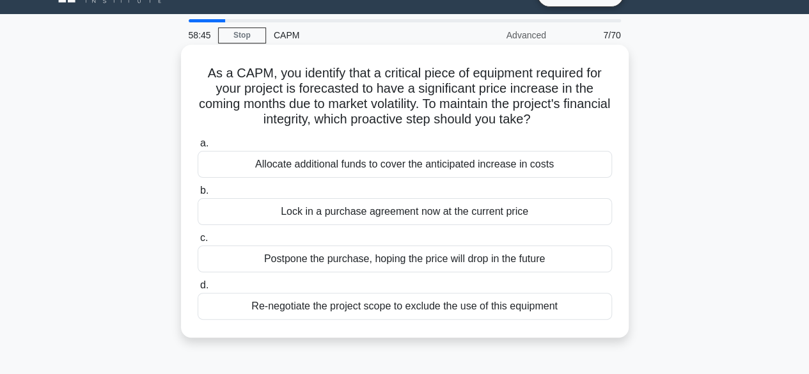
scroll to position [26, 0]
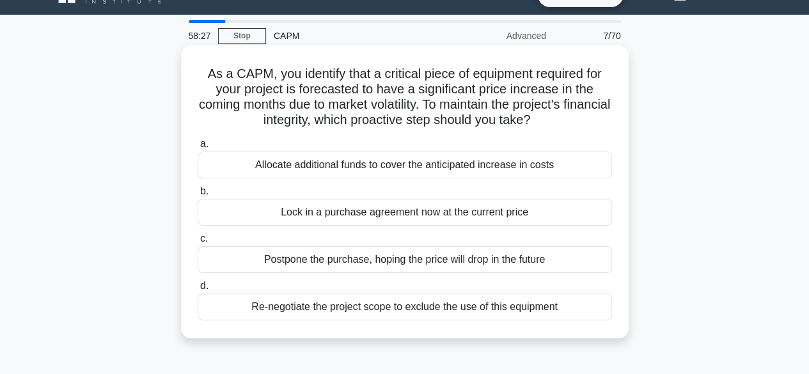
click at [556, 168] on div "Allocate additional funds to cover the anticipated increase in costs" at bounding box center [405, 165] width 414 height 27
click at [198, 148] on input "a. Allocate additional funds to cover the anticipated increase in costs" at bounding box center [198, 144] width 0 height 8
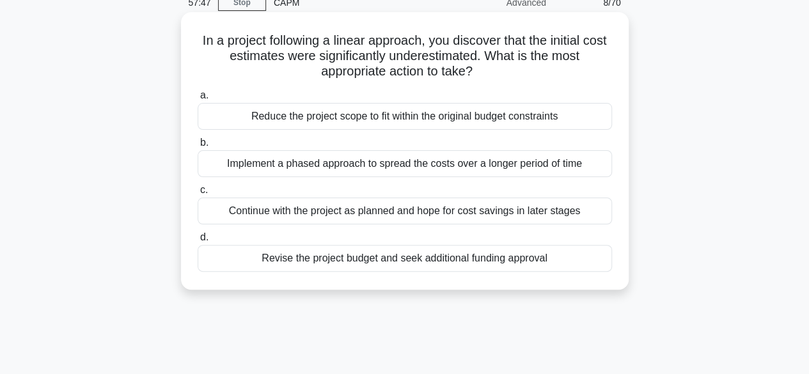
scroll to position [65, 0]
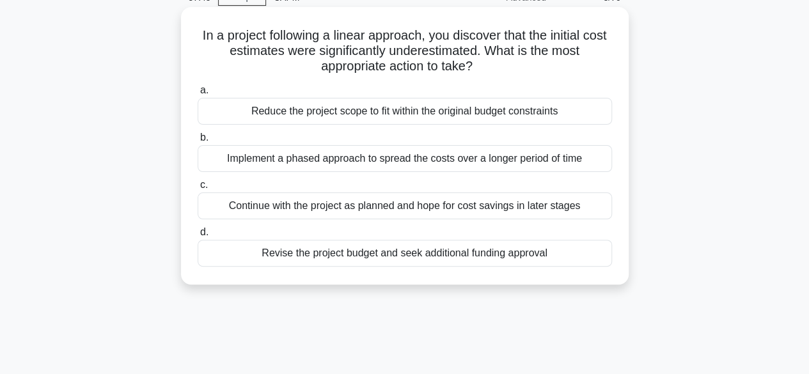
click at [526, 246] on div "Revise the project budget and seek additional funding approval" at bounding box center [405, 253] width 414 height 27
click at [198, 237] on input "d. Revise the project budget and seek additional funding approval" at bounding box center [198, 232] width 0 height 8
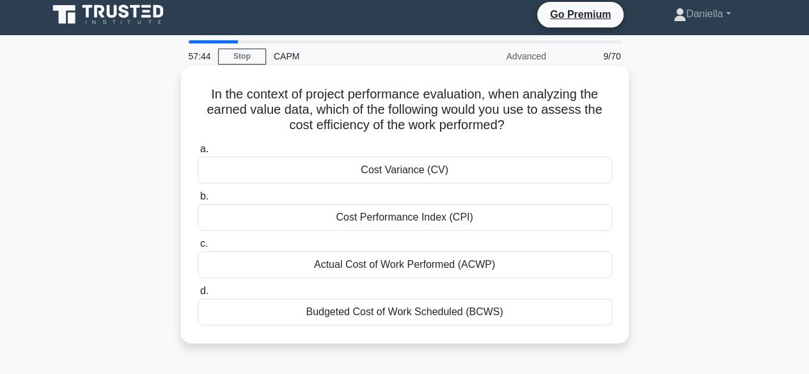
scroll to position [0, 0]
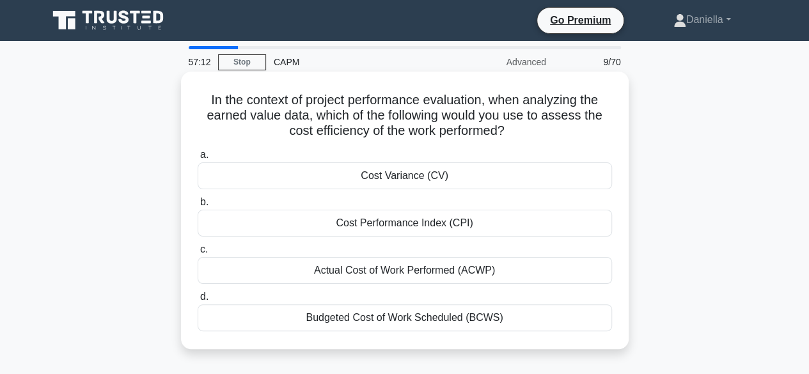
click at [533, 221] on div "Cost Performance Index (CPI)" at bounding box center [405, 223] width 414 height 27
click at [198, 207] on input "b. Cost Performance Index (CPI)" at bounding box center [198, 202] width 0 height 8
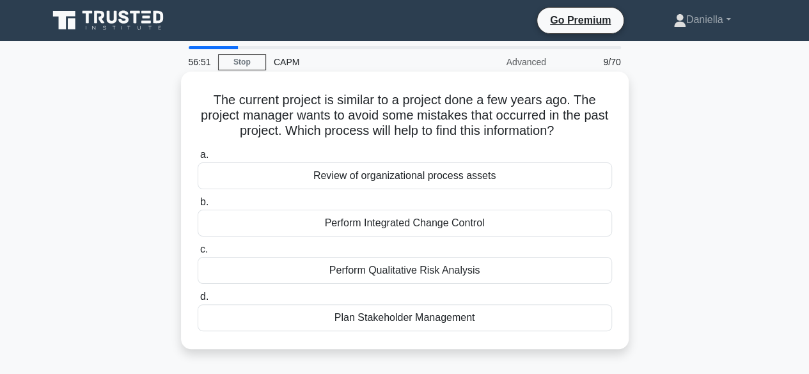
click at [553, 173] on div "Review of organizational process assets" at bounding box center [405, 175] width 414 height 27
click at [198, 159] on input "a. Review of organizational process assets" at bounding box center [198, 155] width 0 height 8
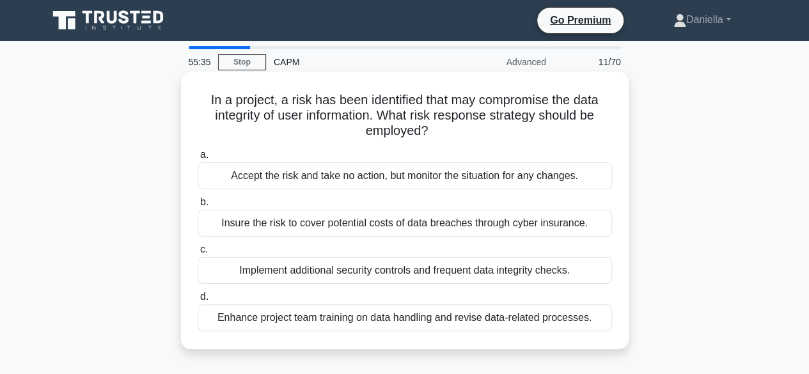
click at [554, 268] on div "Implement additional security controls and frequent data integrity checks." at bounding box center [405, 270] width 414 height 27
click at [198, 254] on input "c. Implement additional security controls and frequent data integrity checks." at bounding box center [198, 250] width 0 height 8
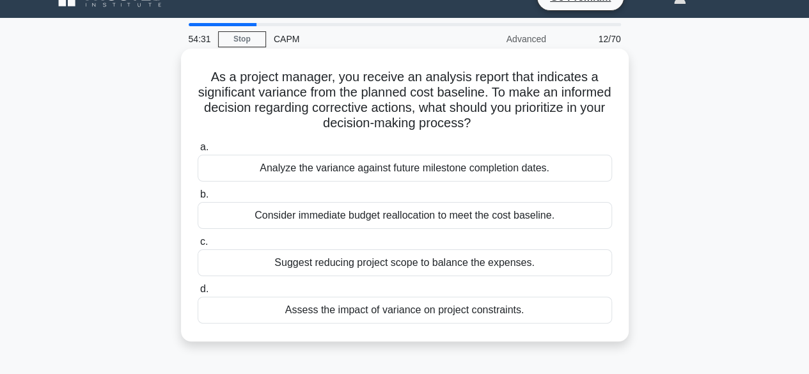
scroll to position [36, 0]
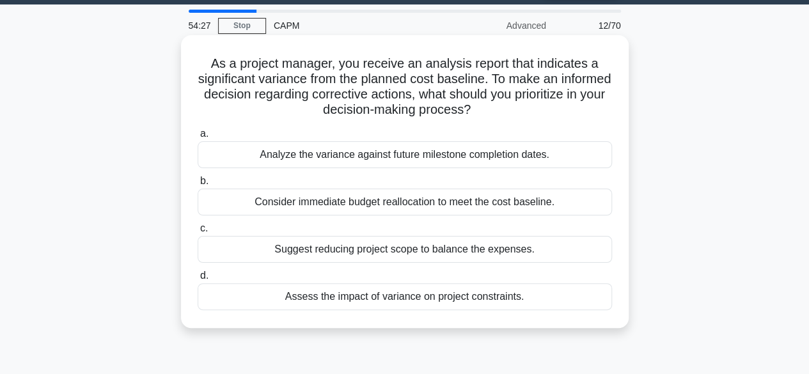
click at [561, 287] on div "Assess the impact of variance on project constraints." at bounding box center [405, 296] width 414 height 27
click at [198, 280] on input "d. Assess the impact of variance on project constraints." at bounding box center [198, 276] width 0 height 8
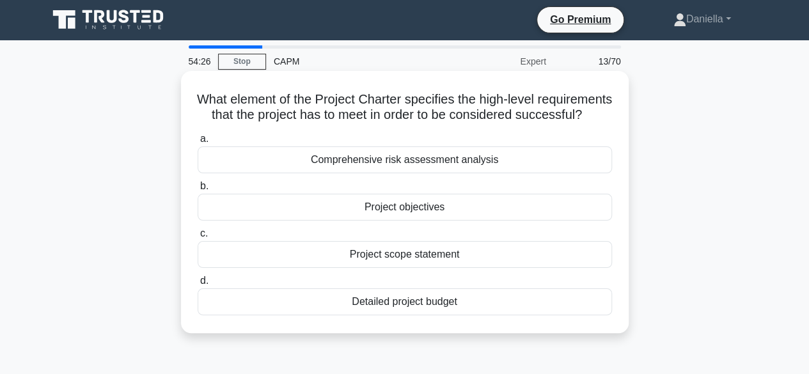
scroll to position [0, 0]
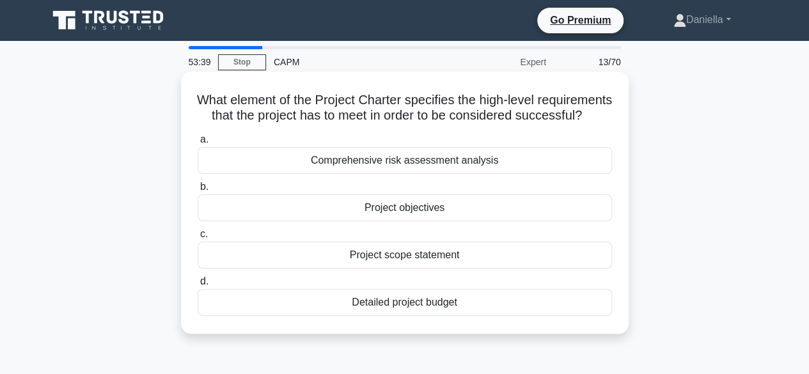
click at [565, 216] on div "Project objectives" at bounding box center [405, 207] width 414 height 27
click at [198, 191] on input "b. Project objectives" at bounding box center [198, 187] width 0 height 8
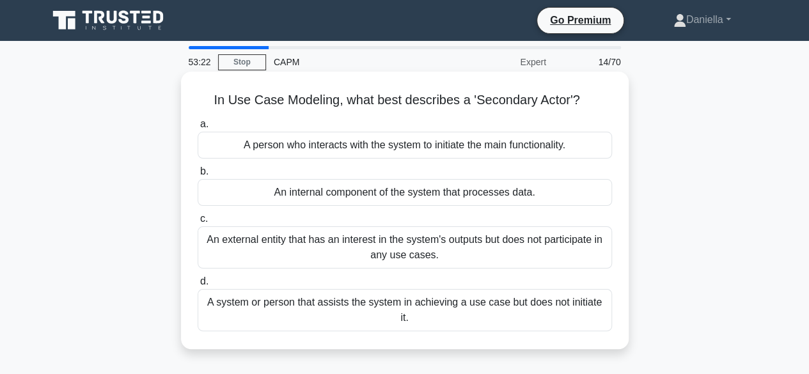
click at [579, 306] on div "A system or person that assists the system in achieving a use case but does not…" at bounding box center [405, 310] width 414 height 42
click at [198, 286] on input "d. A system or person that assists the system in achieving a use case but does …" at bounding box center [198, 282] width 0 height 8
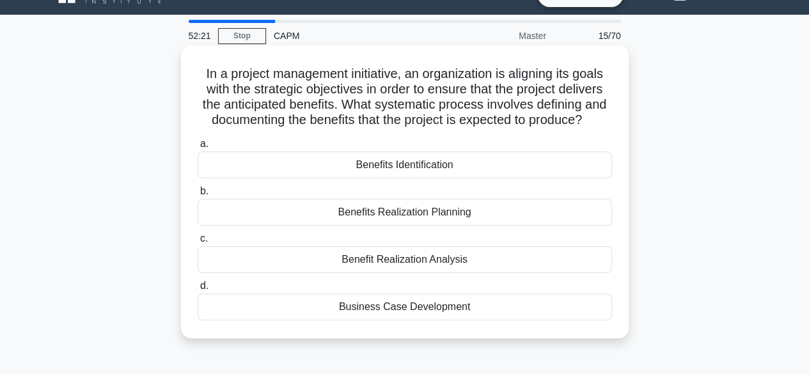
scroll to position [27, 0]
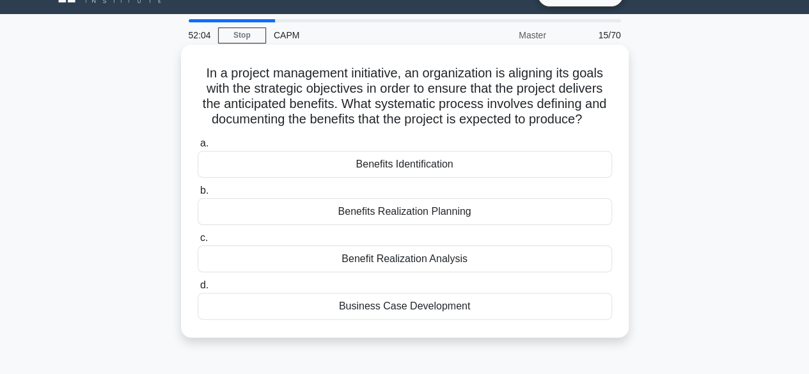
click at [572, 210] on div "Benefits Realization Planning" at bounding box center [405, 211] width 414 height 27
click at [198, 195] on input "b. Benefits Realization Planning" at bounding box center [198, 191] width 0 height 8
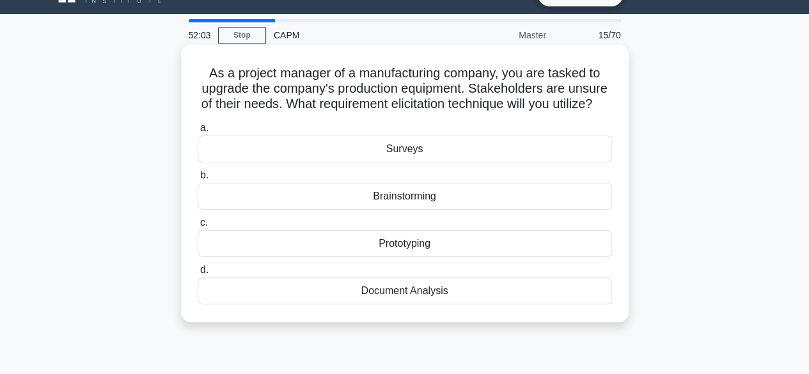
scroll to position [0, 0]
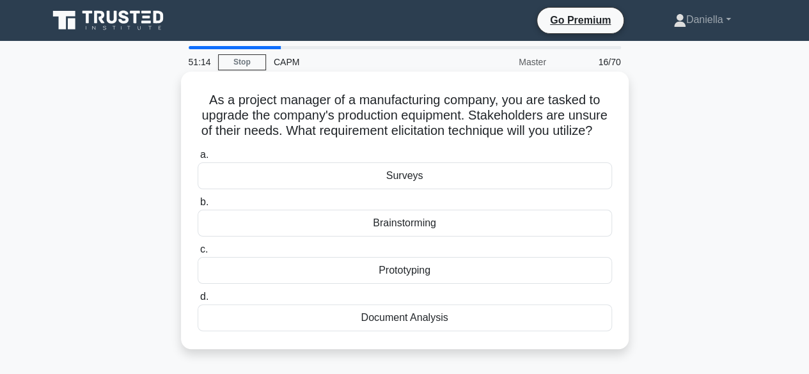
click at [516, 284] on div "Prototyping" at bounding box center [405, 270] width 414 height 27
click at [198, 254] on input "c. Prototyping" at bounding box center [198, 250] width 0 height 8
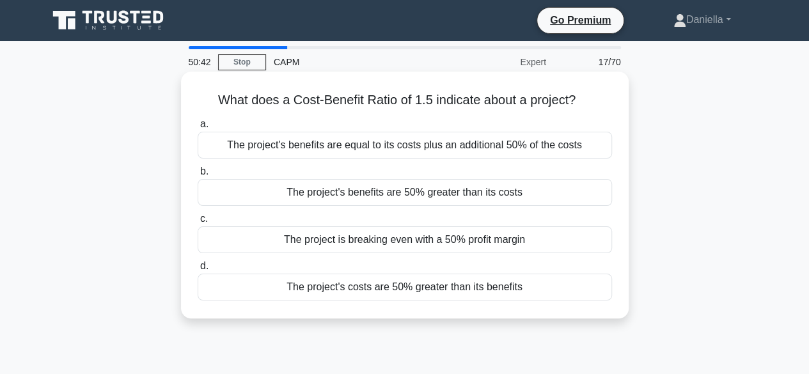
click at [560, 239] on div "The project is breaking even with a 50% profit margin" at bounding box center [405, 239] width 414 height 27
click at [198, 223] on input "c. The project is breaking even with a 50% profit margin" at bounding box center [198, 219] width 0 height 8
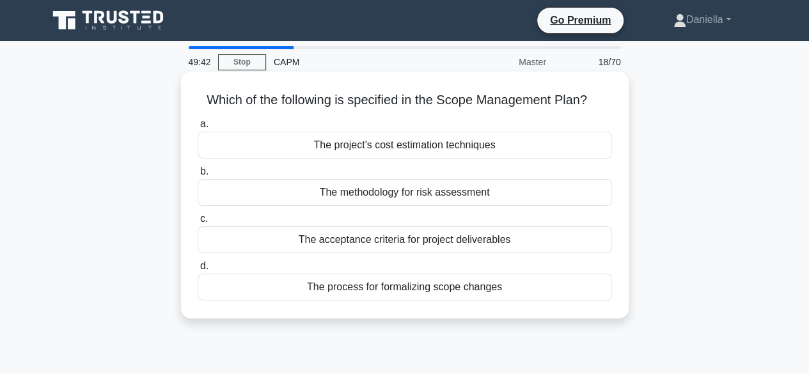
click at [533, 246] on div "The acceptance criteria for project deliverables" at bounding box center [405, 239] width 414 height 27
click at [198, 223] on input "c. The acceptance criteria for project deliverables" at bounding box center [198, 219] width 0 height 8
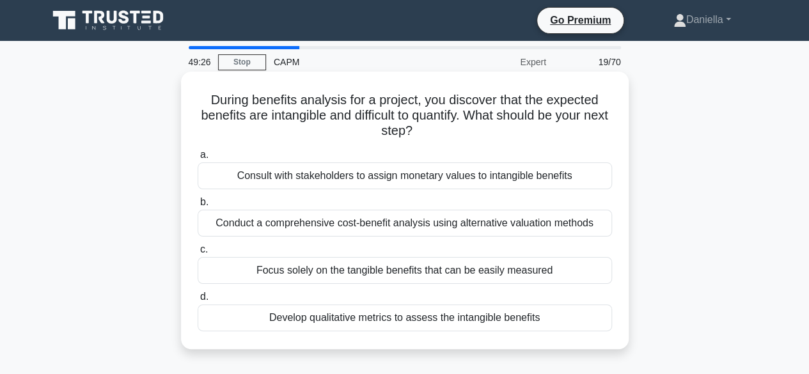
click at [514, 321] on div "Develop qualitative metrics to assess the intangible benefits" at bounding box center [405, 317] width 414 height 27
click at [198, 301] on input "d. Develop qualitative metrics to assess the intangible benefits" at bounding box center [198, 297] width 0 height 8
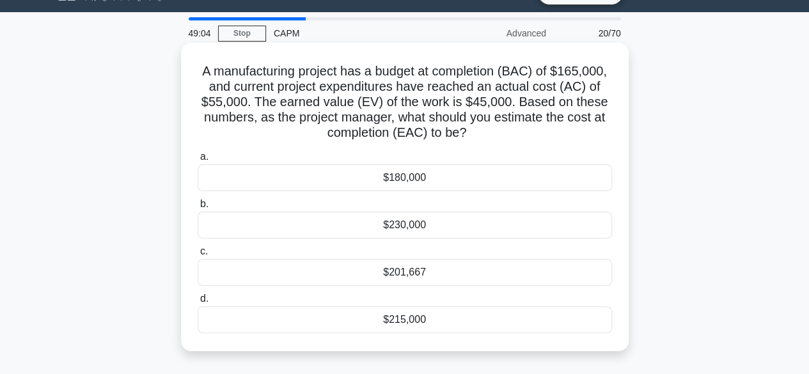
scroll to position [31, 0]
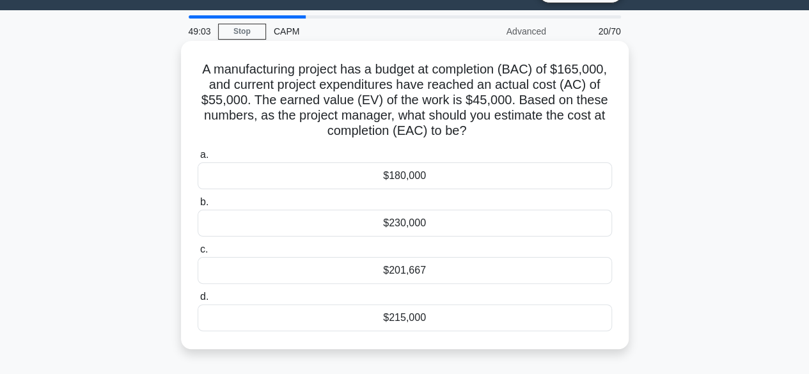
click at [573, 268] on div "$201,667" at bounding box center [405, 270] width 414 height 27
click at [198, 254] on input "c. $201,667" at bounding box center [198, 250] width 0 height 8
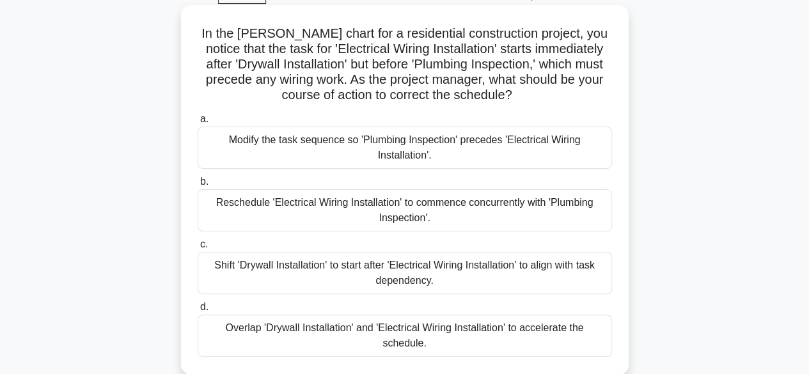
scroll to position [67, 0]
click at [544, 143] on div "Modify the task sequence so 'Plumbing Inspection' precedes 'Electrical Wiring I…" at bounding box center [405, 147] width 414 height 42
click at [198, 123] on input "a. Modify the task sequence so 'Plumbing Inspection' precedes 'Electrical Wirin…" at bounding box center [198, 118] width 0 height 8
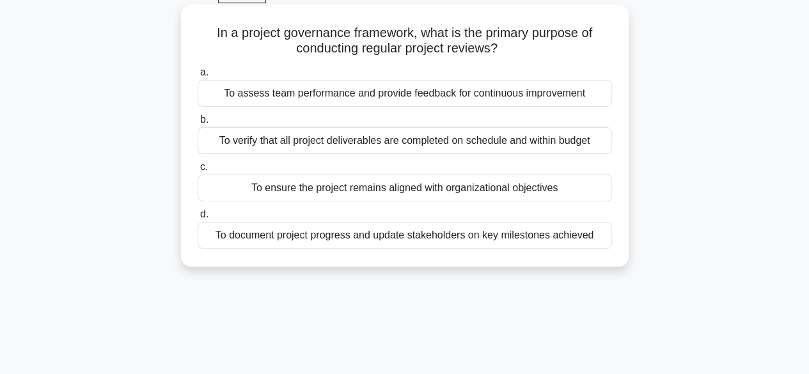
scroll to position [0, 0]
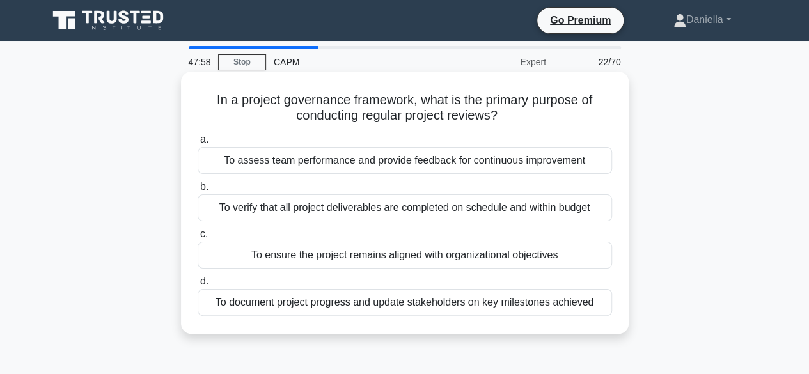
click at [553, 159] on div "To assess team performance and provide feedback for continuous improvement" at bounding box center [405, 160] width 414 height 27
click at [198, 144] on input "a. To assess team performance and provide feedback for continuous improvement" at bounding box center [198, 140] width 0 height 8
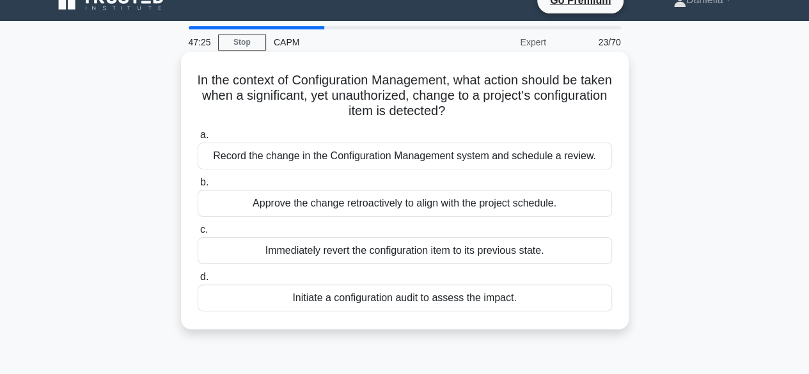
scroll to position [20, 0]
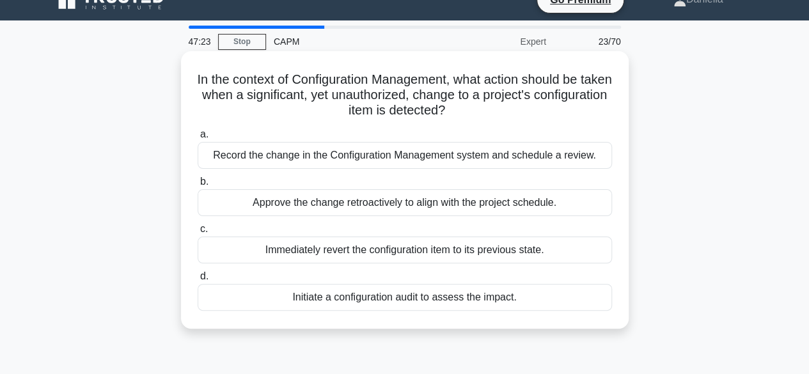
click at [566, 298] on div "Initiate a configuration audit to assess the impact." at bounding box center [405, 297] width 414 height 27
click at [198, 281] on input "d. Initiate a configuration audit to assess the impact." at bounding box center [198, 276] width 0 height 8
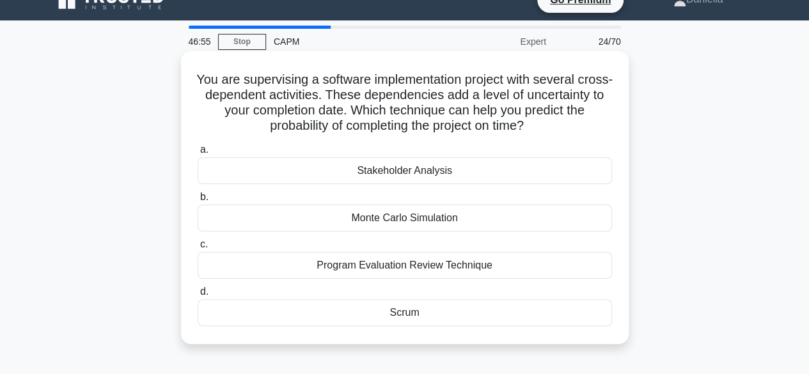
scroll to position [22, 0]
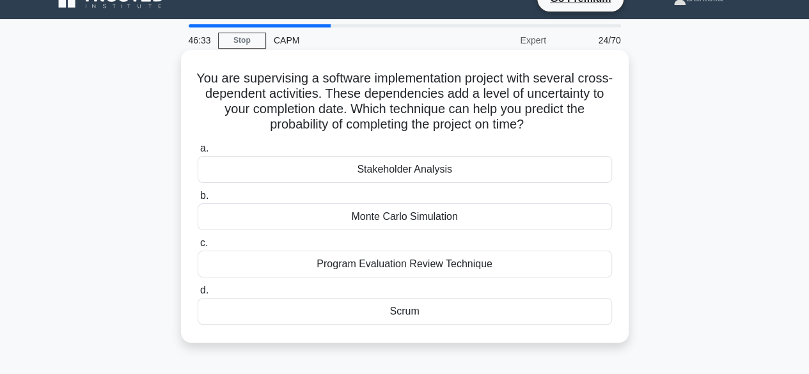
click at [564, 214] on div "Monte Carlo Simulation" at bounding box center [405, 216] width 414 height 27
click at [198, 200] on input "b. Monte Carlo Simulation" at bounding box center [198, 196] width 0 height 8
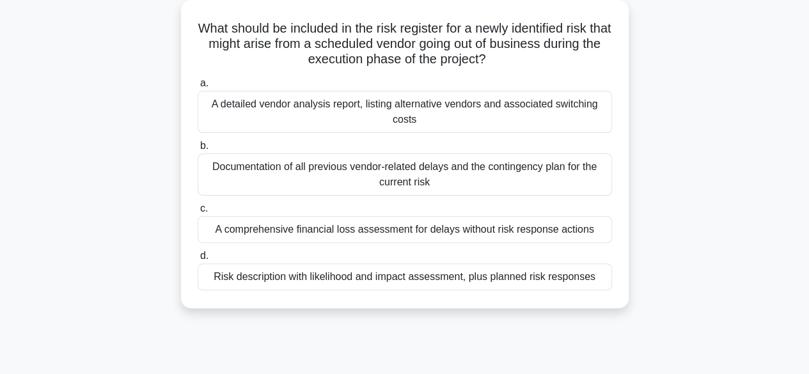
scroll to position [74, 0]
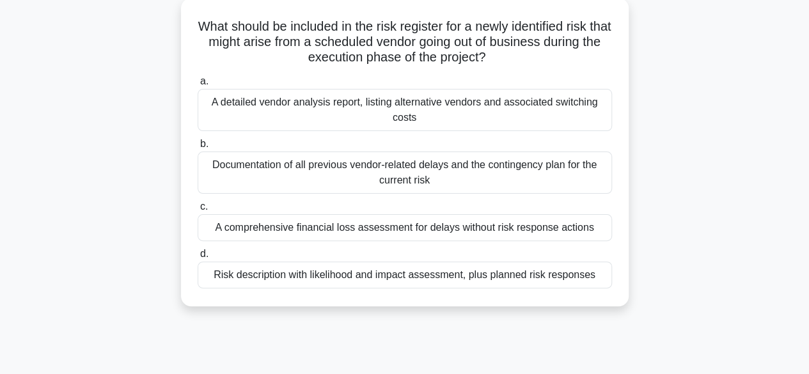
click at [577, 274] on div "Risk description with likelihood and impact assessment, plus planned risk respo…" at bounding box center [405, 275] width 414 height 27
click at [198, 258] on input "d. Risk description with likelihood and impact assessment, plus planned risk re…" at bounding box center [198, 254] width 0 height 8
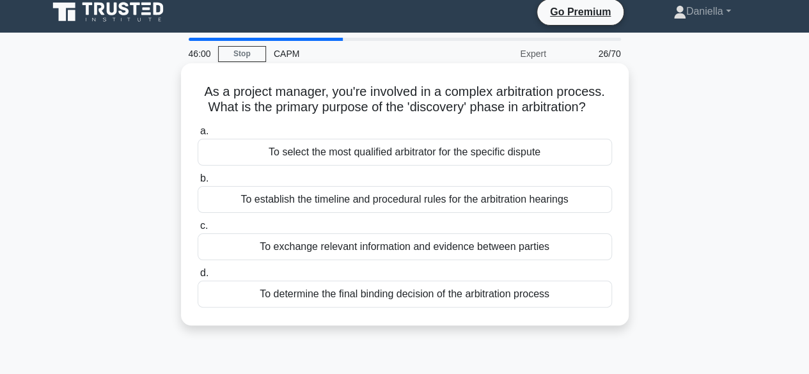
scroll to position [0, 0]
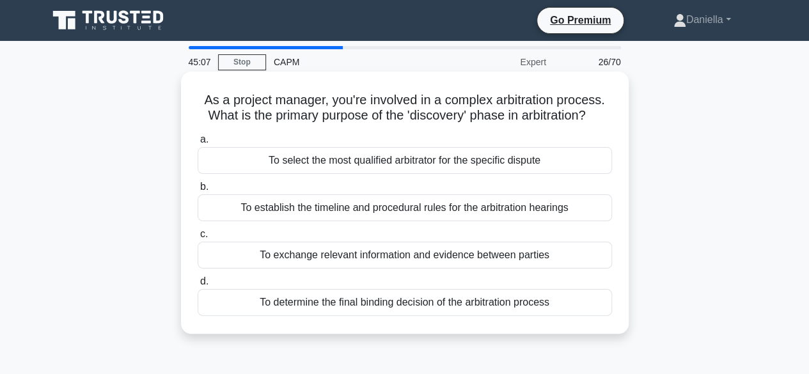
click at [551, 216] on div "To establish the timeline and procedural rules for the arbitration hearings" at bounding box center [405, 207] width 414 height 27
click at [198, 191] on input "b. To establish the timeline and procedural rules for the arbitration hearings" at bounding box center [198, 187] width 0 height 8
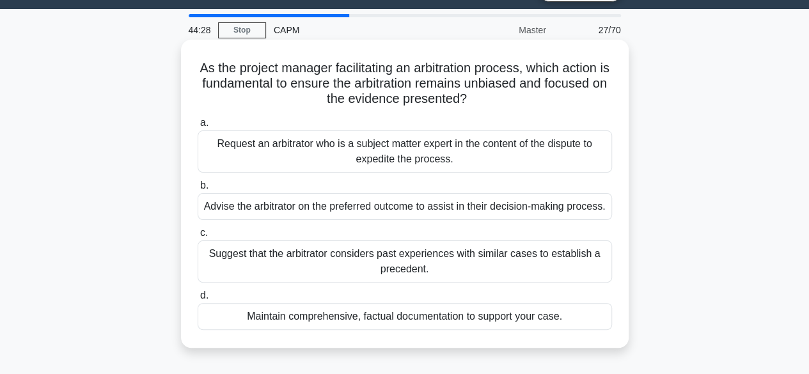
scroll to position [33, 0]
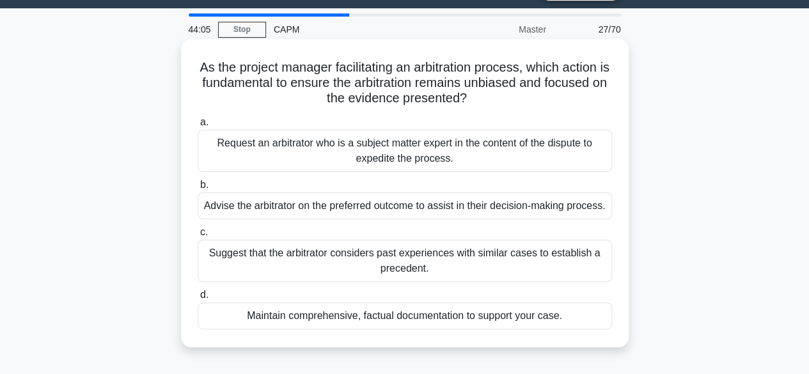
click at [577, 315] on div "Maintain comprehensive, factual documentation to support your case." at bounding box center [405, 316] width 414 height 27
click at [198, 299] on input "d. Maintain comprehensive, factual documentation to support your case." at bounding box center [198, 295] width 0 height 8
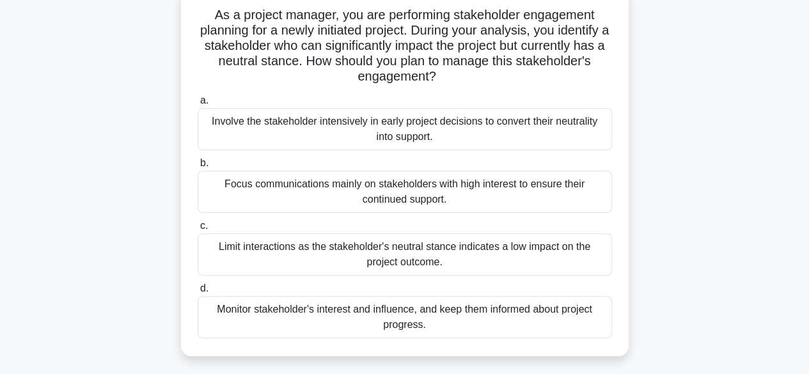
scroll to position [87, 0]
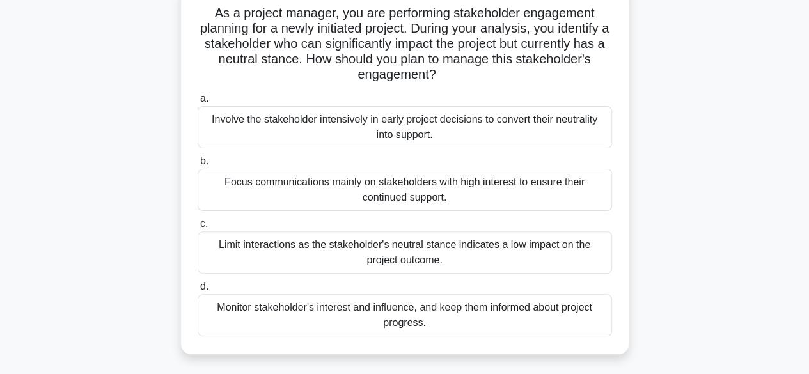
click at [585, 130] on div "Involve the stakeholder intensively in early project decisions to convert their…" at bounding box center [405, 127] width 414 height 42
click at [198, 103] on input "a. Involve the stakeholder intensively in early project decisions to convert th…" at bounding box center [198, 99] width 0 height 8
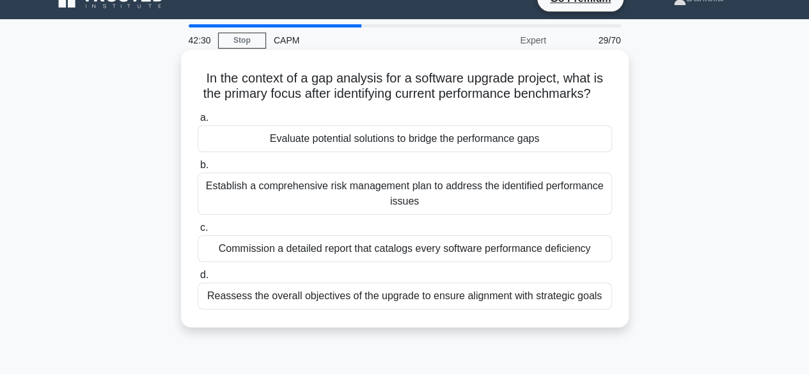
scroll to position [23, 0]
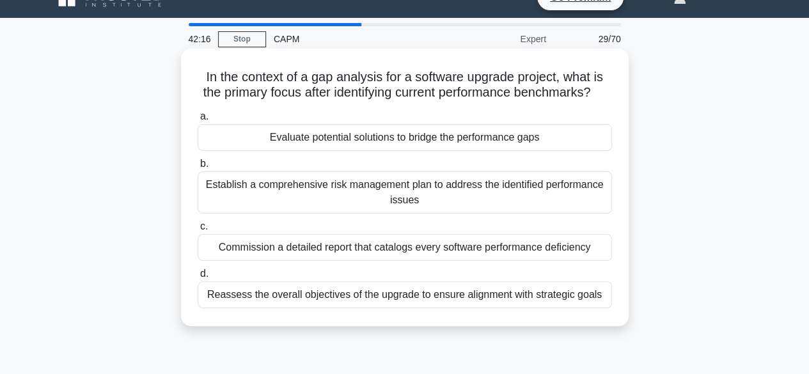
click at [558, 151] on div "Evaluate potential solutions to bridge the performance gaps" at bounding box center [405, 137] width 414 height 27
click at [198, 121] on input "a. Evaluate potential solutions to bridge the performance gaps" at bounding box center [198, 117] width 0 height 8
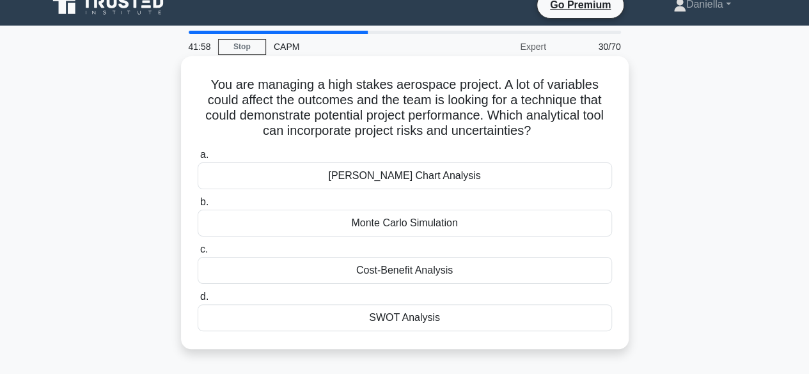
scroll to position [16, 0]
click at [566, 229] on div "Monte Carlo Simulation" at bounding box center [405, 222] width 414 height 27
click at [198, 206] on input "b. Monte Carlo Simulation" at bounding box center [198, 202] width 0 height 8
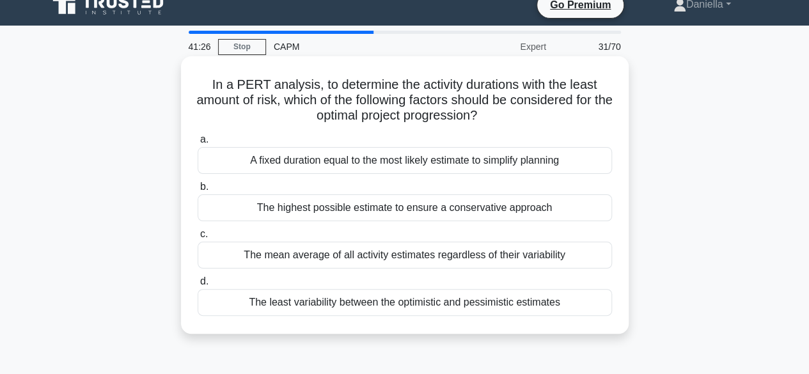
scroll to position [17, 0]
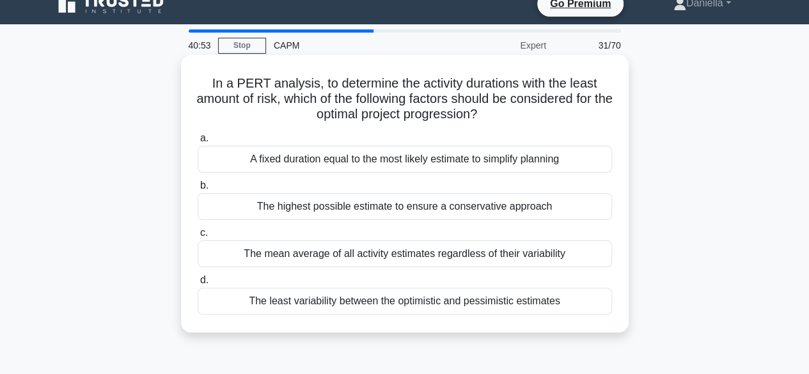
click at [562, 297] on div "The least variability between the optimistic and pessimistic estimates" at bounding box center [405, 301] width 414 height 27
click at [198, 285] on input "d. The least variability between the optimistic and pessimistic estimates" at bounding box center [198, 280] width 0 height 8
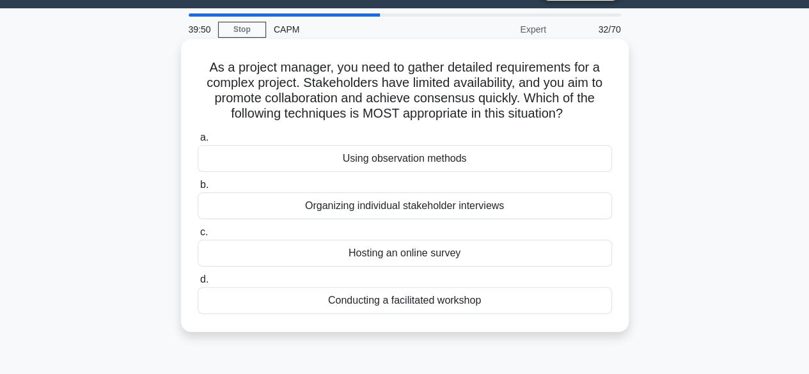
scroll to position [33, 0]
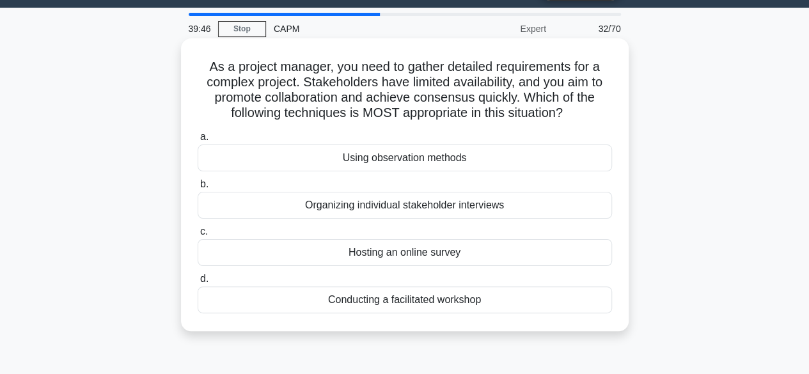
click at [542, 252] on div "Hosting an online survey" at bounding box center [405, 252] width 414 height 27
click at [198, 236] on input "c. Hosting an online survey" at bounding box center [198, 232] width 0 height 8
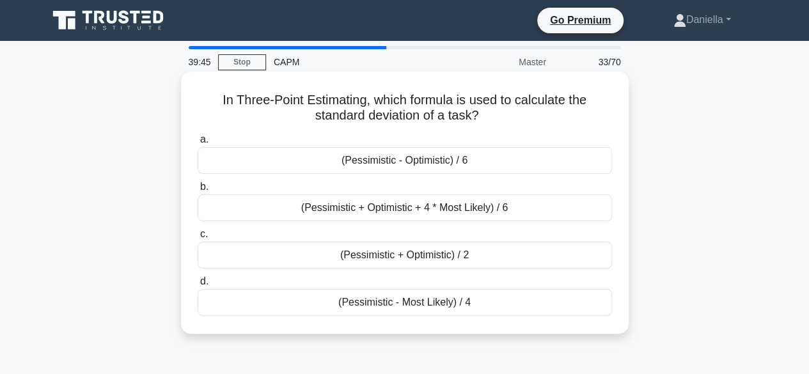
scroll to position [0, 0]
click at [562, 204] on div "(Pessimistic + Optimistic + 4 * Most Likely) / 6" at bounding box center [405, 207] width 414 height 27
click at [198, 191] on input "b. (Pessimistic + Optimistic + 4 * Most Likely) / 6" at bounding box center [198, 187] width 0 height 8
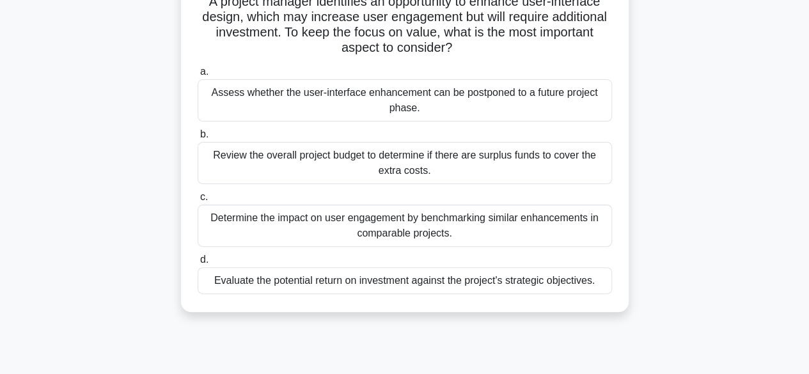
scroll to position [100, 0]
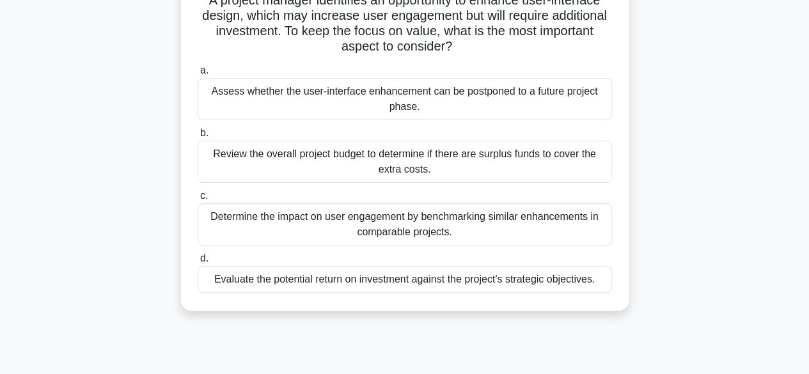
click at [585, 275] on div "Evaluate the potential return on investment against the project's strategic obj…" at bounding box center [405, 279] width 414 height 27
click at [198, 263] on input "d. Evaluate the potential return on investment against the project's strategic …" at bounding box center [198, 259] width 0 height 8
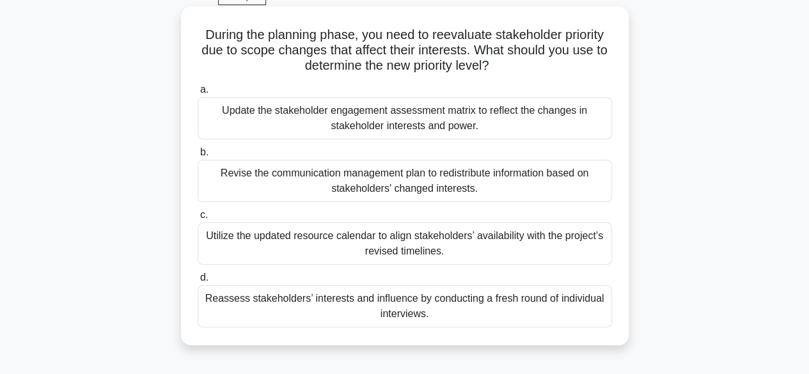
scroll to position [66, 0]
click at [576, 301] on div "Reassess stakeholders’ interests and influence by conducting a fresh round of i…" at bounding box center [405, 306] width 414 height 42
click at [198, 281] on input "d. Reassess stakeholders’ interests and influence by conducting a fresh round o…" at bounding box center [198, 277] width 0 height 8
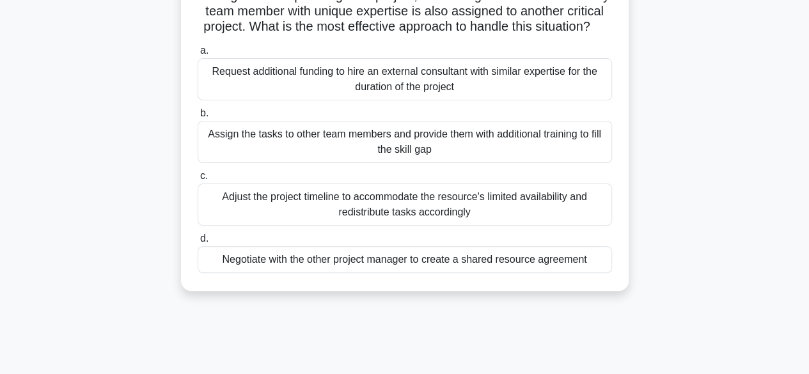
scroll to position [106, 0]
click at [575, 209] on div "Adjust the project timeline to accommodate the resource's limited availability …" at bounding box center [405, 203] width 414 height 42
click at [198, 179] on input "c. Adjust the project timeline to accommodate the resource's limited availabili…" at bounding box center [198, 175] width 0 height 8
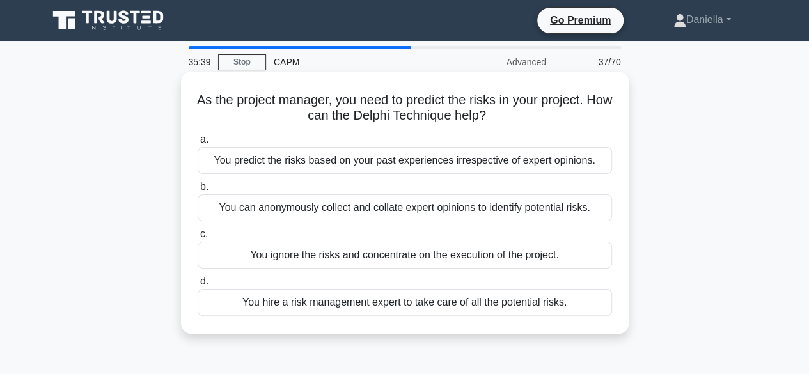
scroll to position [0, 0]
click at [553, 213] on div "You can anonymously collect and collate expert opinions to identify potential r…" at bounding box center [405, 207] width 414 height 27
click at [198, 191] on input "b. You can anonymously collect and collate expert opinions to identify potentia…" at bounding box center [198, 187] width 0 height 8
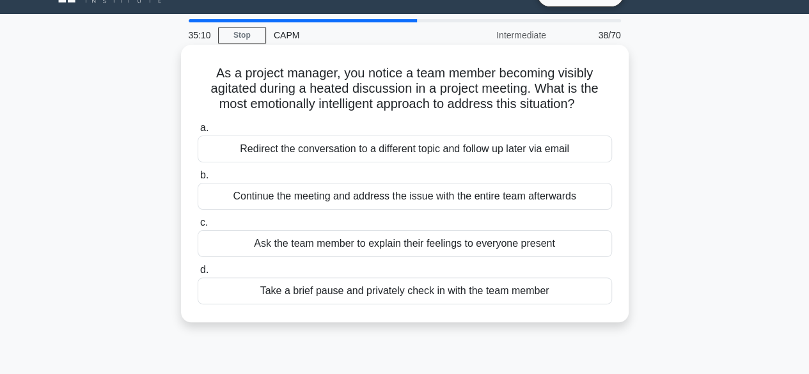
scroll to position [31, 0]
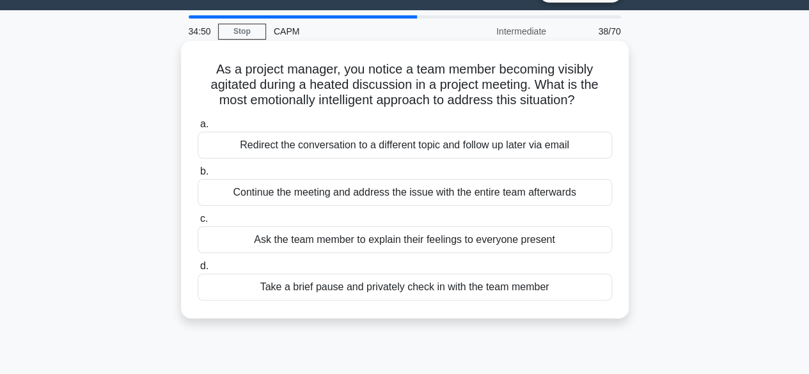
click at [533, 294] on div "Take a brief pause and privately check in with the team member" at bounding box center [405, 287] width 414 height 27
click at [198, 271] on input "d. Take a brief pause and privately check in with the team member" at bounding box center [198, 266] width 0 height 8
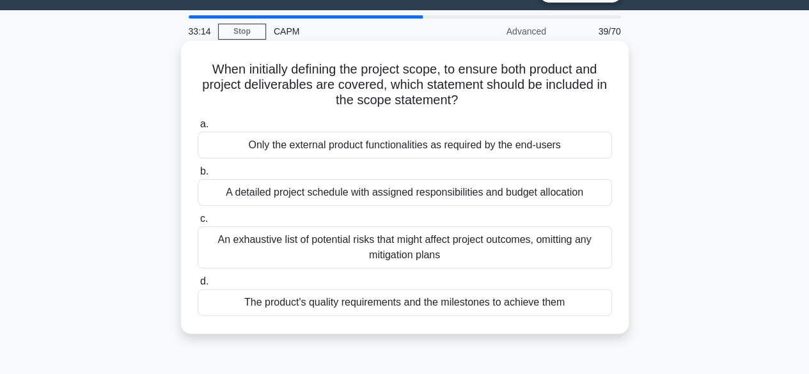
click at [507, 296] on div "The product's quality requirements and the milestones to achieve them" at bounding box center [405, 302] width 414 height 27
click at [198, 286] on input "d. The product's quality requirements and the milestones to achieve them" at bounding box center [198, 282] width 0 height 8
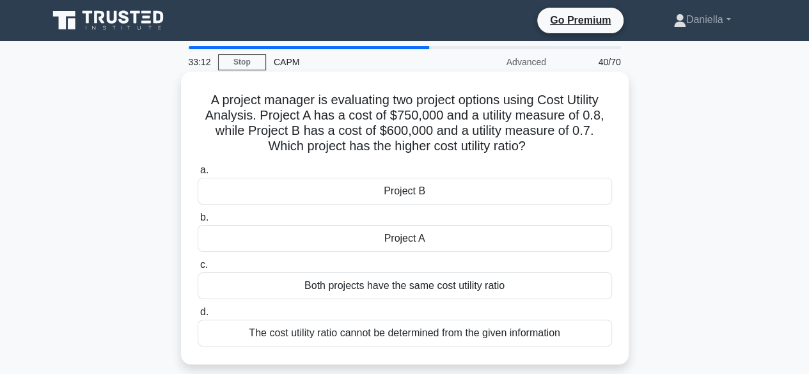
scroll to position [0, 0]
click at [560, 241] on div "Project A" at bounding box center [405, 238] width 414 height 27
click at [198, 222] on input "b. Project A" at bounding box center [198, 218] width 0 height 8
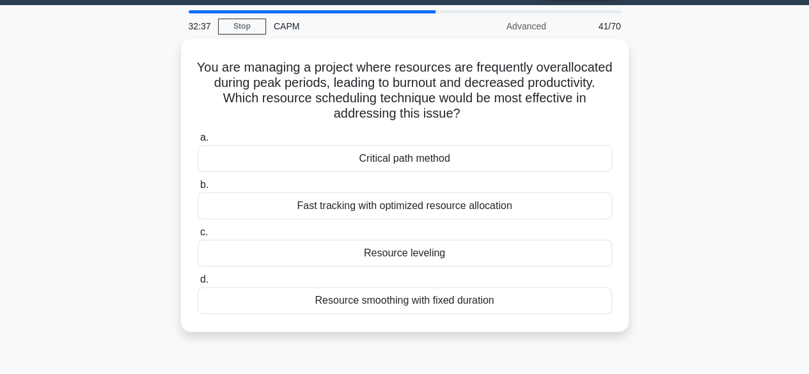
scroll to position [40, 0]
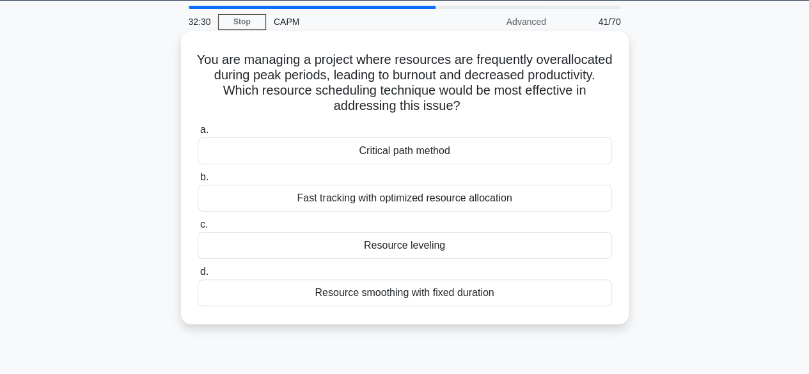
click at [595, 248] on div "Resource leveling" at bounding box center [405, 245] width 414 height 27
click at [198, 229] on input "c. Resource leveling" at bounding box center [198, 225] width 0 height 8
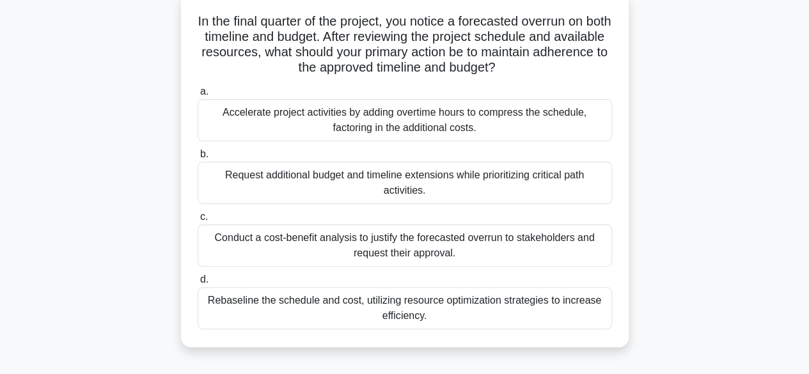
scroll to position [80, 0]
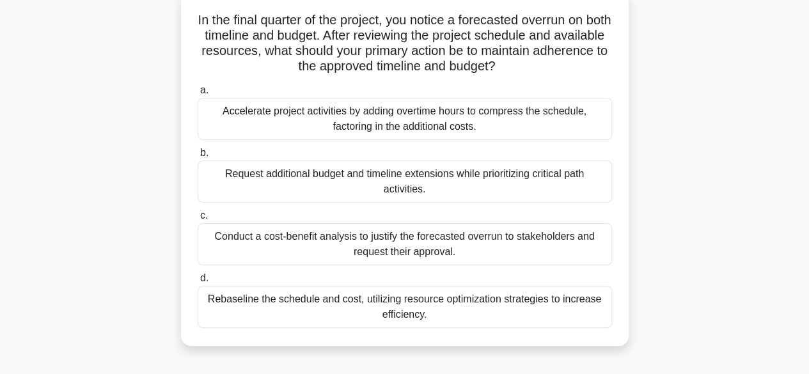
click at [575, 298] on div "Rebaseline the schedule and cost, utilizing resource optimization strategies to…" at bounding box center [405, 307] width 414 height 42
click at [198, 283] on input "d. Rebaseline the schedule and cost, utilizing resource optimization strategies…" at bounding box center [198, 278] width 0 height 8
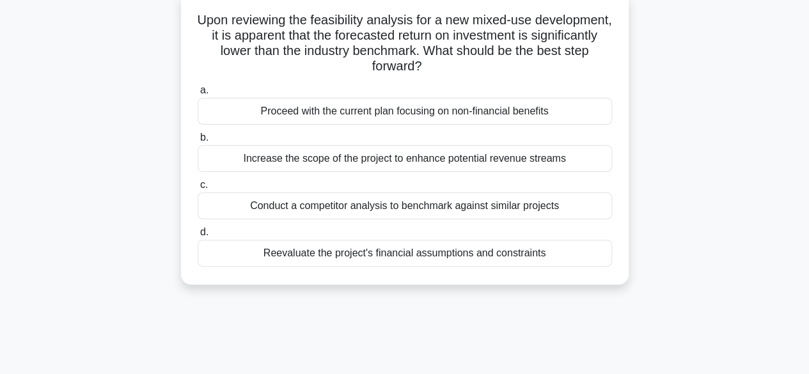
scroll to position [81, 0]
click at [567, 251] on div "Reevaluate the project's financial assumptions and constraints" at bounding box center [405, 252] width 414 height 27
click at [198, 236] on input "d. Reevaluate the project's financial assumptions and constraints" at bounding box center [198, 232] width 0 height 8
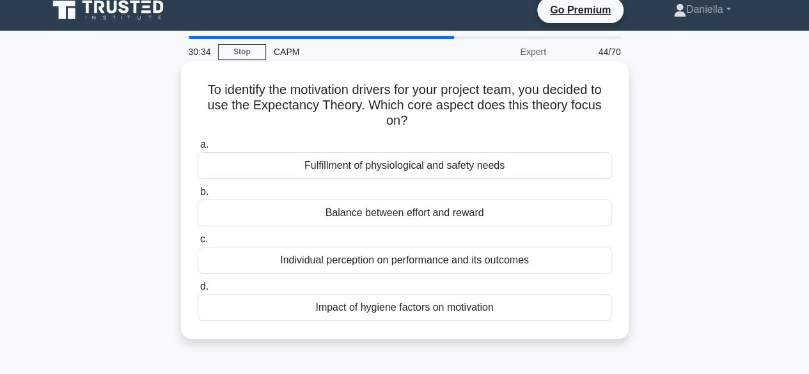
scroll to position [0, 0]
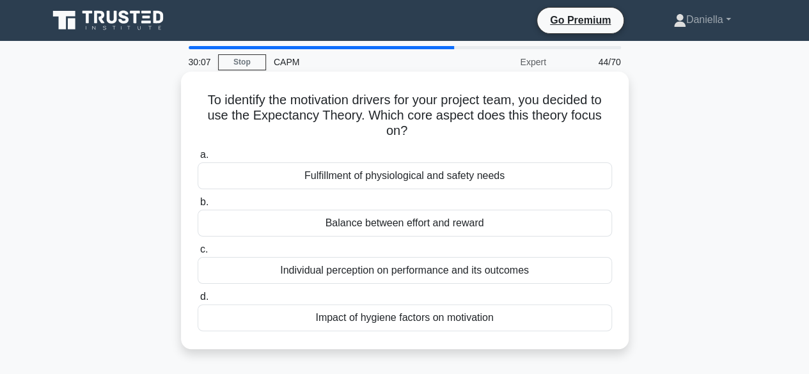
drag, startPoint x: 614, startPoint y: 171, endPoint x: 550, endPoint y: 281, distance: 127.3
click at [550, 281] on div "a. Fulfillment of physiological and safety needs b. Balance between effort and …" at bounding box center [405, 239] width 430 height 189
click at [550, 281] on div "Individual perception on performance and its outcomes" at bounding box center [405, 270] width 414 height 27
click at [198, 254] on input "c. Individual perception on performance and its outcomes" at bounding box center [198, 250] width 0 height 8
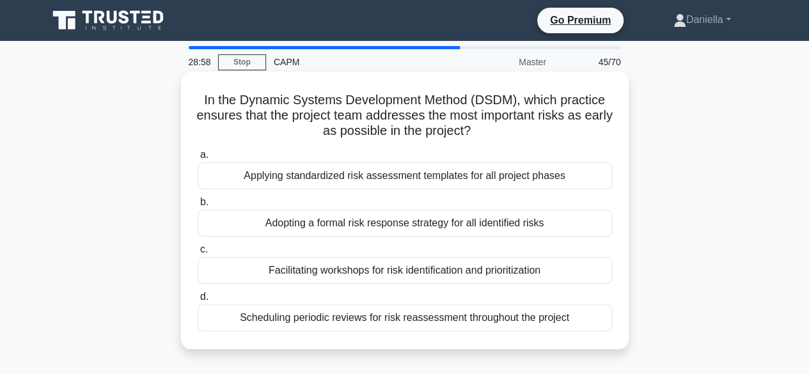
click at [560, 180] on div "Applying standardized risk assessment templates for all project phases" at bounding box center [405, 175] width 414 height 27
click at [198, 159] on input "a. Applying standardized risk assessment templates for all project phases" at bounding box center [198, 155] width 0 height 8
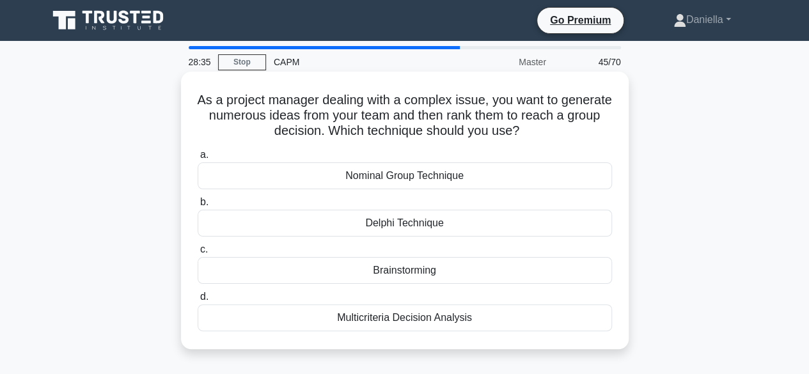
click at [526, 272] on div "Brainstorming" at bounding box center [405, 270] width 414 height 27
click at [198, 254] on input "c. Brainstorming" at bounding box center [198, 250] width 0 height 8
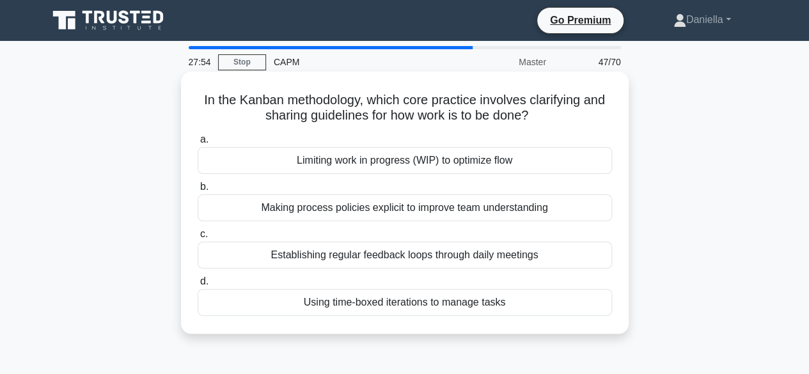
click at [558, 209] on div "Making process policies explicit to improve team understanding" at bounding box center [405, 207] width 414 height 27
click at [198, 191] on input "b. Making process policies explicit to improve team understanding" at bounding box center [198, 187] width 0 height 8
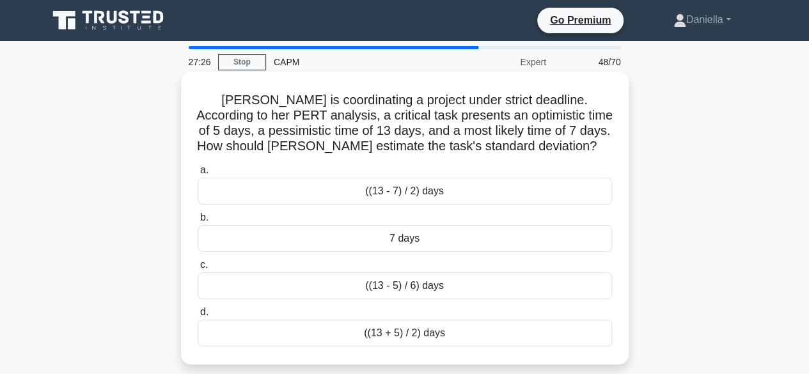
click at [482, 286] on div "((13 - 5) / 6) days" at bounding box center [405, 285] width 414 height 27
click at [198, 269] on input "c. ((13 - 5) / 6) days" at bounding box center [198, 265] width 0 height 8
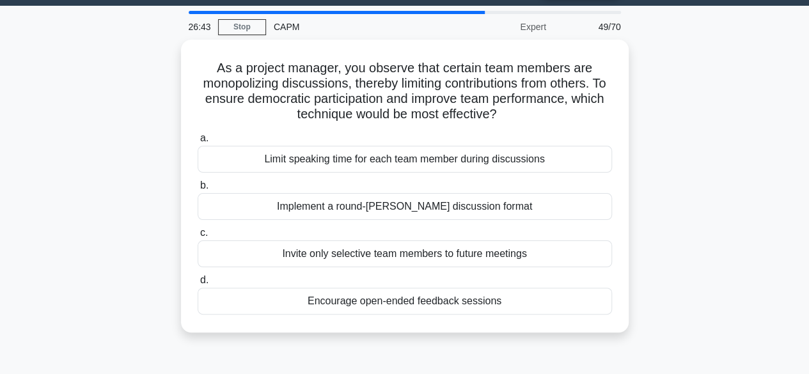
scroll to position [37, 0]
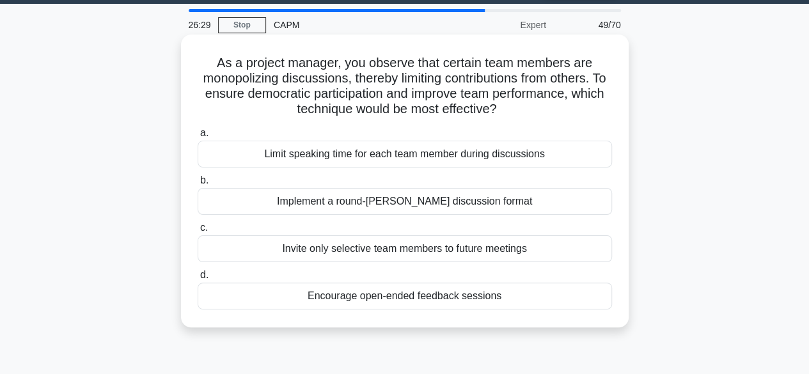
click at [556, 287] on div "Encourage open-ended feedback sessions" at bounding box center [405, 296] width 414 height 27
click at [198, 280] on input "d. Encourage open-ended feedback sessions" at bounding box center [198, 275] width 0 height 8
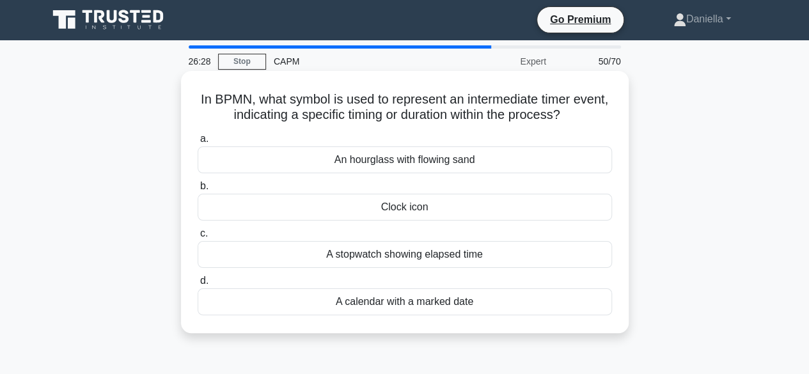
scroll to position [0, 0]
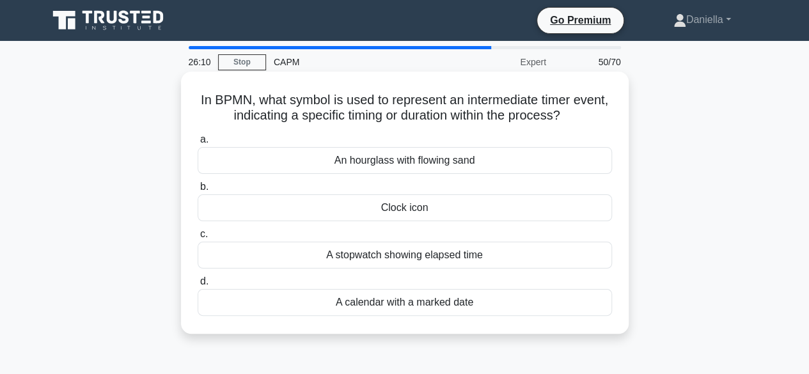
click at [517, 166] on div "An hourglass with flowing sand" at bounding box center [405, 160] width 414 height 27
click at [198, 144] on input "a. An hourglass with flowing sand" at bounding box center [198, 140] width 0 height 8
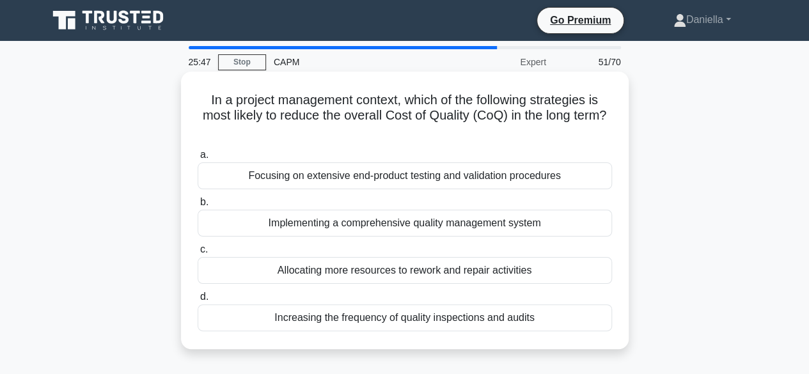
click at [555, 223] on div "Implementing a comprehensive quality management system" at bounding box center [405, 223] width 414 height 27
click at [198, 207] on input "b. Implementing a comprehensive quality management system" at bounding box center [198, 202] width 0 height 8
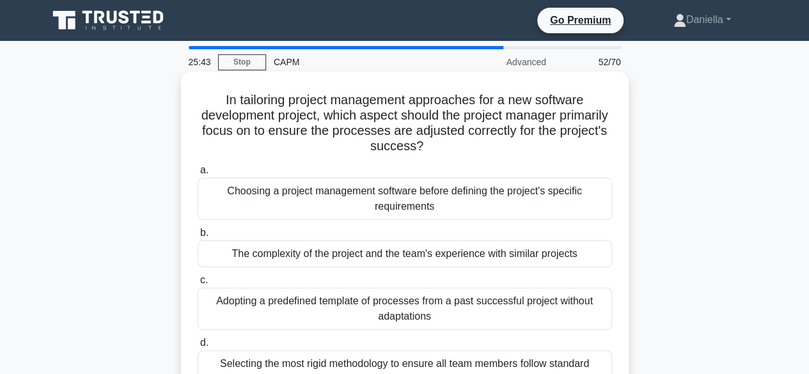
click at [617, 179] on div "a. Choosing a project management software before defining the project's specifi…" at bounding box center [405, 191] width 430 height 58
click at [533, 253] on div "The complexity of the project and the team's experience with similar projects" at bounding box center [405, 253] width 414 height 27
click at [198, 237] on input "b. The complexity of the project and the team's experience with similar projects" at bounding box center [198, 233] width 0 height 8
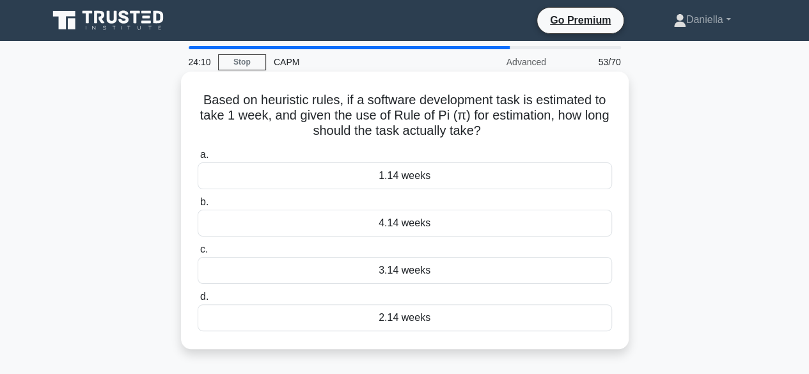
click at [564, 270] on div "3.14 weeks" at bounding box center [405, 270] width 414 height 27
click at [198, 254] on input "c. 3.14 weeks" at bounding box center [198, 250] width 0 height 8
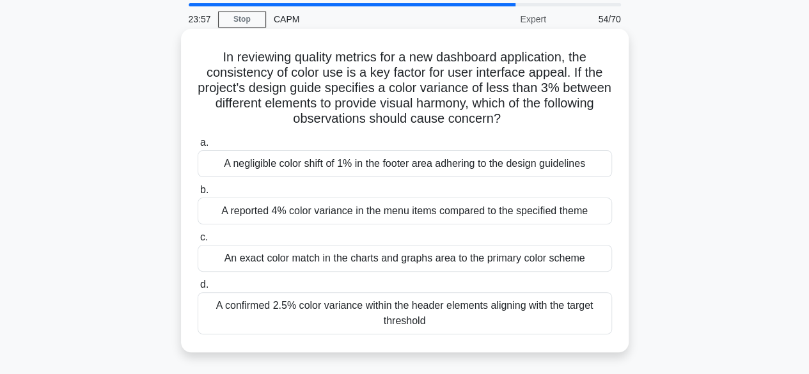
scroll to position [48, 0]
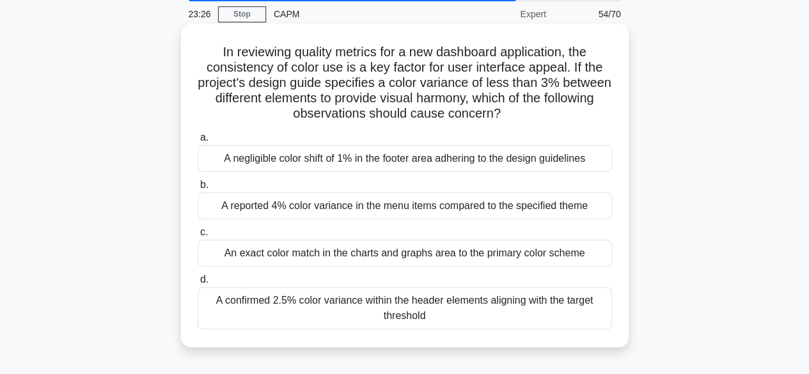
click at [532, 209] on div "A reported 4% color variance in the menu items compared to the specified theme" at bounding box center [405, 206] width 414 height 27
click at [198, 189] on input "b. A reported 4% color variance in the menu items compared to the specified the…" at bounding box center [198, 185] width 0 height 8
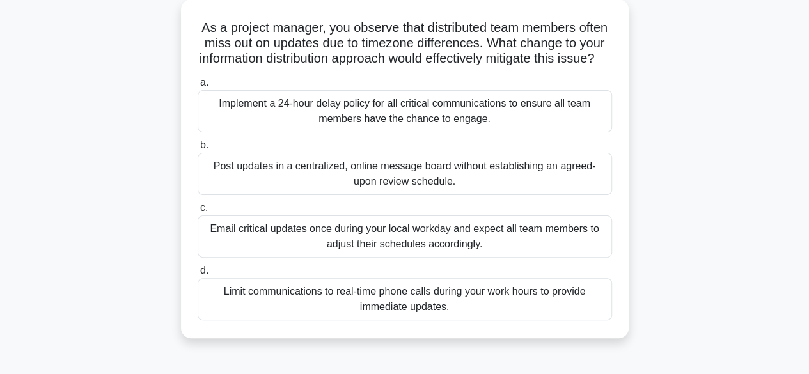
scroll to position [74, 0]
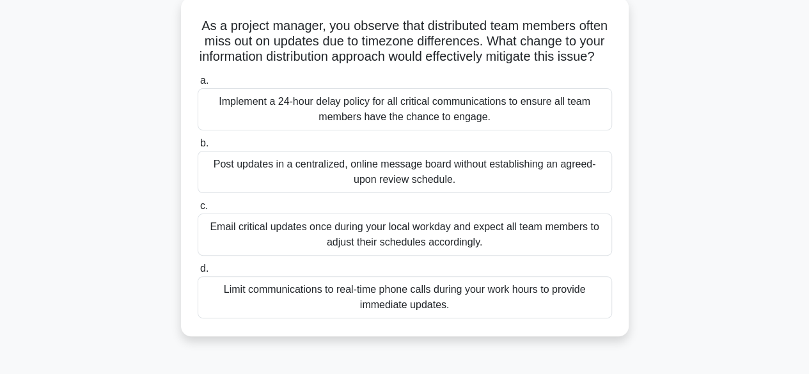
click at [555, 130] on div "Implement a 24-hour delay policy for all critical communications to ensure all …" at bounding box center [405, 109] width 414 height 42
click at [198, 85] on input "a. Implement a 24-hour delay policy for all critical communications to ensure a…" at bounding box center [198, 81] width 0 height 8
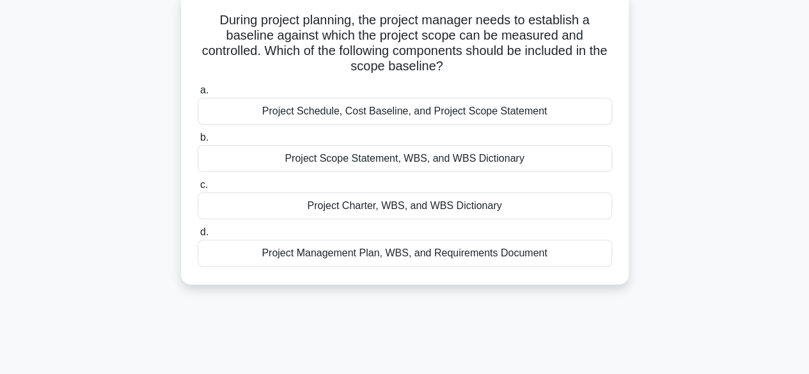
scroll to position [83, 0]
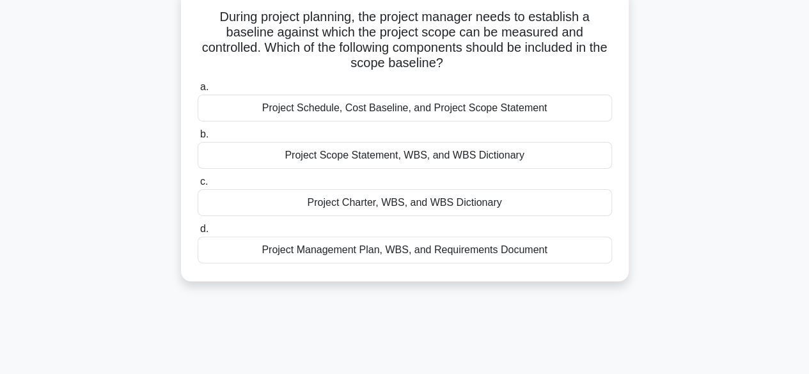
click at [584, 160] on div "Project Scope Statement, WBS, and WBS Dictionary" at bounding box center [405, 155] width 414 height 27
click at [198, 139] on input "b. Project Scope Statement, WBS, and WBS Dictionary" at bounding box center [198, 134] width 0 height 8
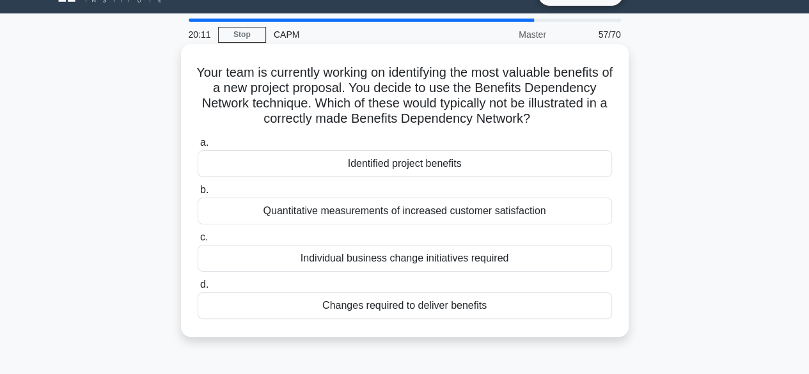
scroll to position [29, 0]
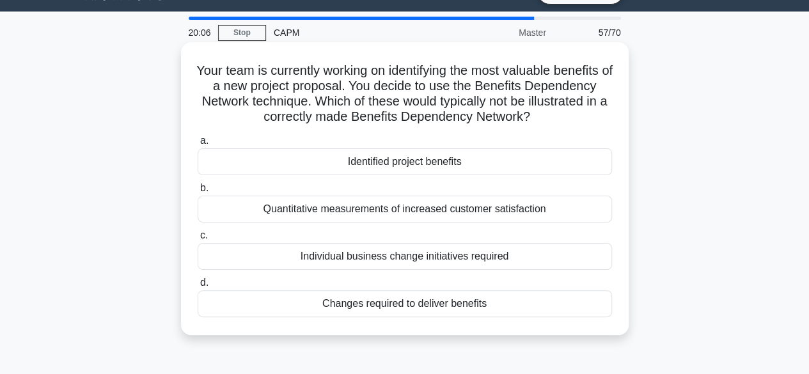
click at [520, 304] on div "Changes required to deliver benefits" at bounding box center [405, 303] width 414 height 27
click at [198, 287] on input "d. Changes required to deliver benefits" at bounding box center [198, 283] width 0 height 8
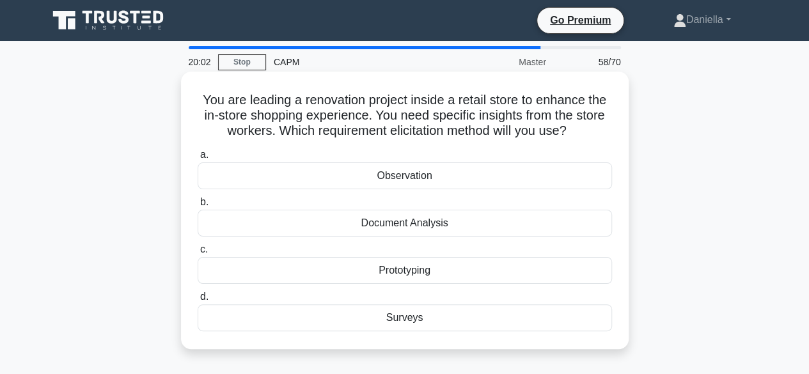
scroll to position [0, 0]
click at [500, 320] on div "Surveys" at bounding box center [405, 317] width 414 height 27
click at [198, 301] on input "d. Surveys" at bounding box center [198, 297] width 0 height 8
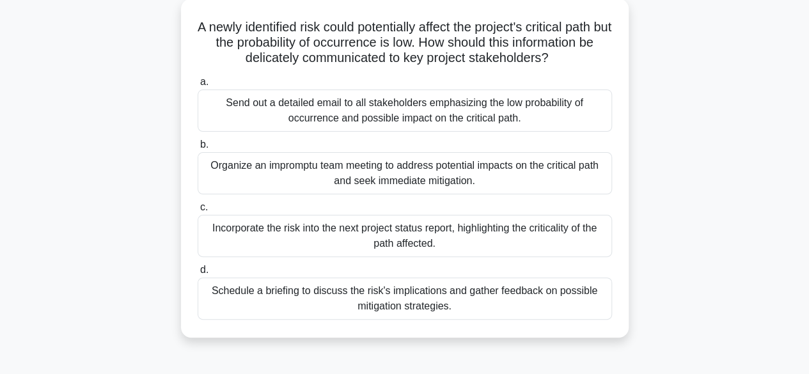
scroll to position [72, 0]
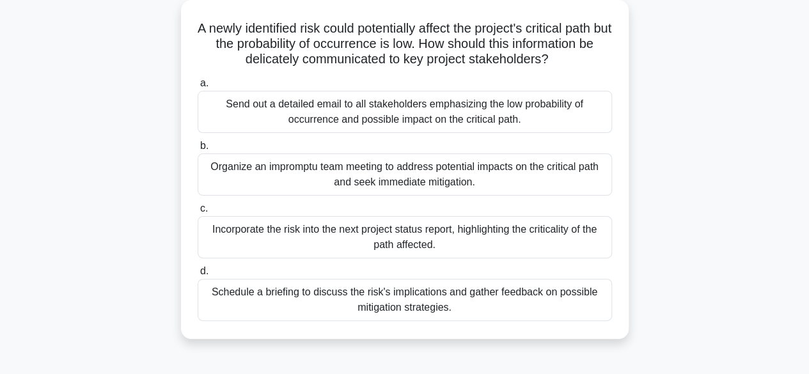
click at [580, 292] on div "Schedule a briefing to discuss the risk's implications and gather feedback on p…" at bounding box center [405, 300] width 414 height 42
click at [198, 276] on input "d. Schedule a briefing to discuss the risk's implications and gather feedback o…" at bounding box center [198, 271] width 0 height 8
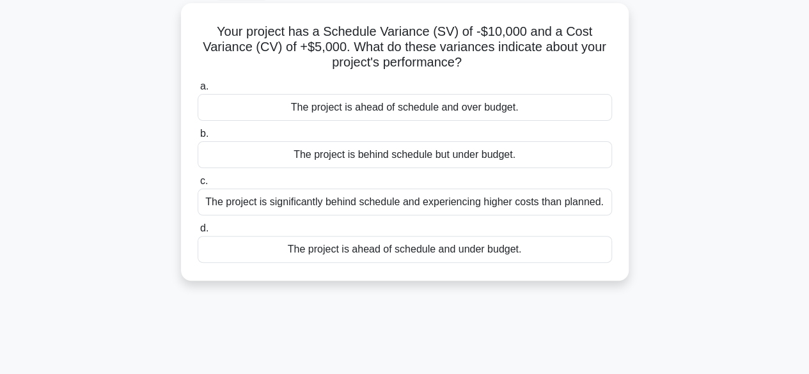
scroll to position [0, 0]
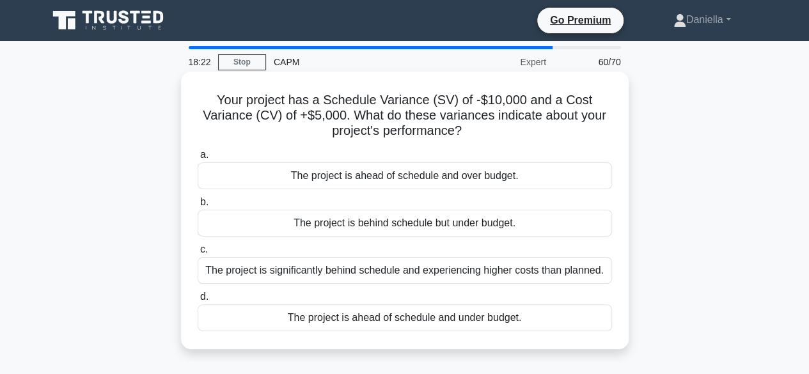
click at [572, 223] on div "The project is behind schedule but under budget." at bounding box center [405, 223] width 414 height 27
click at [198, 207] on input "b. The project is behind schedule but under budget." at bounding box center [198, 202] width 0 height 8
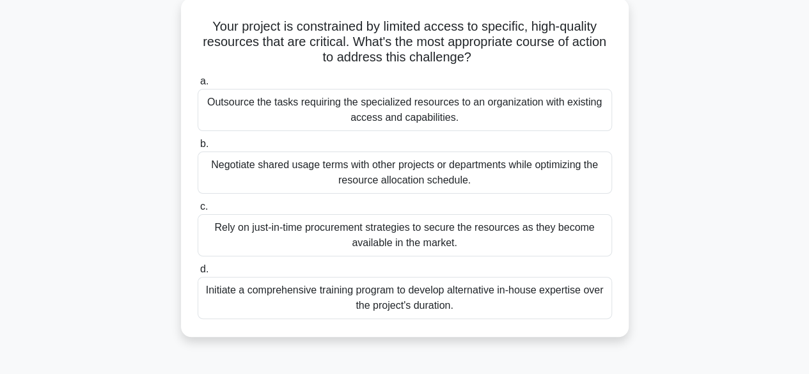
scroll to position [75, 0]
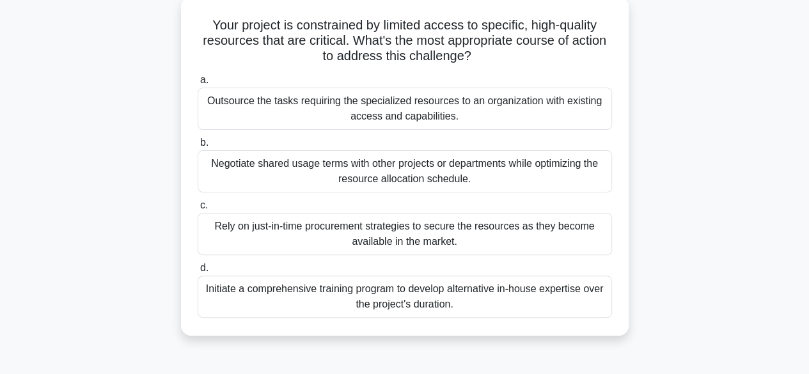
click at [564, 299] on div "Initiate a comprehensive training program to develop alternative in-house exper…" at bounding box center [405, 297] width 414 height 42
click at [198, 272] on input "d. Initiate a comprehensive training program to develop alternative in-house ex…" at bounding box center [198, 268] width 0 height 8
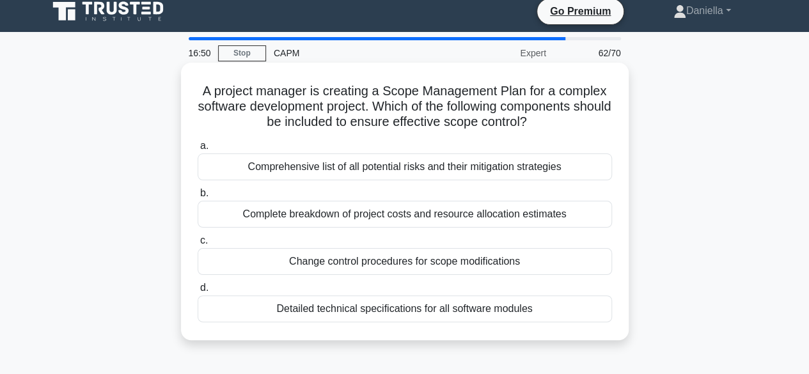
scroll to position [0, 0]
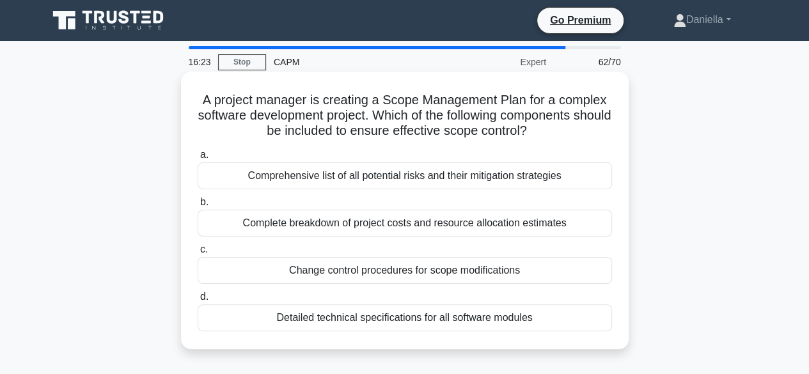
click at [574, 319] on div "Detailed technical specifications for all software modules" at bounding box center [405, 317] width 414 height 27
click at [198, 301] on input "d. Detailed technical specifications for all software modules" at bounding box center [198, 297] width 0 height 8
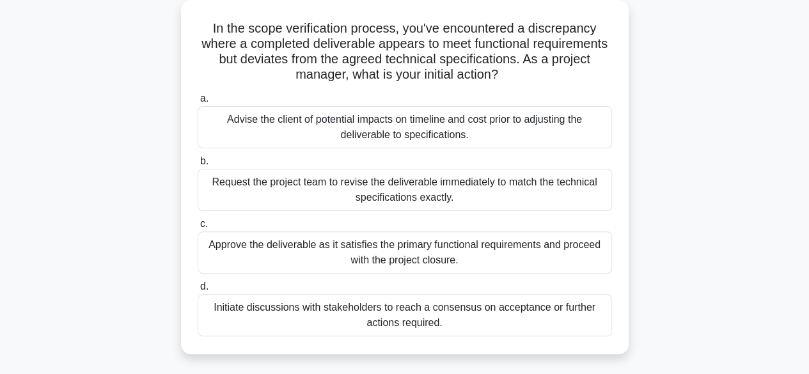
scroll to position [79, 0]
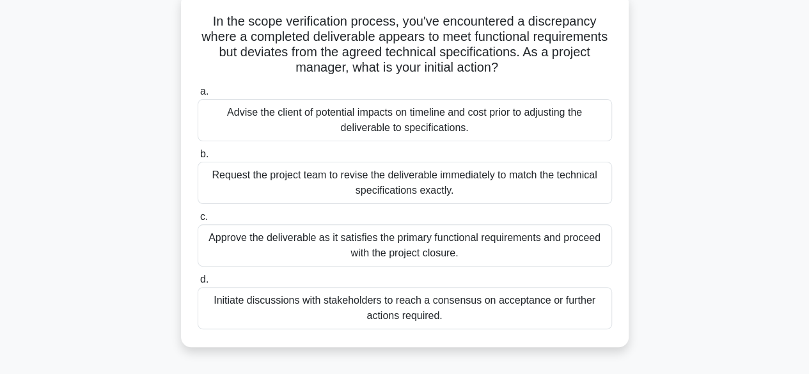
click at [564, 311] on div "Initiate discussions with stakeholders to reach a consensus on acceptance or fu…" at bounding box center [405, 308] width 414 height 42
click at [198, 284] on input "d. Initiate discussions with stakeholders to reach a consensus on acceptance or…" at bounding box center [198, 280] width 0 height 8
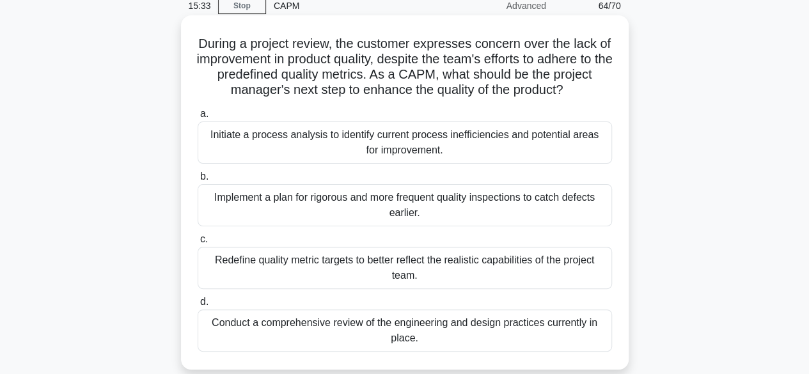
scroll to position [68, 0]
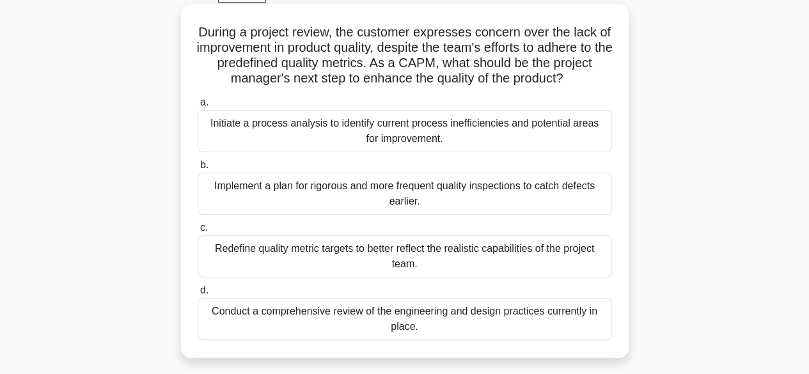
click at [552, 253] on div "Redefine quality metric targets to better reflect the realistic capabilities of…" at bounding box center [405, 256] width 414 height 42
click at [198, 232] on input "c. Redefine quality metric targets to better reflect the realistic capabilities…" at bounding box center [198, 228] width 0 height 8
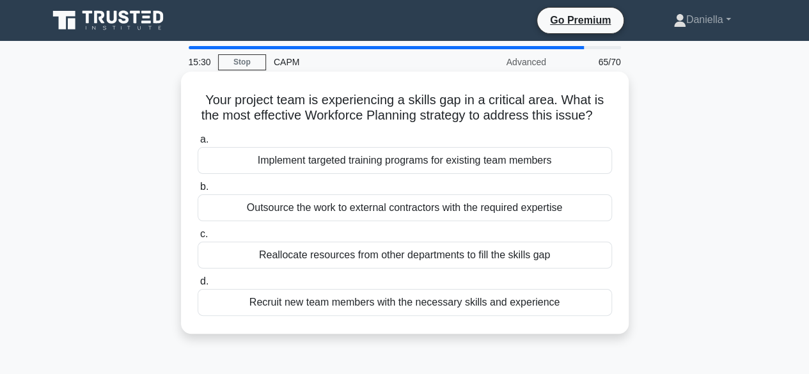
scroll to position [0, 0]
click at [565, 168] on div "Implement targeted training programs for existing team members" at bounding box center [405, 160] width 414 height 27
click at [198, 144] on input "a. Implement targeted training programs for existing team members" at bounding box center [198, 140] width 0 height 8
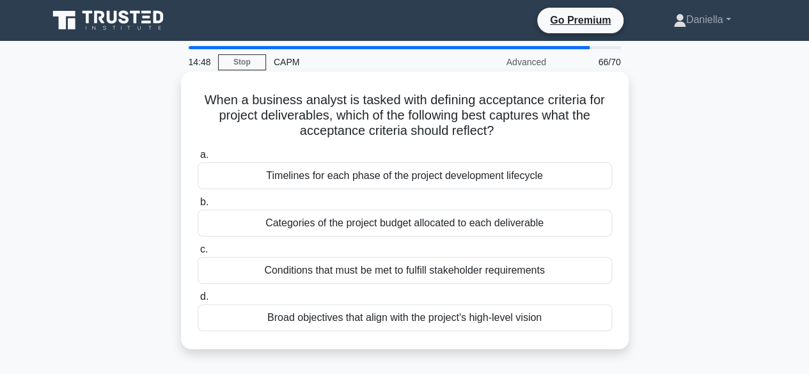
click at [568, 271] on div "Conditions that must be met to fulfill stakeholder requirements" at bounding box center [405, 270] width 414 height 27
click at [198, 254] on input "c. Conditions that must be met to fulfill stakeholder requirements" at bounding box center [198, 250] width 0 height 8
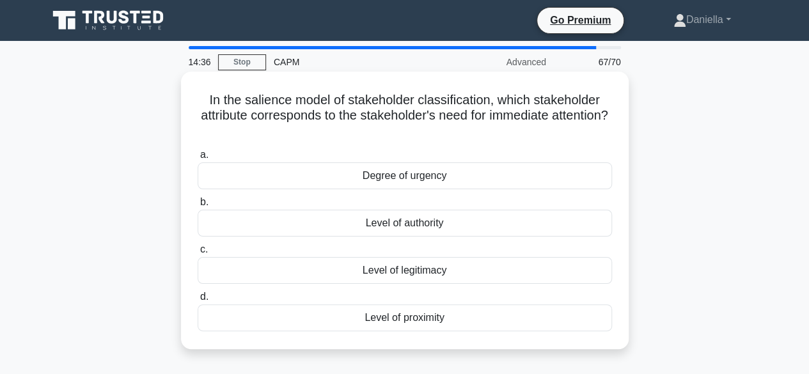
click at [582, 173] on div "Degree of urgency" at bounding box center [405, 175] width 414 height 27
click at [198, 159] on input "a. Degree of urgency" at bounding box center [198, 155] width 0 height 8
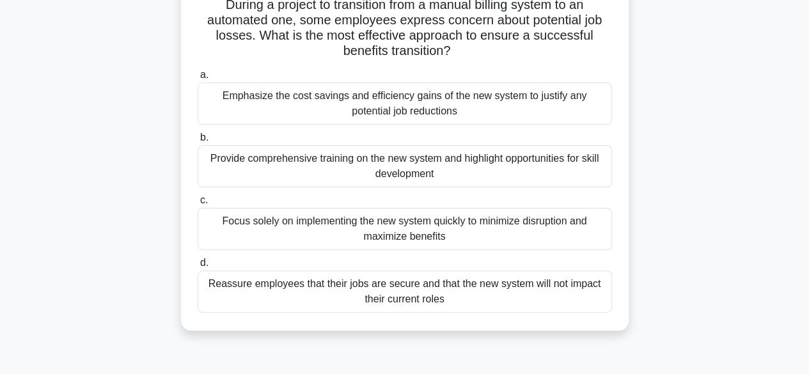
scroll to position [98, 0]
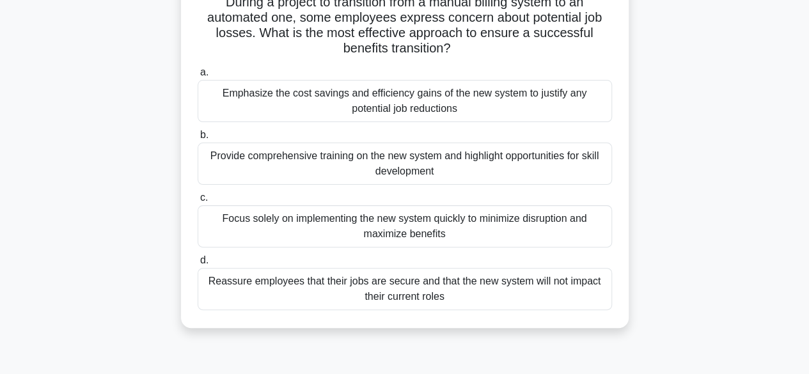
click at [539, 157] on div "Provide comprehensive training on the new system and highlight opportunities fo…" at bounding box center [405, 164] width 414 height 42
click at [198, 139] on input "b. Provide comprehensive training on the new system and highlight opportunities…" at bounding box center [198, 135] width 0 height 8
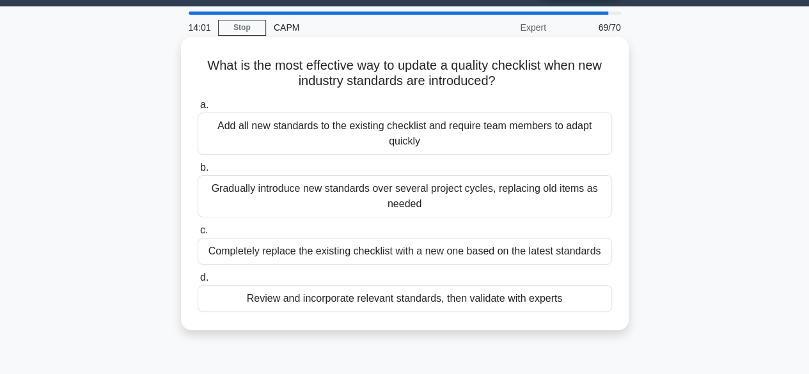
scroll to position [38, 0]
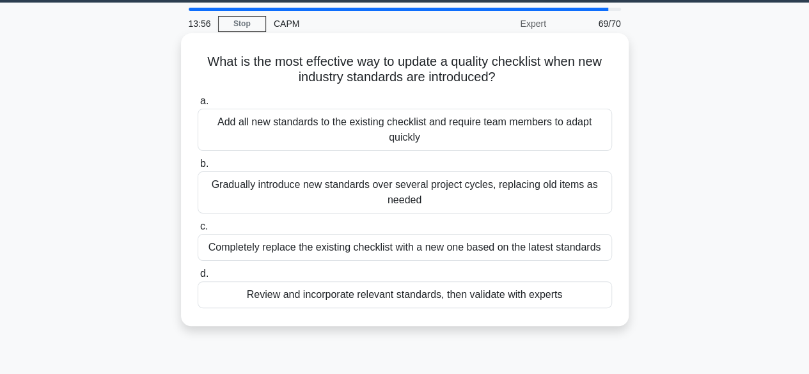
click at [615, 120] on div "a. Add all new standards to the existing checklist and require team members to …" at bounding box center [405, 122] width 430 height 58
click at [543, 189] on div "Gradually introduce new standards over several project cycles, replacing old it…" at bounding box center [405, 192] width 414 height 42
click at [198, 168] on input "b. Gradually introduce new standards over several project cycles, replacing old…" at bounding box center [198, 164] width 0 height 8
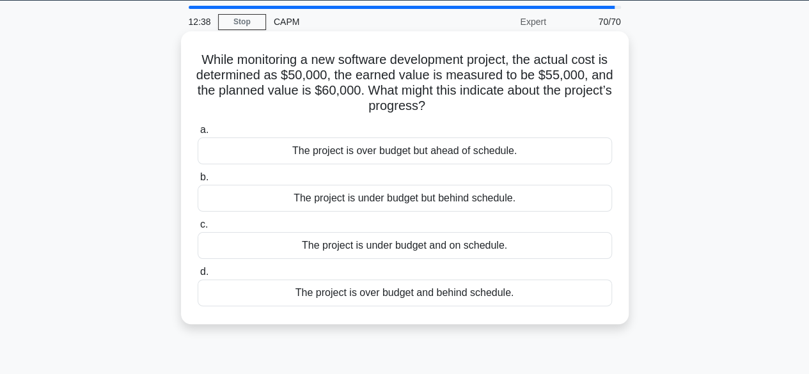
scroll to position [41, 0]
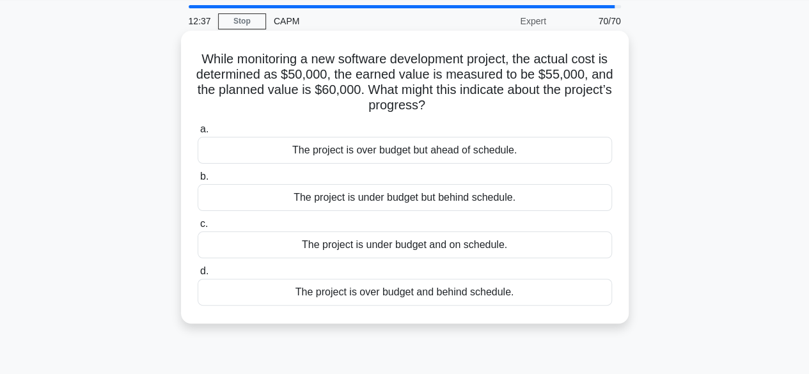
click at [573, 193] on div "The project is under budget but behind schedule." at bounding box center [405, 197] width 414 height 27
click at [198, 181] on input "b. The project is under budget but behind schedule." at bounding box center [198, 177] width 0 height 8
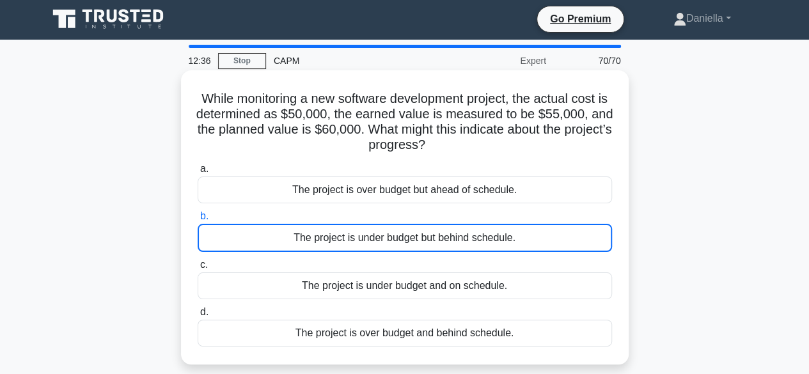
scroll to position [0, 0]
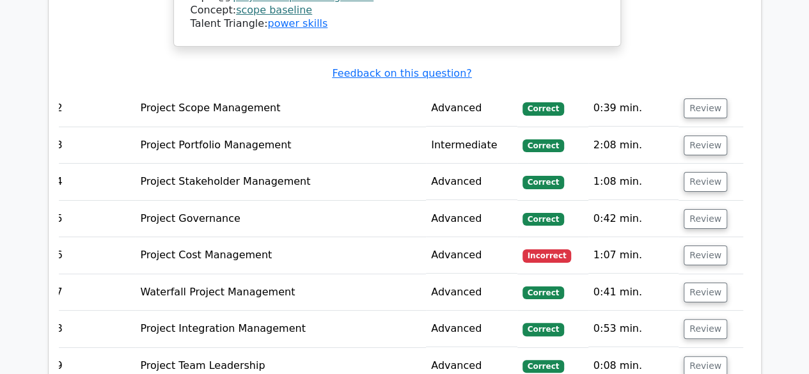
scroll to position [2419, 0]
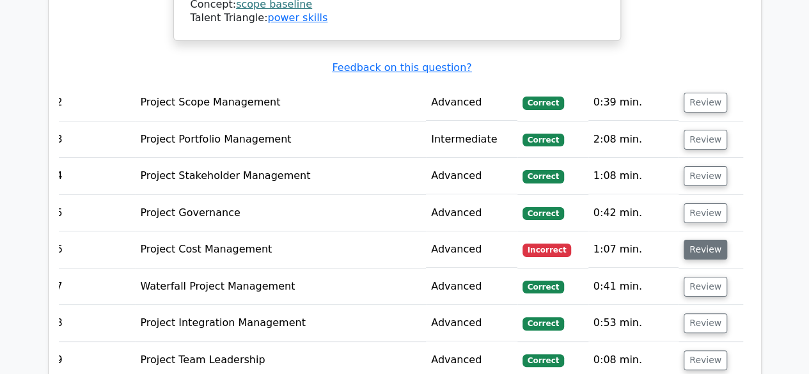
click at [707, 240] on button "Review" at bounding box center [705, 250] width 43 height 20
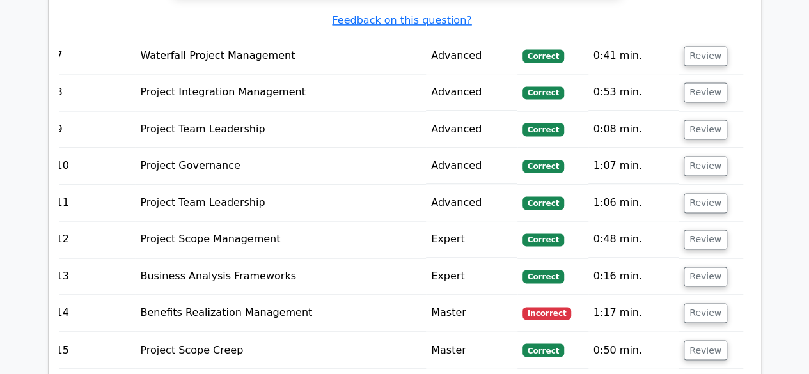
scroll to position [3350, 0]
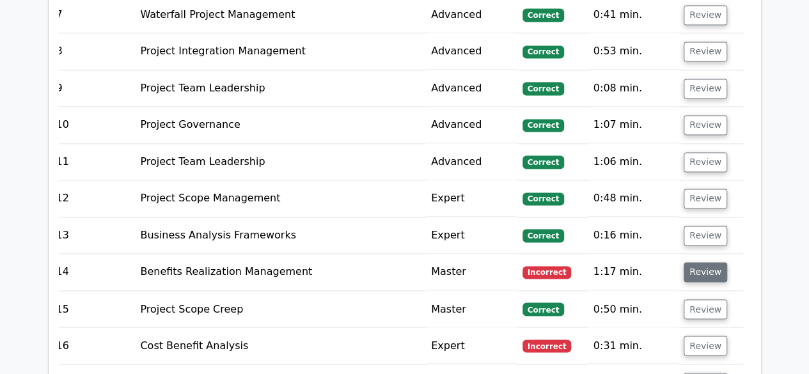
click at [711, 262] on button "Review" at bounding box center [705, 272] width 43 height 20
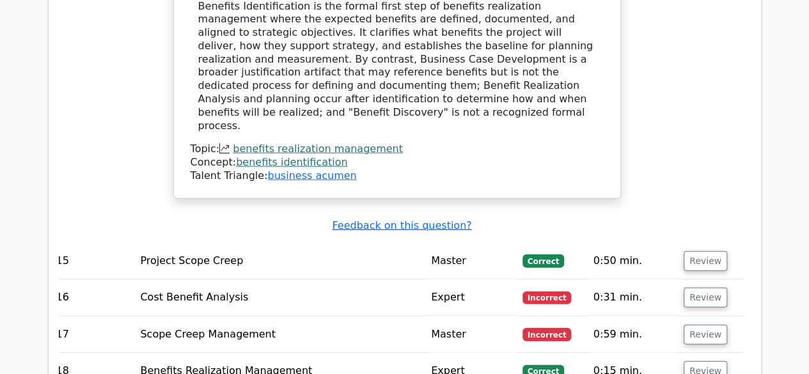
scroll to position [3965, 0]
click at [704, 287] on button "Review" at bounding box center [705, 297] width 43 height 20
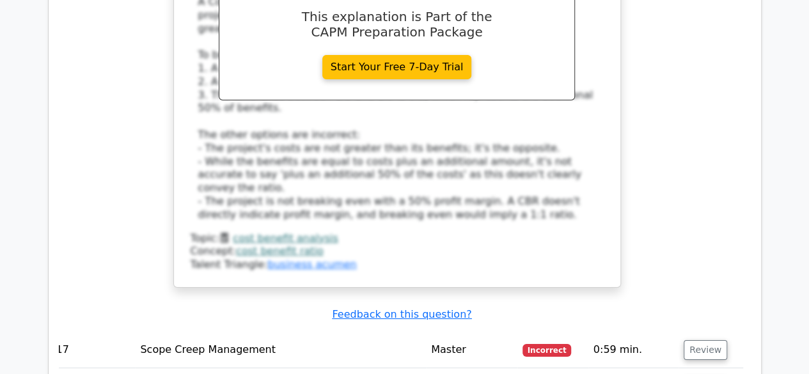
scroll to position [4588, 0]
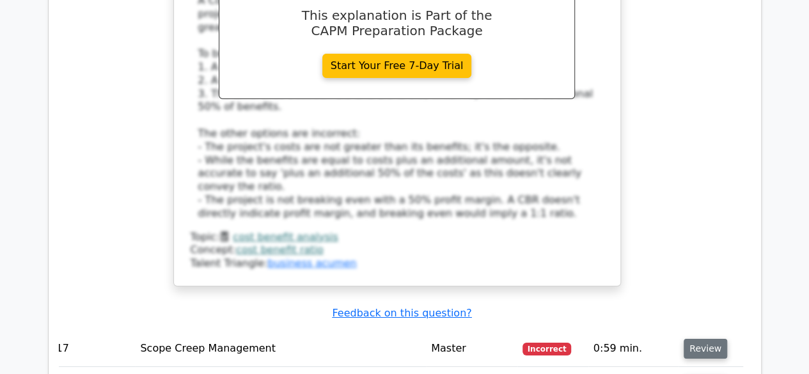
click at [713, 339] on button "Review" at bounding box center [705, 349] width 43 height 20
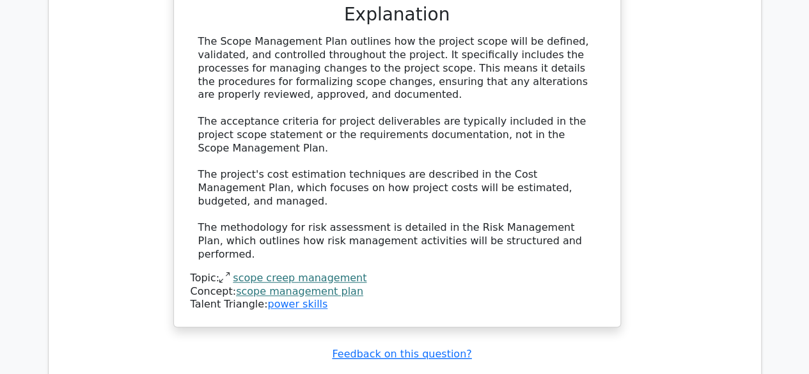
scroll to position [5198, 0]
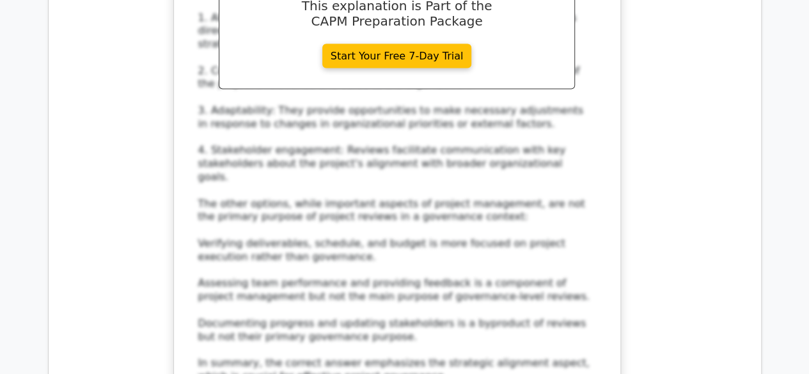
scroll to position [6080, 0]
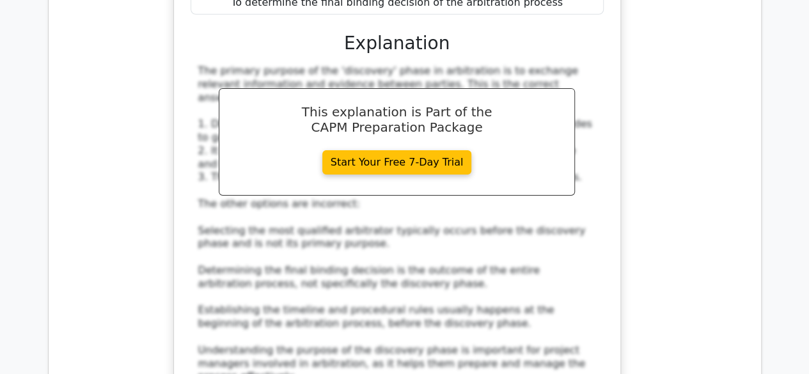
scroll to position [6942, 0]
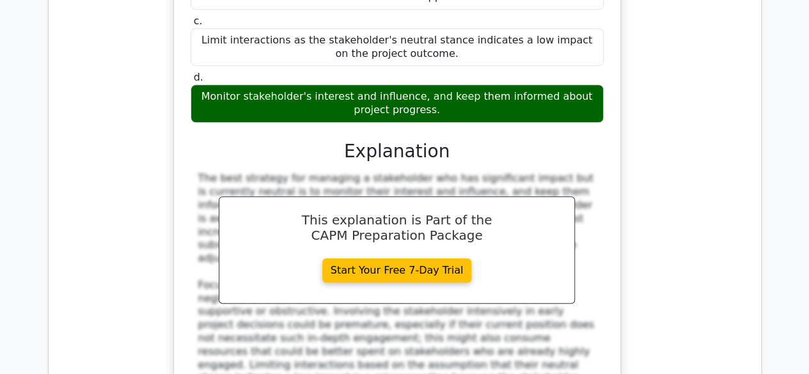
scroll to position [7721, 0]
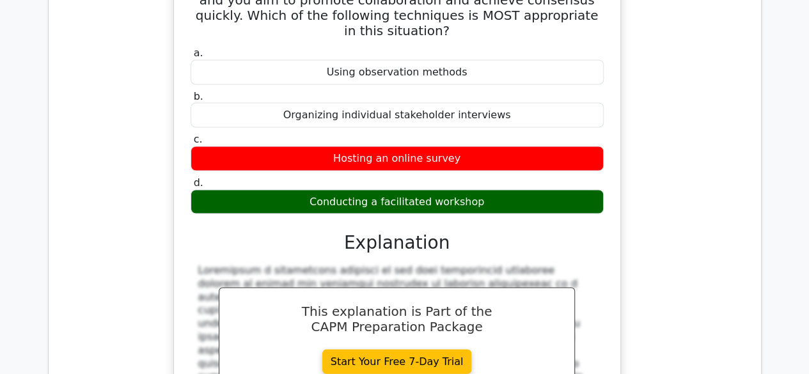
scroll to position [8444, 0]
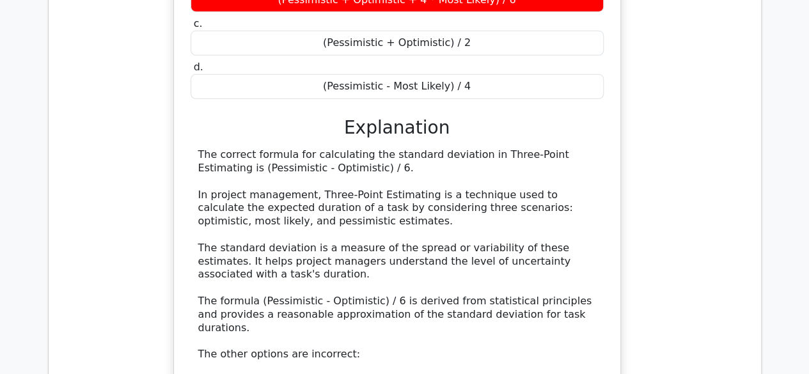
scroll to position [9209, 0]
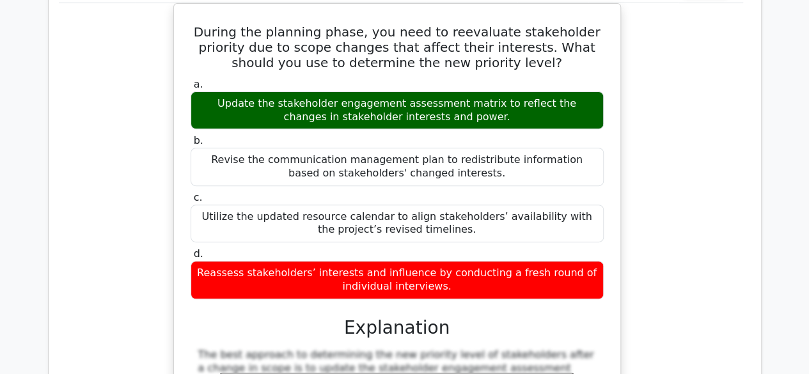
scroll to position [9883, 0]
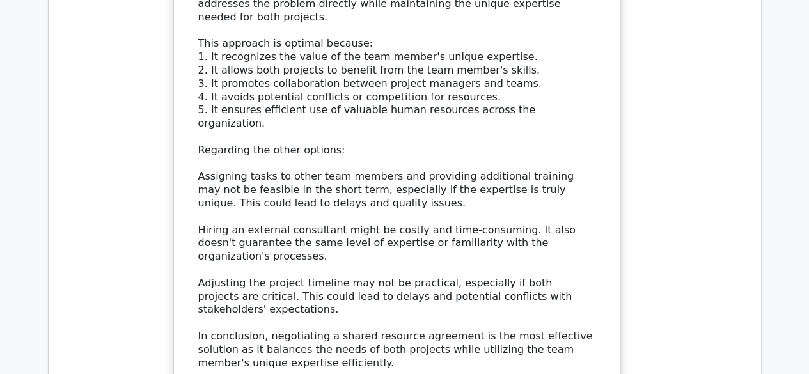
scroll to position [10942, 0]
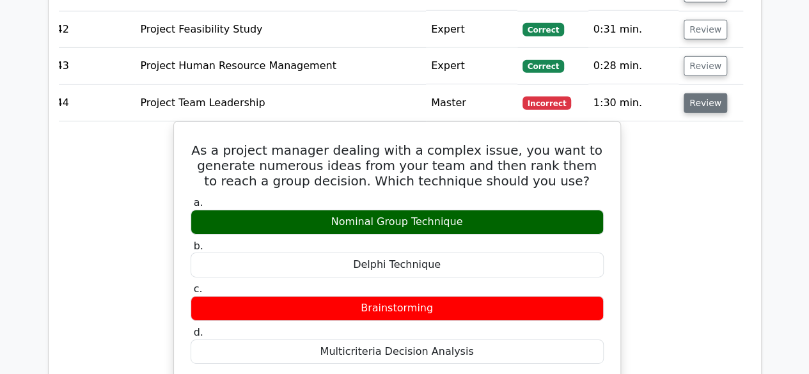
scroll to position [11633, 0]
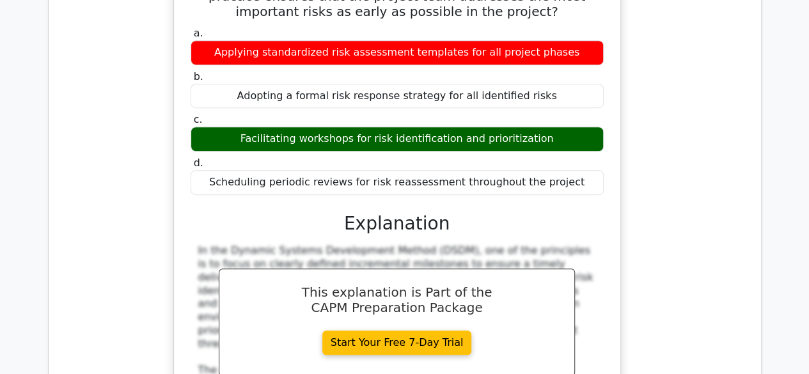
scroll to position [12467, 0]
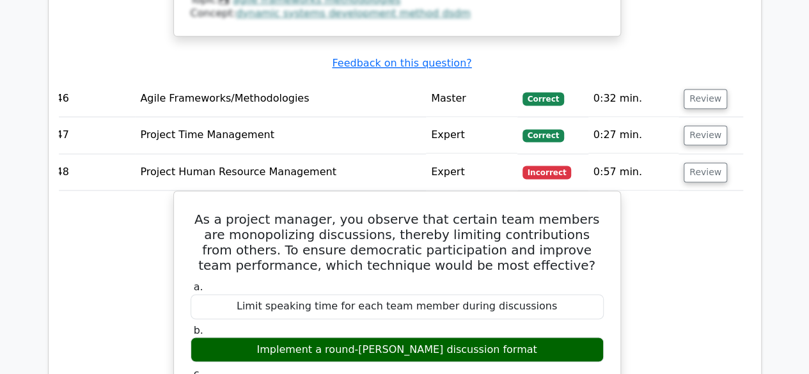
scroll to position [13001, 0]
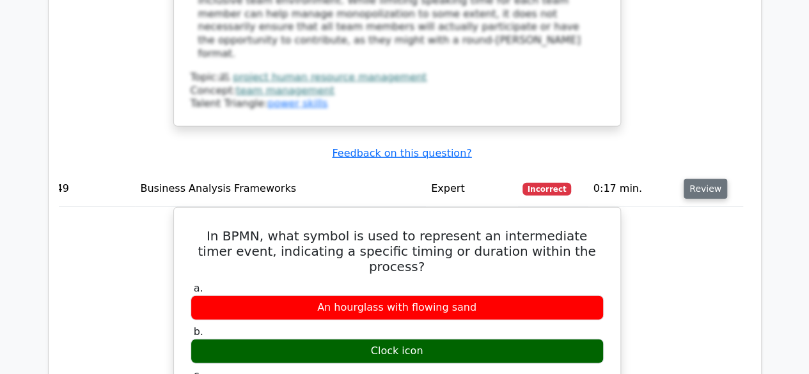
scroll to position [13644, 0]
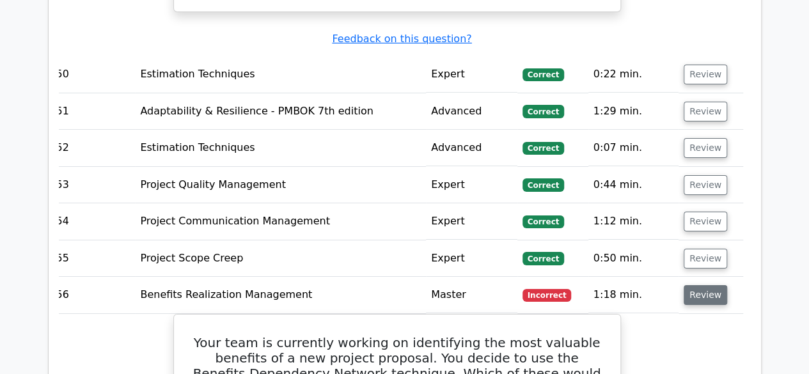
scroll to position [14326, 0]
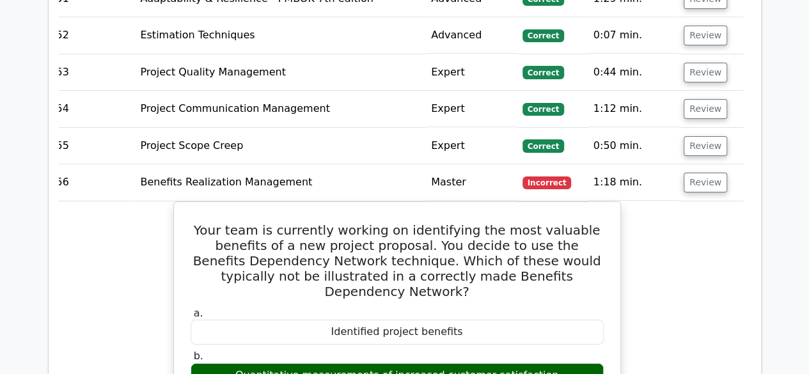
scroll to position [14439, 0]
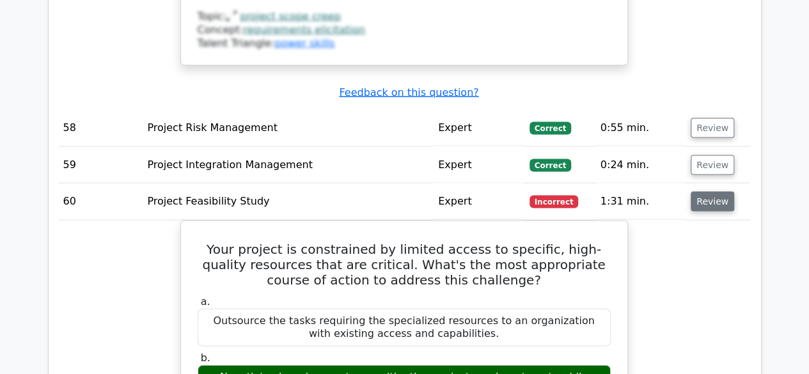
scroll to position [15765, 0]
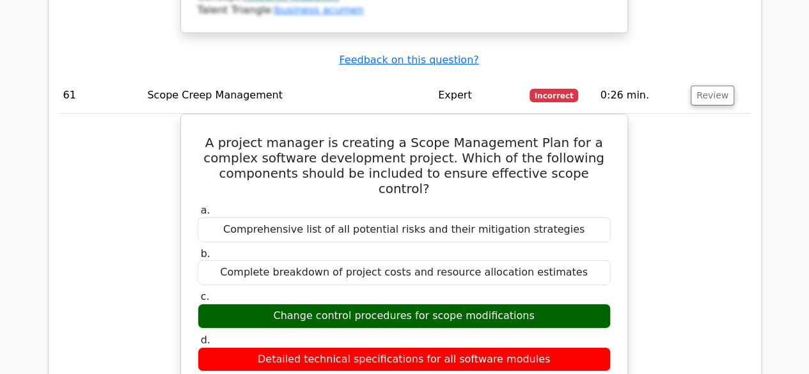
scroll to position [16588, 0]
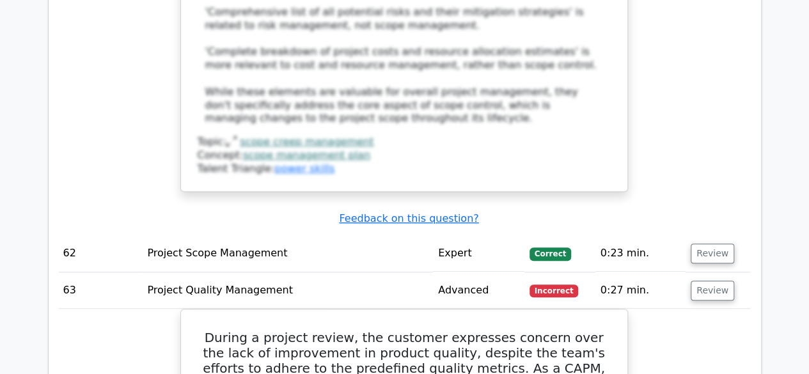
scroll to position [17204, 0]
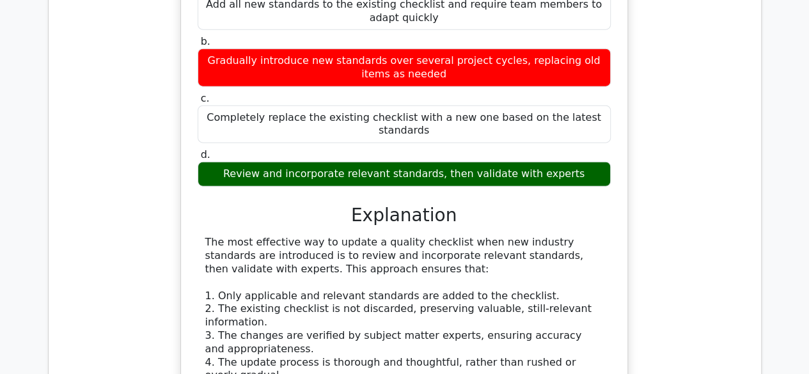
scroll to position [18527, 0]
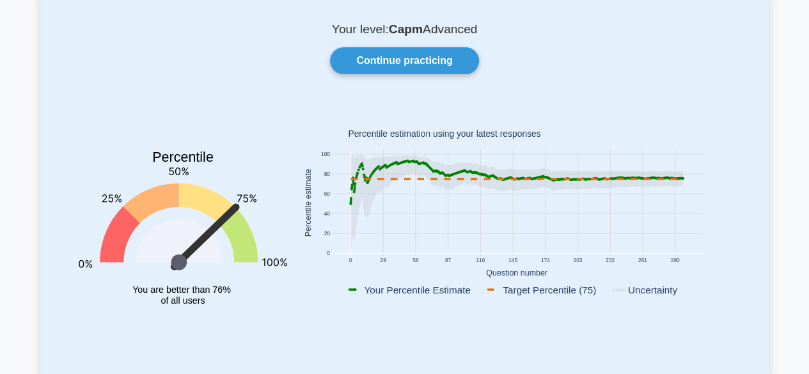
scroll to position [79, 0]
